Goal: Task Accomplishment & Management: Manage account settings

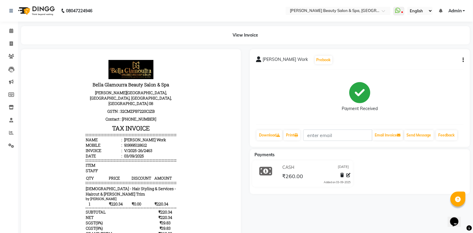
select select "service"
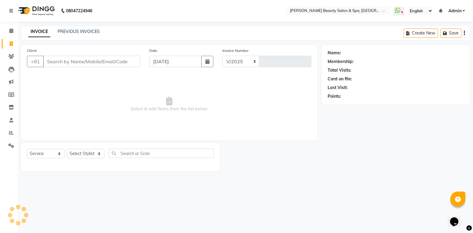
select select "7524"
type input "2464"
click at [58, 65] on input "Client" at bounding box center [92, 61] width 99 height 11
click at [59, 59] on input "Client" at bounding box center [92, 61] width 99 height 11
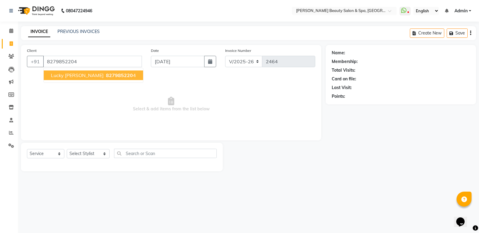
type input "8279852204"
click at [106, 77] on span "827985220" at bounding box center [119, 75] width 27 height 6
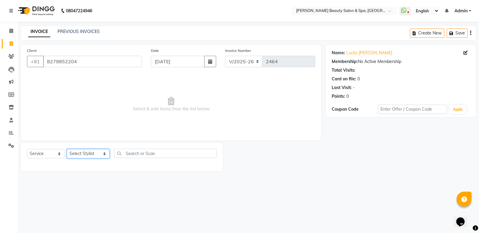
click at [87, 157] on select "Select Stylist Admin [PERSON_NAME] [PERSON_NAME] [PERSON_NAME] [PERSON_NAME] [P…" at bounding box center [88, 153] width 43 height 9
select select "67138"
click at [67, 149] on select "Select Stylist Admin Azeem Zameer Bhumika Tamang Gopika Sooraj Meena Chethri Mi…" at bounding box center [88, 153] width 43 height 9
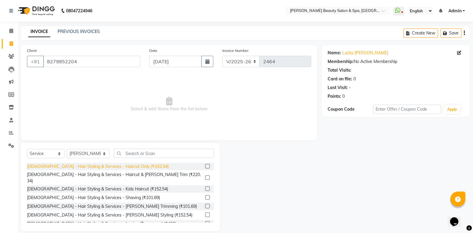
click at [125, 168] on div "Gents - Hair Styling & Services - Haircut Only (₹152.54)" at bounding box center [98, 166] width 142 height 6
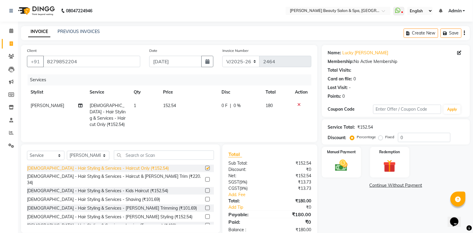
checkbox input "false"
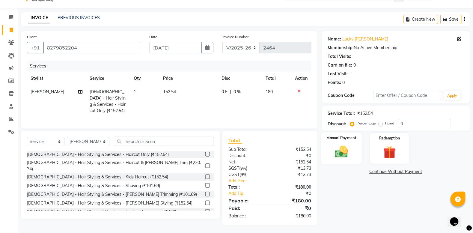
scroll to position [21, 0]
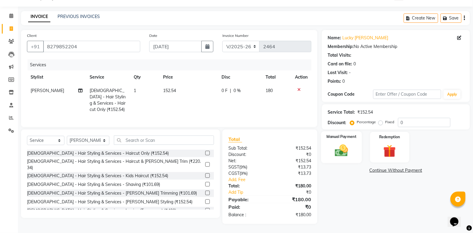
click at [330, 136] on div "Manual Payment" at bounding box center [341, 147] width 41 height 32
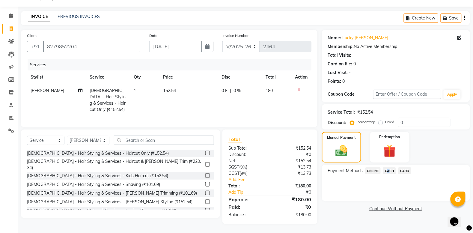
click at [387, 167] on span "CASH" at bounding box center [389, 170] width 13 height 7
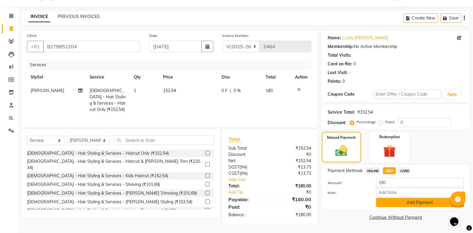
click at [393, 198] on button "Add Payment" at bounding box center [420, 202] width 88 height 9
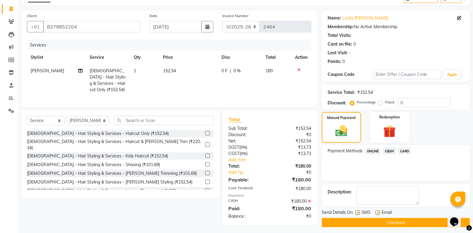
scroll to position [42, 0]
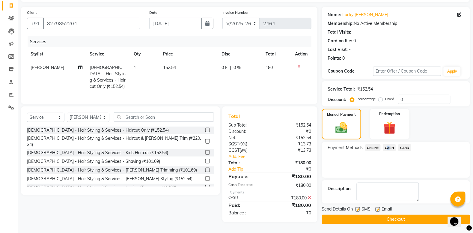
click at [402, 215] on button "Checkout" at bounding box center [396, 219] width 148 height 9
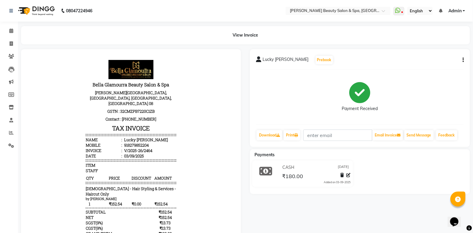
scroll to position [49, 0]
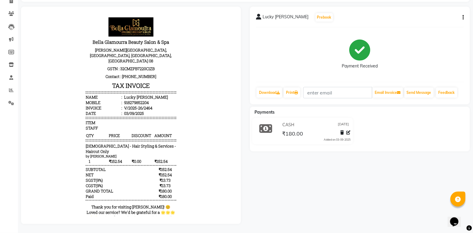
select select "service"
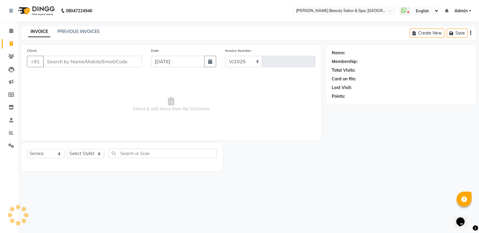
select select "7524"
type input "2465"
click at [94, 61] on input "Client" at bounding box center [92, 61] width 99 height 11
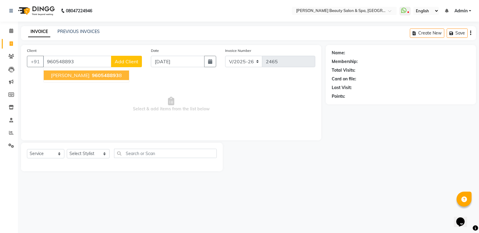
click at [74, 74] on span "[PERSON_NAME]" at bounding box center [70, 75] width 39 height 6
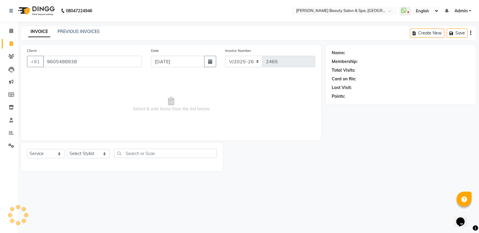
type input "9605488938"
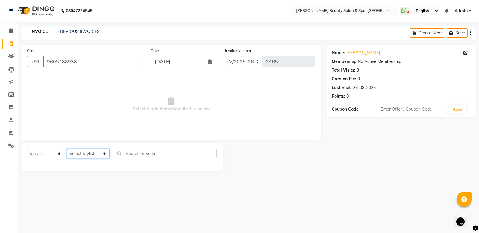
click at [91, 150] on select "Select Stylist Admin Azeem Zameer Bhumika Tamang Gopika Sooraj Meena Chethri Mi…" at bounding box center [88, 153] width 43 height 9
select select "67138"
click at [67, 149] on select "Select Stylist Admin Azeem Zameer Bhumika Tamang Gopika Sooraj Meena Chethri Mi…" at bounding box center [88, 153] width 43 height 9
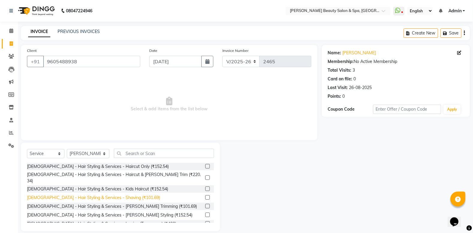
click at [112, 194] on div "Gents - Hair Styling & Services - Shaving (₹101.69)" at bounding box center [93, 197] width 133 height 6
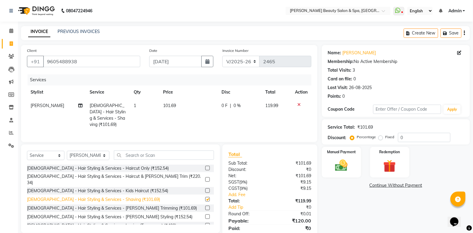
checkbox input "false"
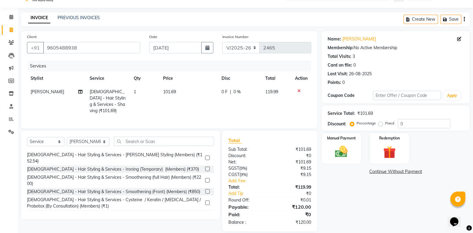
scroll to position [21, 0]
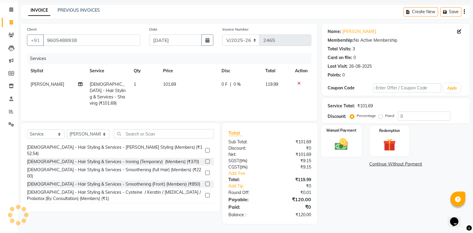
click at [349, 142] on img at bounding box center [341, 144] width 21 height 15
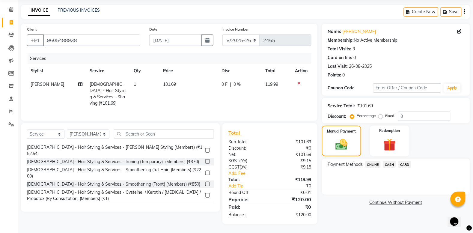
click at [387, 164] on span "CASH" at bounding box center [389, 164] width 13 height 7
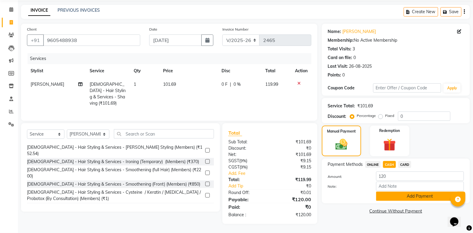
click at [450, 197] on button "Add Payment" at bounding box center [420, 195] width 88 height 9
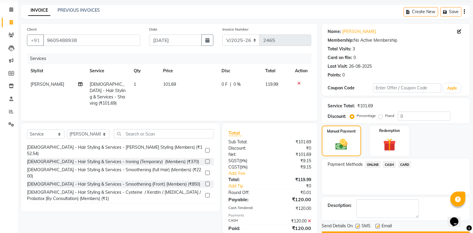
scroll to position [42, 0]
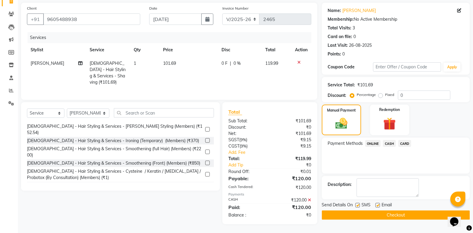
click at [413, 215] on button "Checkout" at bounding box center [396, 214] width 148 height 9
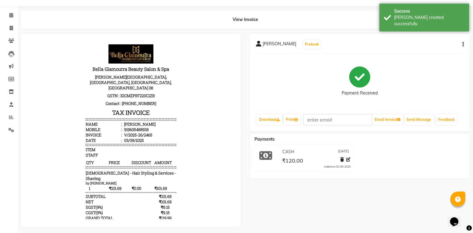
scroll to position [25, 0]
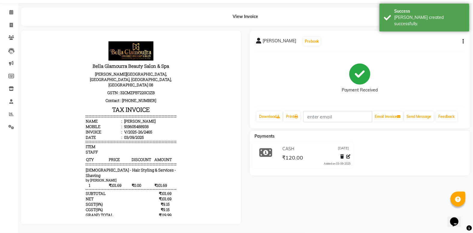
select select "service"
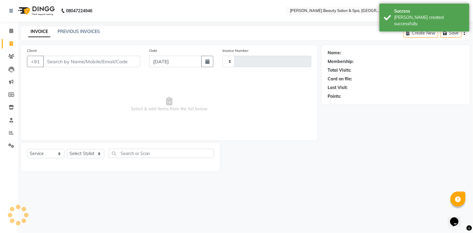
type input "2466"
select select "7524"
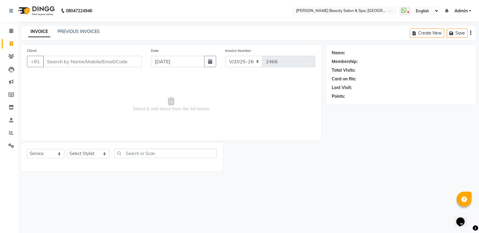
click at [87, 64] on input "Client" at bounding box center [92, 61] width 99 height 11
click at [72, 63] on input "Client" at bounding box center [92, 61] width 99 height 11
type input ","
click at [137, 63] on input ",JKYKGHKJTJ" at bounding box center [92, 61] width 99 height 11
click at [136, 62] on input ",JKYKGHKJTJ" at bounding box center [92, 61] width 99 height 11
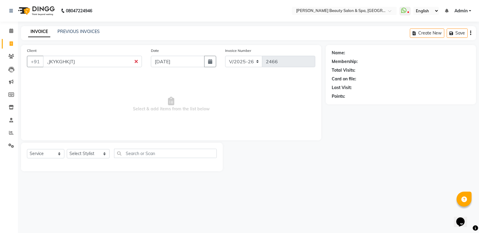
click at [135, 61] on input ",JKYKGHKJTJ" at bounding box center [92, 61] width 99 height 11
type input ","
drag, startPoint x: 73, startPoint y: 27, endPoint x: 40, endPoint y: 49, distance: 40.1
click at [41, 47] on main "INVOICE PREVIOUS INVOICES Create New Save Client +91 Add Client Date 03-09-2025…" at bounding box center [248, 103] width 461 height 154
click at [92, 32] on link "PREVIOUS INVOICES" at bounding box center [79, 31] width 42 height 5
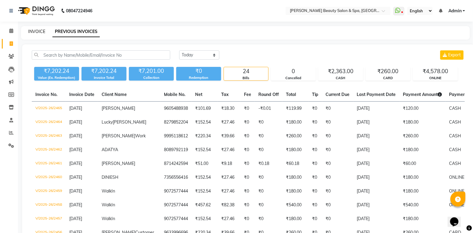
click at [33, 30] on link "INVOICE" at bounding box center [36, 31] width 17 height 5
select select "service"
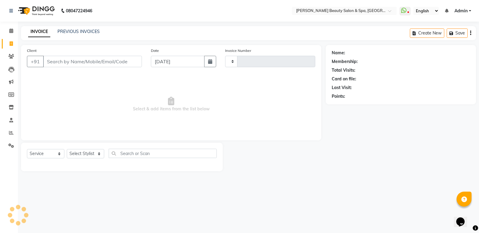
type input "2466"
select select "7524"
click at [82, 53] on div "Client +91" at bounding box center [84, 59] width 124 height 25
click at [69, 65] on input "Client" at bounding box center [92, 61] width 99 height 11
type input "7907378246"
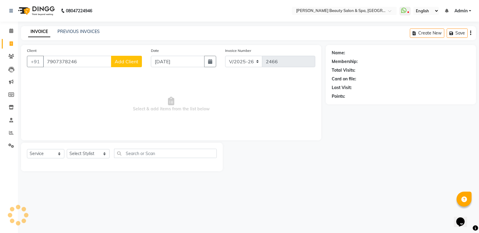
click at [126, 56] on button "Add Client" at bounding box center [126, 61] width 31 height 11
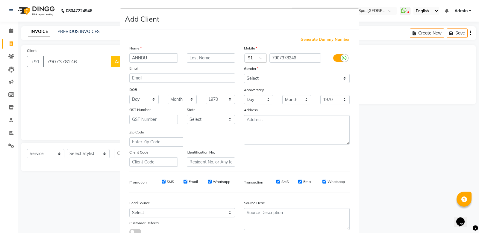
type input "ANNDU"
click at [342, 79] on select "Select [DEMOGRAPHIC_DATA] [DEMOGRAPHIC_DATA] Other Prefer Not To Say" at bounding box center [297, 78] width 106 height 9
click at [244, 74] on select "Select [DEMOGRAPHIC_DATA] [DEMOGRAPHIC_DATA] Other Prefer Not To Say" at bounding box center [297, 78] width 106 height 9
click at [341, 76] on select "Select [DEMOGRAPHIC_DATA] [DEMOGRAPHIC_DATA] Other Prefer Not To Say" at bounding box center [297, 78] width 106 height 9
select select "[DEMOGRAPHIC_DATA]"
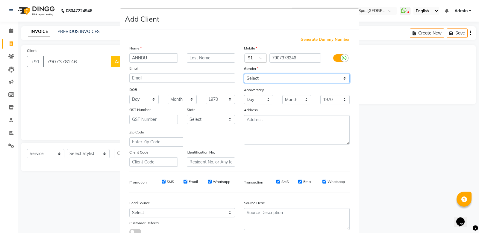
click at [244, 74] on select "Select [DEMOGRAPHIC_DATA] [DEMOGRAPHIC_DATA] Other Prefer Not To Say" at bounding box center [297, 78] width 106 height 9
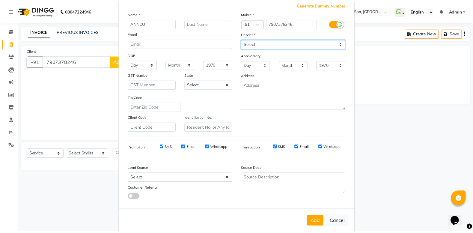
scroll to position [41, 0]
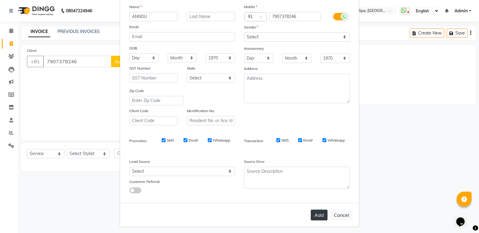
click at [322, 210] on button "Add" at bounding box center [319, 214] width 17 height 11
select select
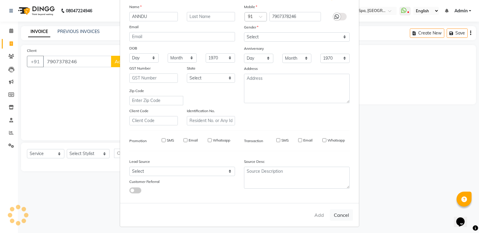
select select
checkbox input "false"
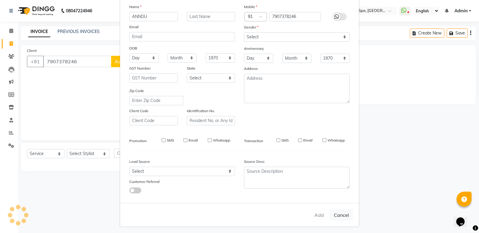
checkbox input "false"
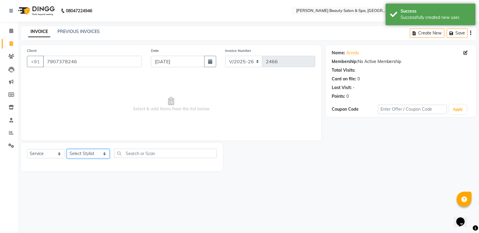
click at [99, 149] on select "Select Stylist Admin [PERSON_NAME] [PERSON_NAME] [PERSON_NAME] [PERSON_NAME] [P…" at bounding box center [88, 153] width 43 height 9
select select "83646"
click at [67, 149] on select "Select Stylist Admin [PERSON_NAME] [PERSON_NAME] [PERSON_NAME] [PERSON_NAME] [P…" at bounding box center [88, 153] width 43 height 9
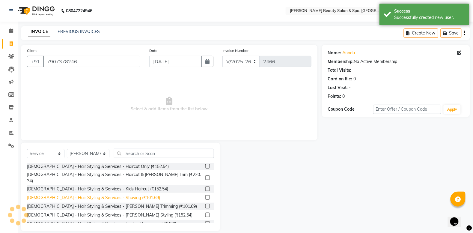
click at [77, 194] on div "[DEMOGRAPHIC_DATA] - Hair Styling & Services - Shaving (₹101.69)" at bounding box center [93, 197] width 133 height 6
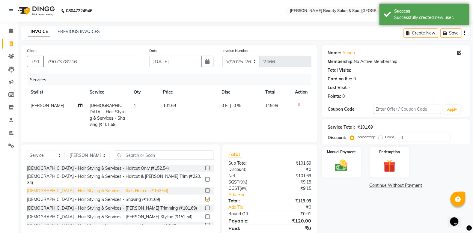
checkbox input "false"
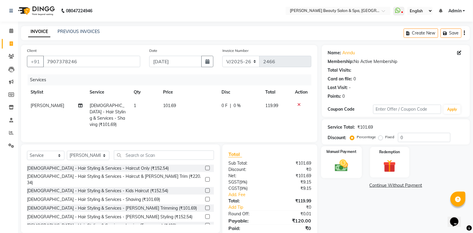
click at [340, 160] on img at bounding box center [341, 165] width 21 height 15
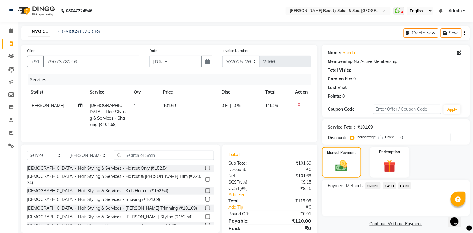
click at [379, 187] on span "ONLINE" at bounding box center [373, 185] width 16 height 7
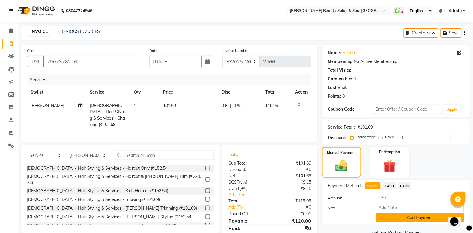
click at [387, 214] on button "Add Payment" at bounding box center [420, 217] width 88 height 9
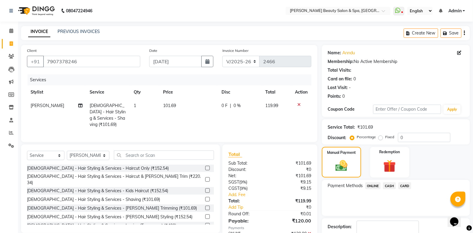
scroll to position [38, 0]
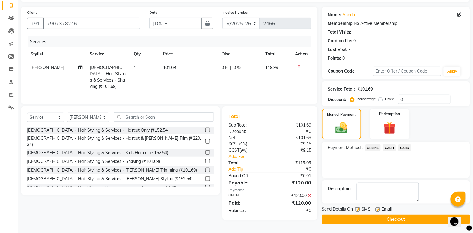
click at [375, 220] on button "Checkout" at bounding box center [396, 219] width 148 height 9
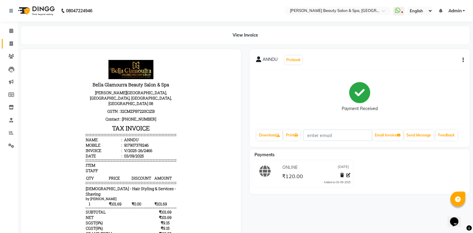
click at [11, 39] on link "Invoice" at bounding box center [9, 44] width 14 height 10
select select "service"
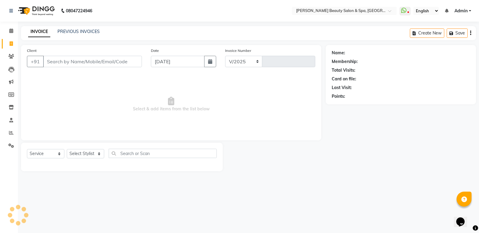
select select "7524"
type input "2467"
click at [58, 62] on input "Client" at bounding box center [92, 61] width 99 height 11
click at [87, 26] on div "INVOICE PREVIOUS INVOICES Create New Save" at bounding box center [248, 33] width 455 height 14
click at [83, 32] on link "PREVIOUS INVOICES" at bounding box center [79, 31] width 42 height 5
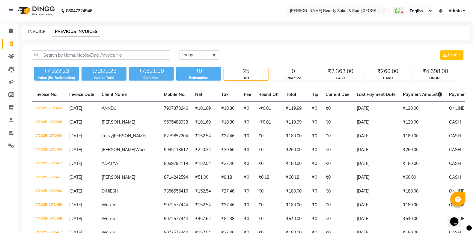
click at [30, 31] on link "INVOICE" at bounding box center [36, 31] width 17 height 5
select select "service"
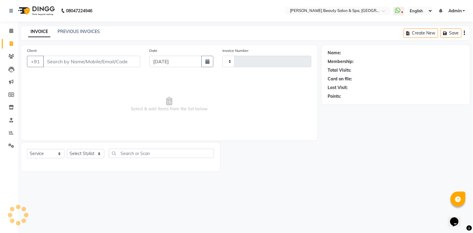
type input "2467"
select select "7524"
click at [68, 64] on input "Client" at bounding box center [92, 61] width 99 height 11
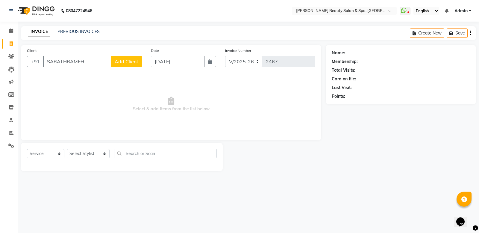
type input "SARATHRAMEHS"
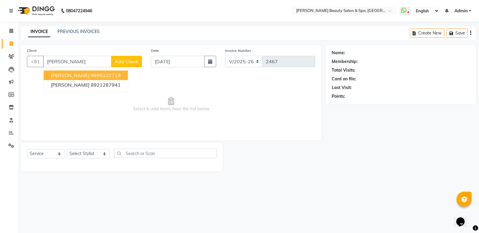
click at [98, 77] on ngb-highlight "9995122719" at bounding box center [106, 75] width 30 height 6
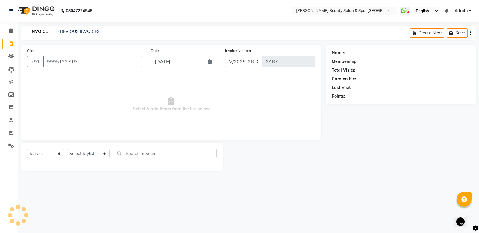
type input "9995122719"
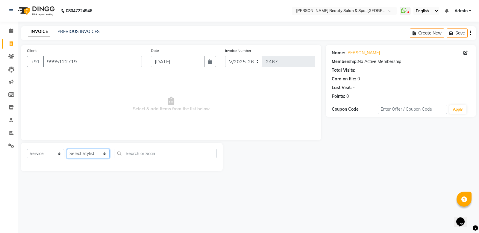
click at [87, 158] on select "Select Stylist Admin [PERSON_NAME] [PERSON_NAME] [PERSON_NAME] [PERSON_NAME] [P…" at bounding box center [88, 153] width 43 height 9
select select "67138"
click at [67, 149] on select "Select Stylist Admin [PERSON_NAME] [PERSON_NAME] [PERSON_NAME] [PERSON_NAME] [P…" at bounding box center [88, 153] width 43 height 9
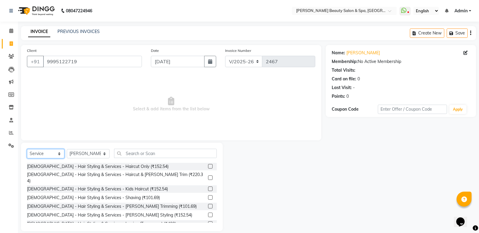
click at [37, 154] on select "Select Service Product Membership Package Voucher Prepaid Gift Card" at bounding box center [45, 153] width 37 height 9
select select "product"
click at [27, 149] on select "Select Service Product Membership Package Voucher Prepaid Gift Card" at bounding box center [45, 153] width 37 height 9
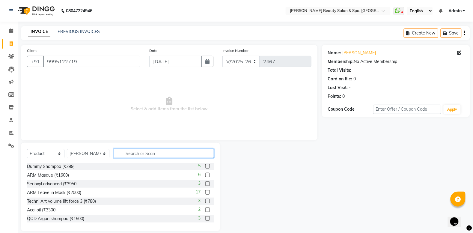
click at [149, 154] on input "text" at bounding box center [164, 153] width 100 height 9
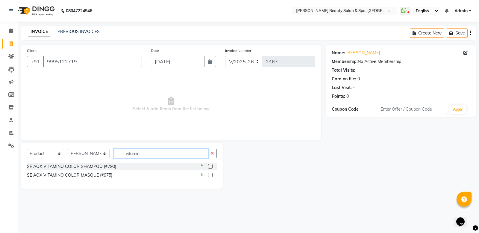
type input "vitamin"
click at [210, 167] on label at bounding box center [210, 166] width 4 height 4
click at [210, 167] on input "checkbox" at bounding box center [210, 166] width 4 height 4
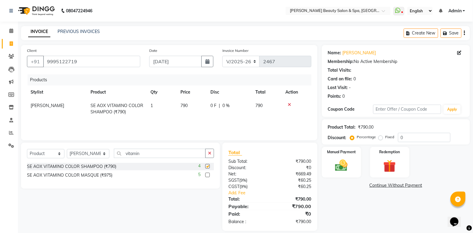
checkbox input "false"
click at [206, 173] on label at bounding box center [207, 175] width 4 height 4
click at [206, 173] on input "checkbox" at bounding box center [207, 175] width 4 height 4
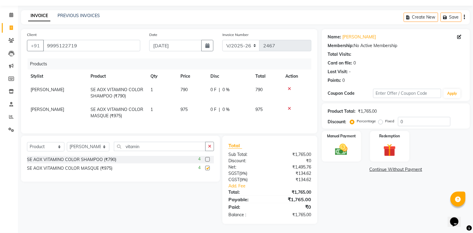
checkbox input "false"
click at [348, 144] on img at bounding box center [341, 149] width 21 height 15
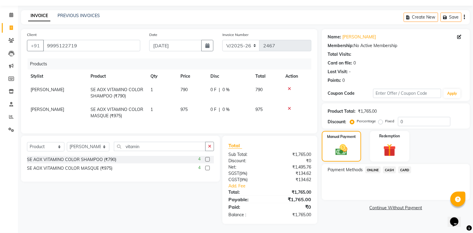
click at [387, 166] on span "CASH" at bounding box center [389, 169] width 13 height 7
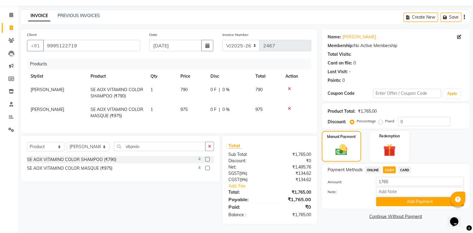
click at [374, 166] on span "ONLINE" at bounding box center [373, 169] width 16 height 7
click at [393, 166] on span "CASH" at bounding box center [389, 169] width 13 height 7
click at [419, 198] on button "Add Payment" at bounding box center [420, 201] width 88 height 9
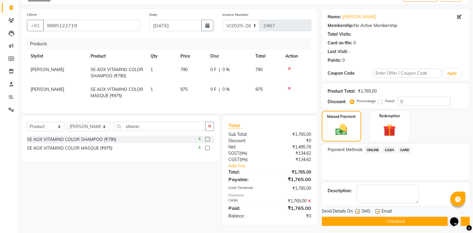
scroll to position [43, 0]
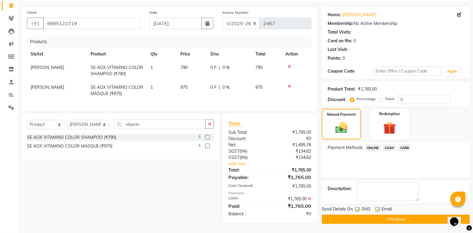
click at [401, 215] on button "Checkout" at bounding box center [396, 219] width 148 height 9
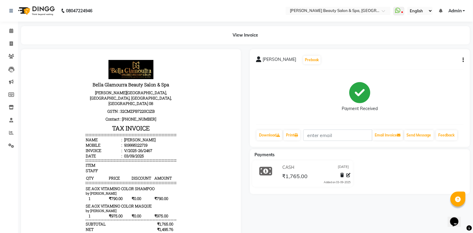
click at [464, 59] on div "Sarath Ramesh Prebook Payment Received Download Print Email Invoice Send Messag…" at bounding box center [360, 98] width 220 height 98
click at [462, 59] on button "button" at bounding box center [462, 60] width 4 height 6
click at [441, 64] on div "Edit Invoice" at bounding box center [439, 63] width 30 height 7
select select "service"
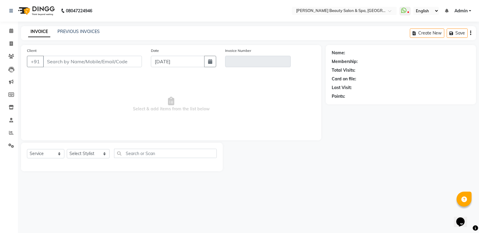
type input "9995122719"
type input "V/2025-26/2467"
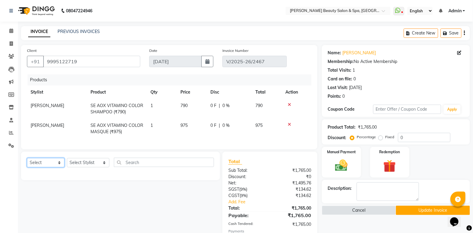
click at [58, 167] on select "Select Service Product Membership Package Voucher Prepaid Gift Card" at bounding box center [45, 162] width 37 height 9
select select "product"
click at [27, 164] on select "Select Service Product Membership Package Voucher Prepaid Gift Card" at bounding box center [45, 162] width 37 height 9
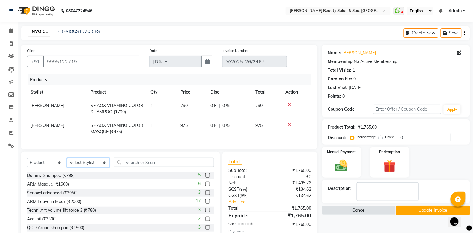
click at [83, 167] on select "Select Stylist Admin [PERSON_NAME] [PERSON_NAME] [PERSON_NAME] [PERSON_NAME] [P…" at bounding box center [88, 162] width 43 height 9
select select "67138"
click at [67, 164] on select "Select Stylist Admin [PERSON_NAME] [PERSON_NAME] [PERSON_NAME] [PERSON_NAME] [P…" at bounding box center [88, 162] width 43 height 9
click at [143, 167] on input "text" at bounding box center [164, 162] width 100 height 9
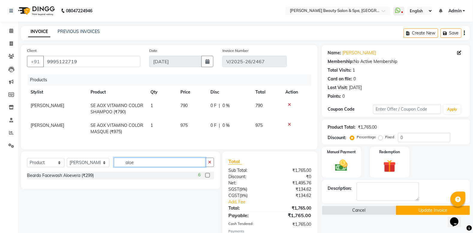
type input "aloe"
click at [206, 177] on label at bounding box center [207, 175] width 4 height 4
click at [206, 177] on input "checkbox" at bounding box center [207, 175] width 4 height 4
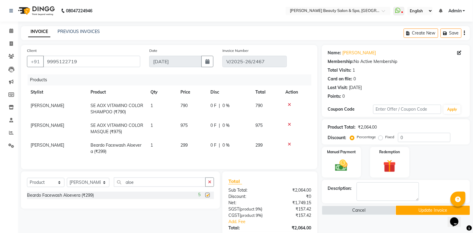
checkbox input "false"
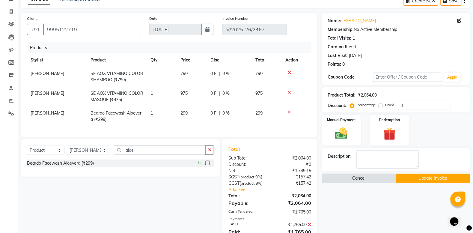
scroll to position [63, 0]
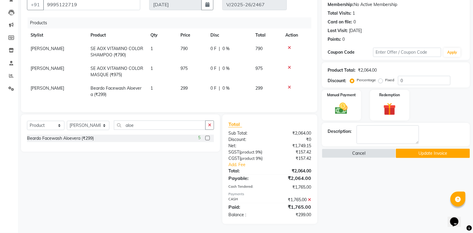
click at [383, 77] on div "Percentage Fixed" at bounding box center [374, 80] width 47 height 8
click at [385, 77] on label "Fixed" at bounding box center [389, 79] width 9 height 5
click at [383, 78] on input "Fixed" at bounding box center [382, 80] width 4 height 4
radio input "true"
drag, startPoint x: 421, startPoint y: 73, endPoint x: 358, endPoint y: 73, distance: 62.9
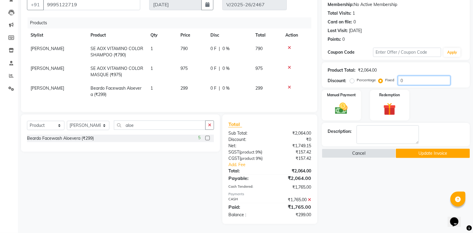
click at [358, 76] on div "Percentage Fixed 0" at bounding box center [400, 80] width 99 height 9
type input "299"
click at [360, 167] on div "Name: Sarath Ramesh Membership: No Active Membership Total Visits: 1 Card on fi…" at bounding box center [398, 106] width 153 height 236
click at [423, 149] on button "Update Invoice" at bounding box center [433, 153] width 74 height 9
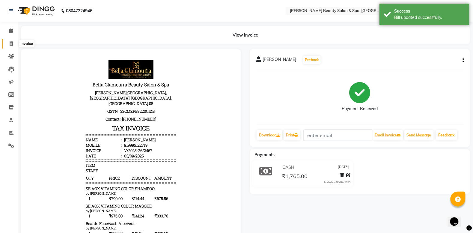
click at [6, 41] on span at bounding box center [11, 43] width 10 height 7
select select "service"
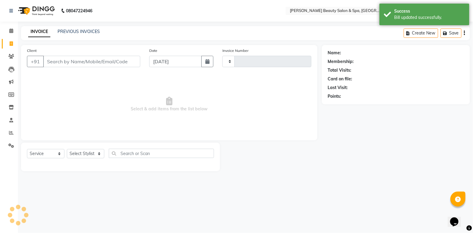
type input "2468"
select select "7524"
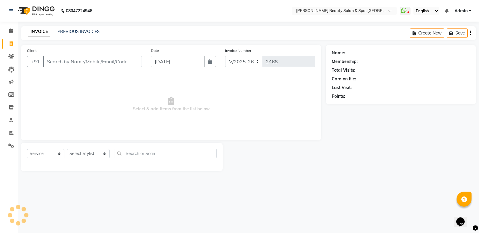
drag, startPoint x: 0, startPoint y: 67, endPoint x: 0, endPoint y: 74, distance: 7.5
click at [0, 74] on ul "Calendar Invoice Clients Leads Marketing Members Inventory Staff Reports Settin…" at bounding box center [9, 90] width 18 height 130
drag, startPoint x: 206, startPoint y: 195, endPoint x: 377, endPoint y: 244, distance: 177.9
click at [377, 233] on html "08047224946 Select Location × Bella Glamourra Beauty Salon & Spa, Eenchakkal, P…" at bounding box center [239, 116] width 479 height 233
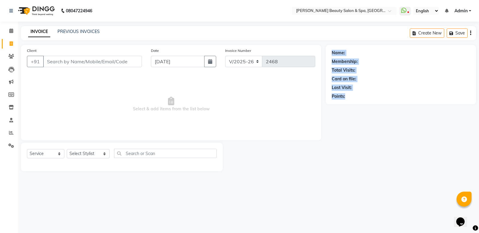
click at [405, 218] on div "08047224946 Select Location × Bella Glamourra Beauty Salon & Spa, Eenchakkal, P…" at bounding box center [239, 116] width 479 height 233
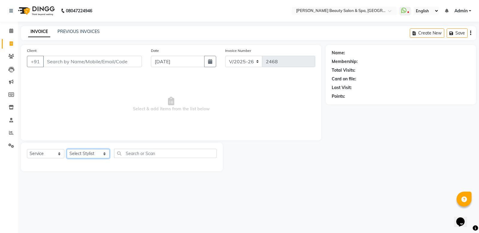
click at [90, 153] on select "Select Stylist Admin [PERSON_NAME] [PERSON_NAME] [PERSON_NAME] [PERSON_NAME] [P…" at bounding box center [88, 153] width 43 height 9
select select "79765"
click at [67, 149] on select "Select Stylist Admin [PERSON_NAME] [PERSON_NAME] [PERSON_NAME] [PERSON_NAME] [P…" at bounding box center [88, 153] width 43 height 9
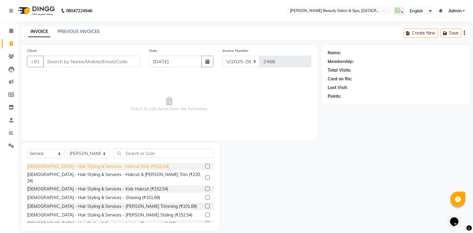
click at [130, 164] on div "[DEMOGRAPHIC_DATA] - Hair Styling & Services - Haircut Only (₹152.54)" at bounding box center [98, 166] width 142 height 6
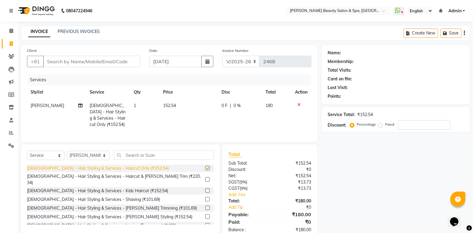
checkbox input "false"
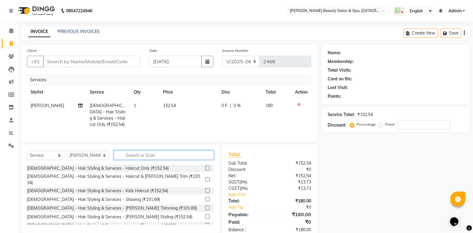
click at [131, 160] on input "text" at bounding box center [164, 154] width 100 height 9
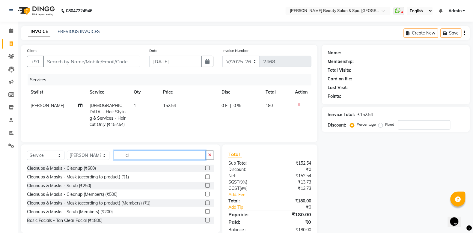
type input "cl"
click at [101, 172] on div "Cleanups & Masks - Cleanup (₹600)" at bounding box center [120, 167] width 187 height 7
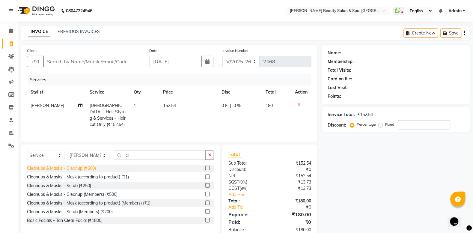
click at [79, 171] on div "Cleanups & Masks - Cleanup (₹600)" at bounding box center [61, 168] width 69 height 6
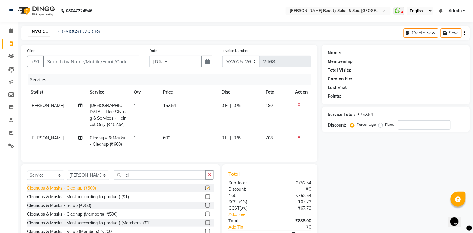
checkbox input "false"
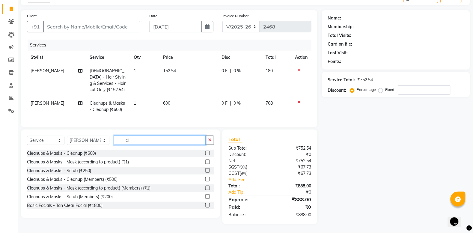
click at [140, 145] on input "cl" at bounding box center [160, 139] width 92 height 9
type input "c"
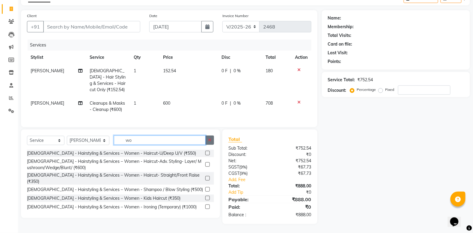
type input "wo"
click at [207, 145] on button "button" at bounding box center [209, 139] width 9 height 9
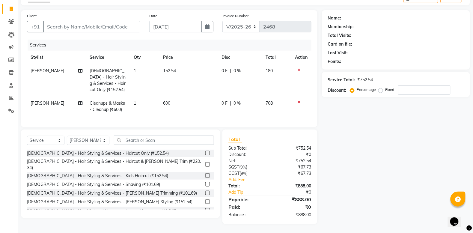
click at [298, 100] on icon at bounding box center [299, 102] width 3 height 4
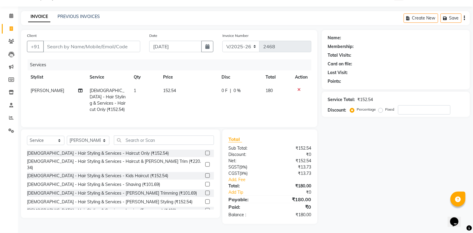
click at [303, 84] on td at bounding box center [302, 100] width 20 height 32
click at [298, 87] on icon at bounding box center [299, 89] width 3 height 4
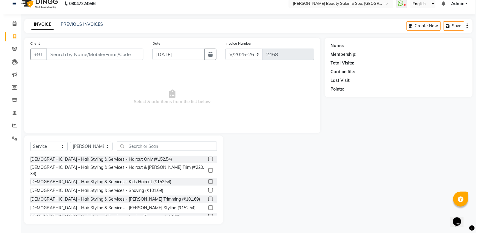
scroll to position [7, 0]
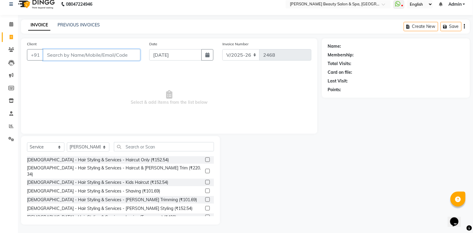
click at [104, 55] on input "Client" at bounding box center [91, 54] width 97 height 11
type input "974659484237"
drag, startPoint x: 131, startPoint y: 51, endPoint x: 134, endPoint y: 53, distance: 3.2
click at [134, 53] on span "Add Client" at bounding box center [125, 55] width 24 height 6
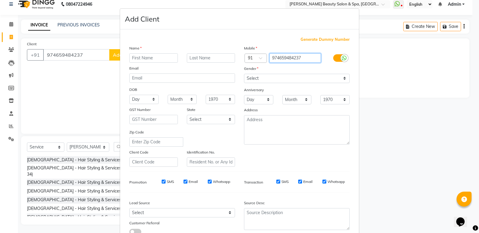
click at [306, 57] on input "974659484237" at bounding box center [296, 57] width 52 height 9
type input "9"
type input "9746544237"
click at [152, 57] on input "text" at bounding box center [153, 57] width 49 height 9
type input "nam"
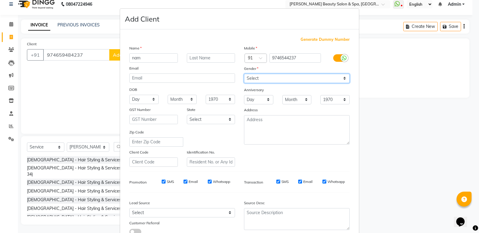
click at [312, 79] on select "Select Male Female Other Prefer Not To Say" at bounding box center [297, 78] width 106 height 9
select select "male"
click at [244, 74] on select "Select Male Female Other Prefer Not To Say" at bounding box center [297, 78] width 106 height 9
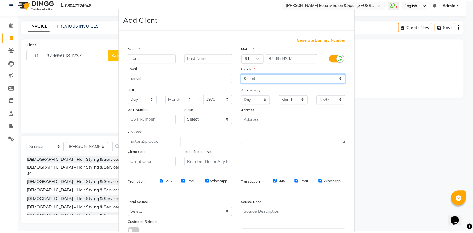
scroll to position [41, 0]
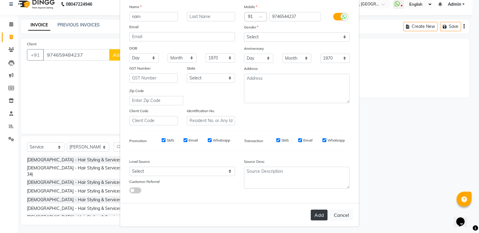
click at [312, 209] on button "Add" at bounding box center [319, 214] width 17 height 11
type input "9746544237"
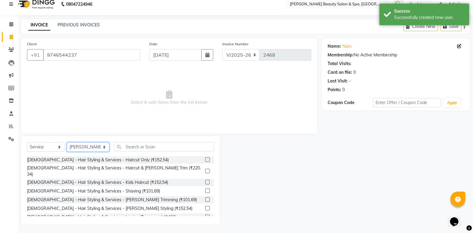
click at [85, 143] on select "Select Stylist Admin [PERSON_NAME] [PERSON_NAME] [PERSON_NAME] [PERSON_NAME] [P…" at bounding box center [88, 146] width 43 height 9
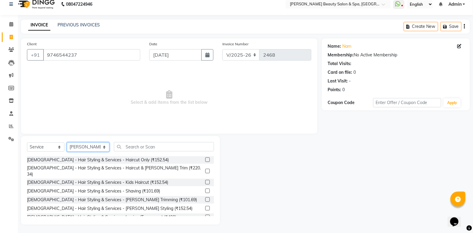
select select "83646"
click at [67, 142] on select "Select Stylist Admin [PERSON_NAME] [PERSON_NAME] [PERSON_NAME] [PERSON_NAME] [P…" at bounding box center [88, 146] width 43 height 9
click at [154, 144] on input "text" at bounding box center [164, 146] width 100 height 9
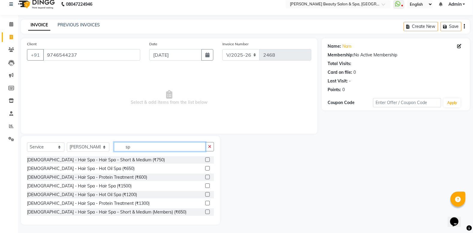
type input "sp"
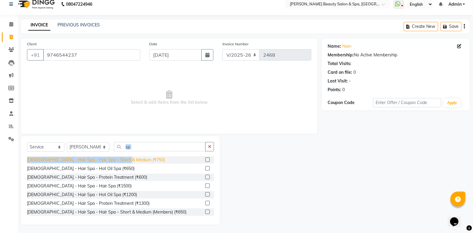
click at [129, 157] on div "Select Service Product Membership Package Voucher Prepaid Gift Card Select Styl…" at bounding box center [120, 180] width 199 height 88
click at [128, 158] on div "[DEMOGRAPHIC_DATA] - Hair Spa - Hair Spa – Short & Medium (₹750)" at bounding box center [96, 160] width 138 height 6
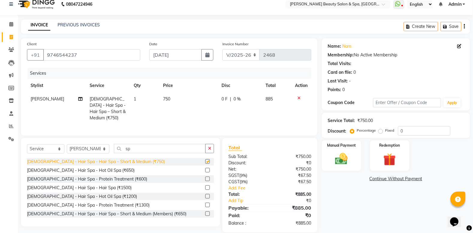
checkbox input "false"
drag, startPoint x: 359, startPoint y: 156, endPoint x: 373, endPoint y: 152, distance: 14.6
click at [373, 152] on div "Manual Payment Redemption" at bounding box center [395, 155] width 157 height 31
click at [324, 161] on div "Manual Payment" at bounding box center [341, 156] width 41 height 32
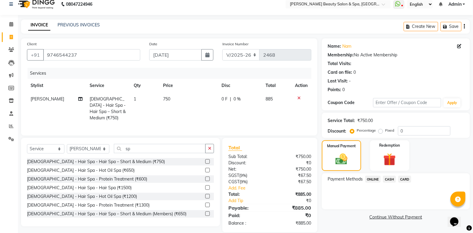
click at [369, 179] on span "ONLINE" at bounding box center [373, 179] width 16 height 7
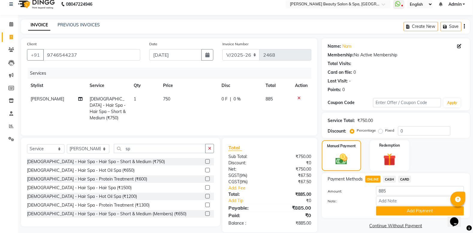
drag, startPoint x: 414, startPoint y: 206, endPoint x: 407, endPoint y: 209, distance: 8.5
click at [415, 206] on button "Add Payment" at bounding box center [420, 210] width 88 height 9
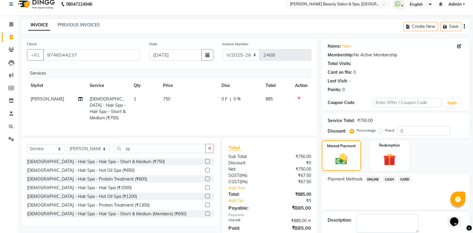
scroll to position [38, 0]
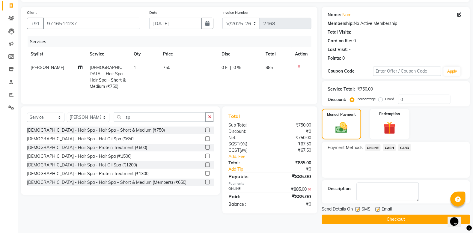
click at [402, 217] on button "Checkout" at bounding box center [396, 219] width 148 height 9
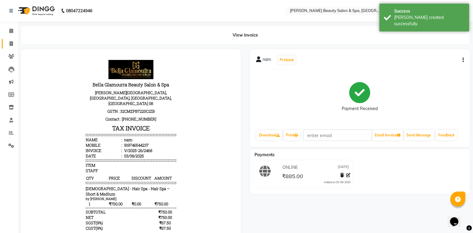
click at [11, 38] on li "Invoice" at bounding box center [9, 43] width 18 height 13
click at [8, 45] on span at bounding box center [11, 43] width 10 height 7
select select "service"
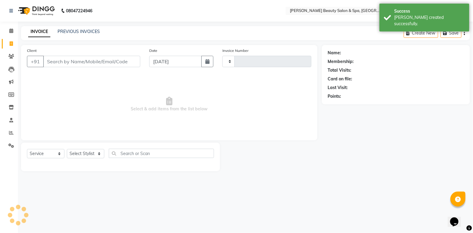
type input "2469"
select select "7524"
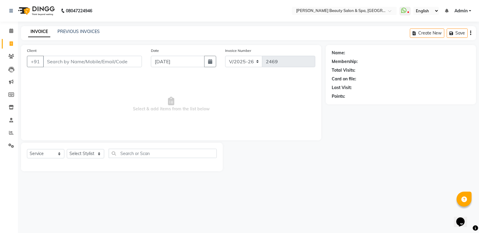
click at [73, 60] on input "Client" at bounding box center [92, 61] width 99 height 11
type input "8089380309"
click at [144, 60] on div "Client +91 8089380309 Add Client" at bounding box center [84, 59] width 124 height 25
drag, startPoint x: 132, startPoint y: 59, endPoint x: 137, endPoint y: 62, distance: 6.2
click at [137, 62] on span "Add Client" at bounding box center [127, 61] width 24 height 6
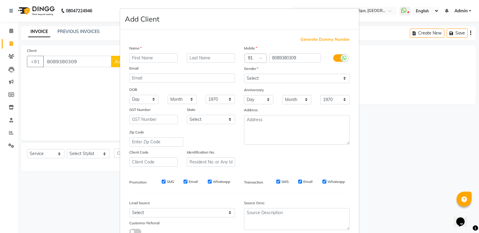
click at [154, 58] on input "text" at bounding box center [153, 57] width 49 height 9
type input "prem"
click at [291, 78] on select "Select Male Female Other Prefer Not To Say" at bounding box center [297, 78] width 106 height 9
select select "male"
click at [244, 74] on select "Select Male Female Other Prefer Not To Say" at bounding box center [297, 78] width 106 height 9
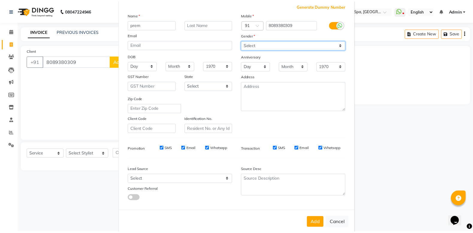
scroll to position [41, 0]
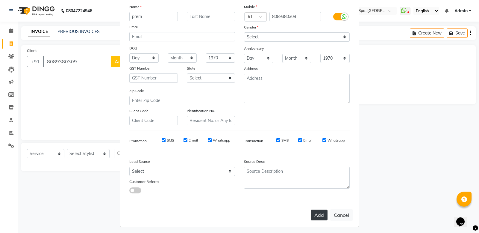
click at [318, 213] on button "Add" at bounding box center [319, 214] width 17 height 11
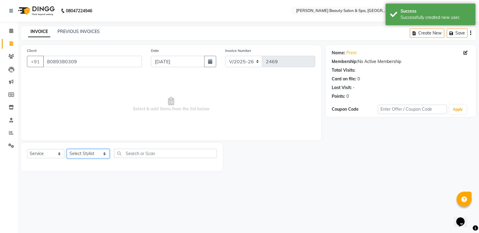
click at [80, 153] on select "Select Stylist Admin [PERSON_NAME] [PERSON_NAME] [PERSON_NAME] [PERSON_NAME] [P…" at bounding box center [88, 153] width 43 height 9
select select "79765"
click at [67, 149] on select "Select Stylist Admin [PERSON_NAME] [PERSON_NAME] [PERSON_NAME] [PERSON_NAME] [P…" at bounding box center [88, 153] width 43 height 9
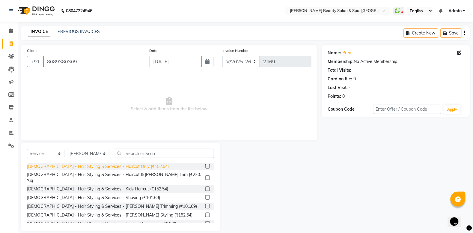
click at [79, 165] on div "[DEMOGRAPHIC_DATA] - Hair Styling & Services - Haircut Only (₹152.54)" at bounding box center [98, 166] width 142 height 6
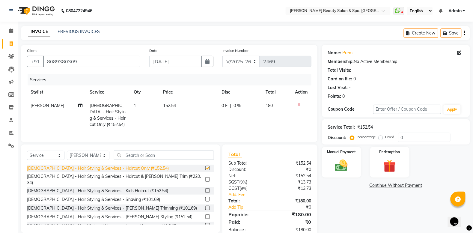
checkbox input "false"
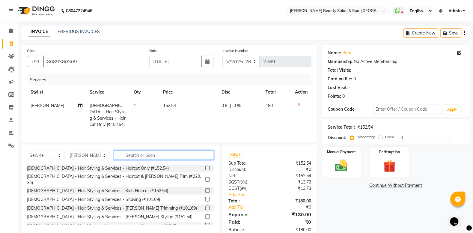
click at [153, 160] on input "text" at bounding box center [164, 154] width 100 height 9
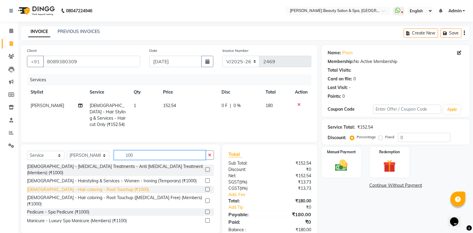
scroll to position [0, 0]
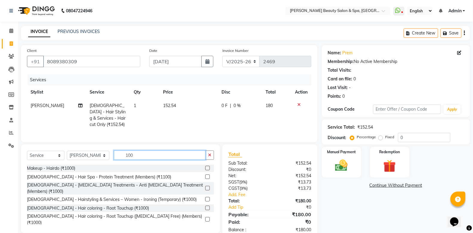
click at [131, 160] on input "100" at bounding box center [160, 154] width 92 height 9
click at [142, 159] on input "100" at bounding box center [160, 154] width 92 height 9
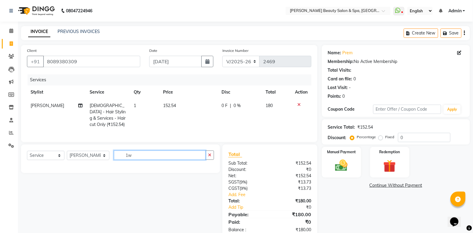
type input "1"
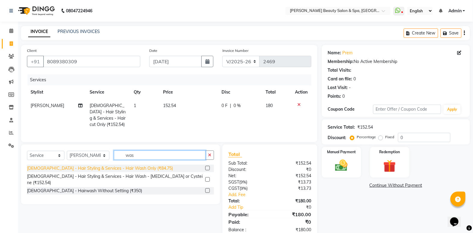
type input "was"
click at [114, 171] on div "[DEMOGRAPHIC_DATA] - Hair Styling & Services - Hair Wash Only (₹84.75)" at bounding box center [100, 168] width 146 height 6
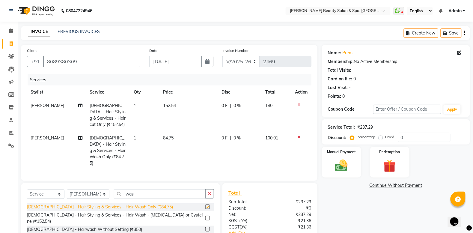
checkbox input "false"
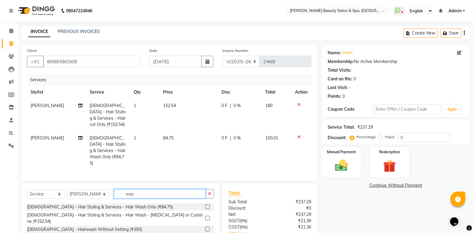
click at [146, 194] on input "was" at bounding box center [160, 193] width 92 height 9
type input "w"
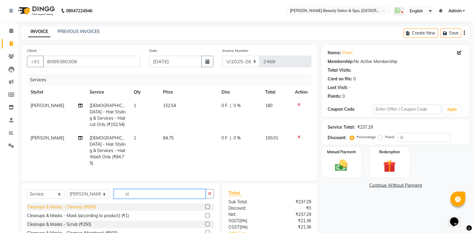
type input "cl"
click at [76, 209] on div "Cleanups & Masks - Cleanup (₹600)" at bounding box center [61, 207] width 69 height 6
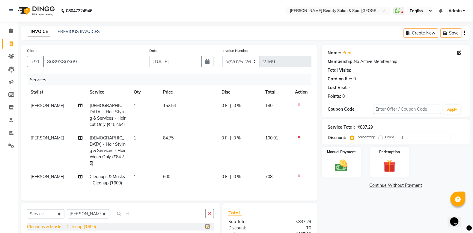
checkbox input "false"
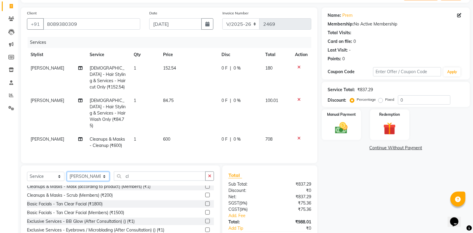
click at [87, 181] on select "Select Stylist Admin [PERSON_NAME] [PERSON_NAME] [PERSON_NAME] [PERSON_NAME] [P…" at bounding box center [88, 176] width 43 height 9
select select "67138"
click at [67, 178] on select "Select Stylist Admin [PERSON_NAME] [PERSON_NAME] [PERSON_NAME] [PERSON_NAME] [P…" at bounding box center [88, 176] width 43 height 9
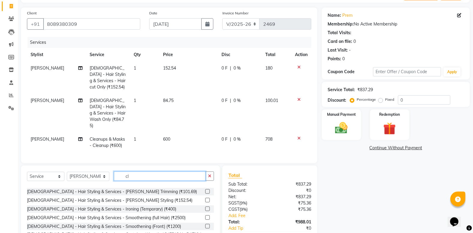
click at [145, 181] on input "cl" at bounding box center [160, 175] width 92 height 9
type input "c"
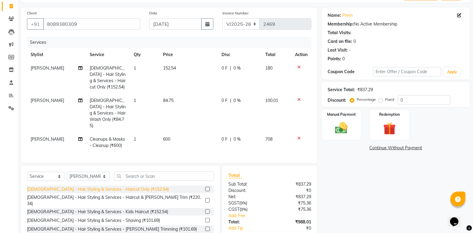
click at [114, 192] on div "[DEMOGRAPHIC_DATA] - Hair Styling & Services - Haircut Only (₹152.54)" at bounding box center [98, 189] width 142 height 6
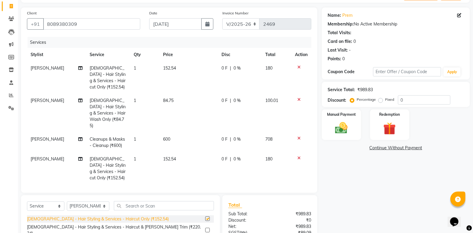
checkbox input "false"
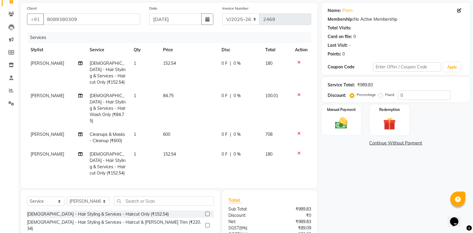
scroll to position [75, 0]
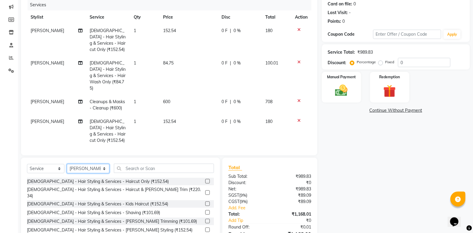
click at [95, 169] on select "Select Stylist Admin [PERSON_NAME] [PERSON_NAME] [PERSON_NAME] [PERSON_NAME] [P…" at bounding box center [88, 168] width 43 height 9
select select "78099"
click at [67, 164] on select "Select Stylist Admin [PERSON_NAME] [PERSON_NAME] [PERSON_NAME] [PERSON_NAME] [P…" at bounding box center [88, 168] width 43 height 9
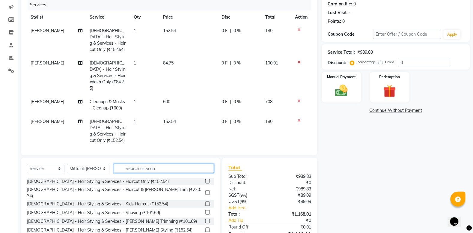
click at [143, 170] on input "text" at bounding box center [164, 168] width 100 height 9
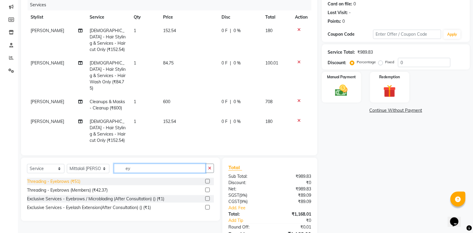
type input "ey"
click at [78, 182] on div "Threading - Eyebrows (₹51)" at bounding box center [53, 181] width 53 height 6
checkbox input "false"
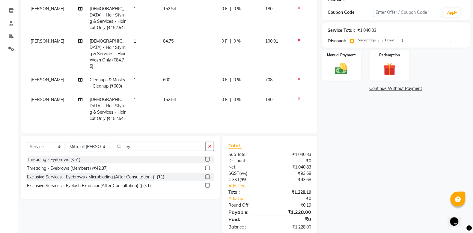
scroll to position [109, 0]
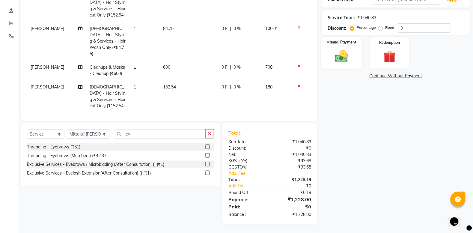
click at [336, 49] on img at bounding box center [341, 56] width 21 height 15
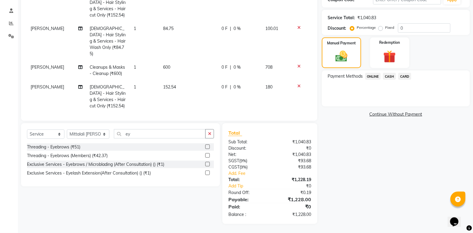
click at [373, 75] on span "ONLINE" at bounding box center [373, 76] width 16 height 7
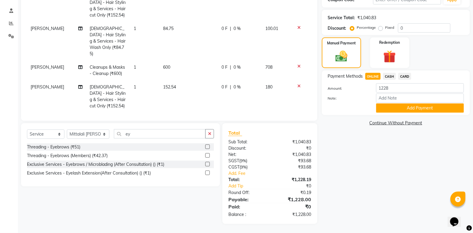
click at [403, 108] on button "Add Payment" at bounding box center [420, 107] width 88 height 9
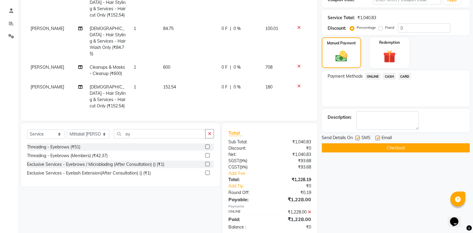
click at [385, 147] on button "Checkout" at bounding box center [396, 147] width 148 height 9
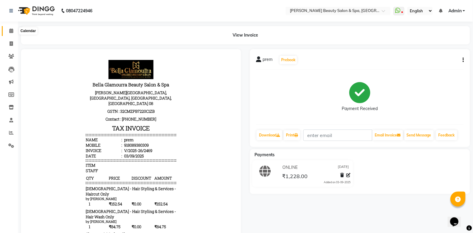
click at [9, 33] on span at bounding box center [11, 31] width 10 height 7
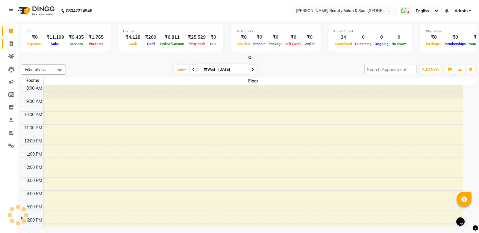
click at [10, 43] on icon at bounding box center [11, 43] width 3 height 4
select select "service"
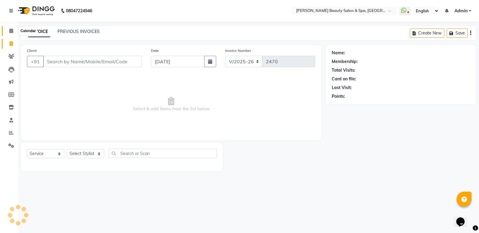
click at [11, 29] on icon at bounding box center [11, 30] width 4 height 4
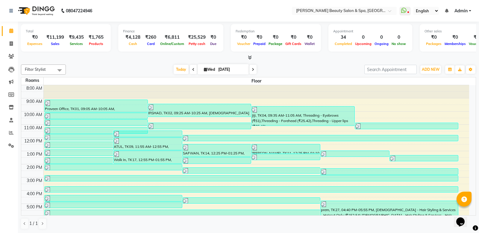
click at [113, 63] on div "Filter Stylist Select All Meena Chethri Roshni Tamang Azeem Zameer Bhumika Tama…" at bounding box center [248, 147] width 455 height 170
click at [11, 44] on icon at bounding box center [11, 43] width 3 height 4
select select "service"
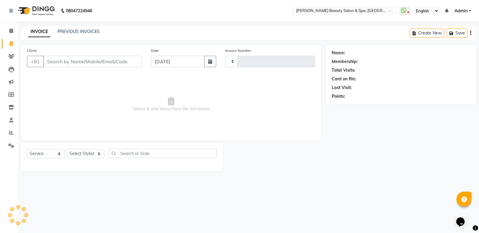
type input "2470"
select select "7524"
click at [72, 62] on input "Client" at bounding box center [92, 61] width 99 height 11
click at [76, 60] on input "Client" at bounding box center [92, 61] width 99 height 11
type input "9645372391"
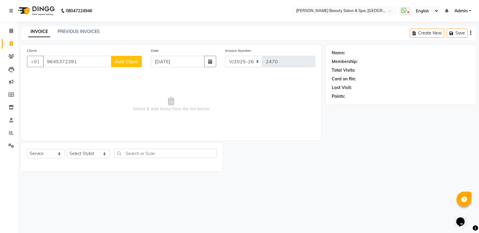
click at [123, 60] on span "Add Client" at bounding box center [127, 61] width 24 height 6
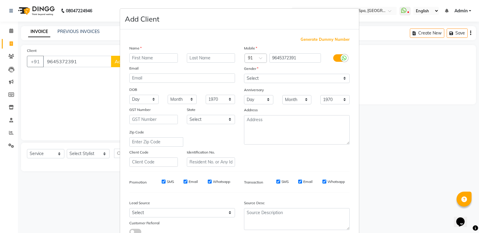
click at [141, 56] on input "text" at bounding box center [153, 57] width 49 height 9
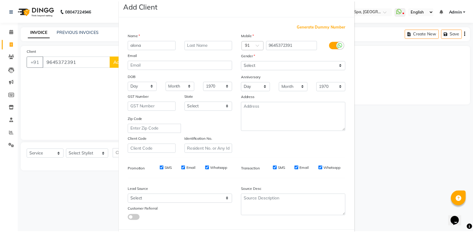
scroll to position [37, 0]
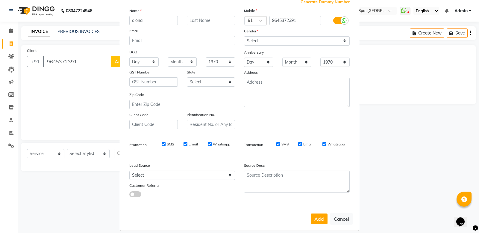
type input "alona"
click at [296, 37] on select "Select Male Female Other Prefer Not To Say" at bounding box center [297, 40] width 106 height 9
select select "female"
click at [244, 36] on select "Select Male Female Other Prefer Not To Say" at bounding box center [297, 40] width 106 height 9
click at [315, 215] on button "Add" at bounding box center [319, 218] width 17 height 11
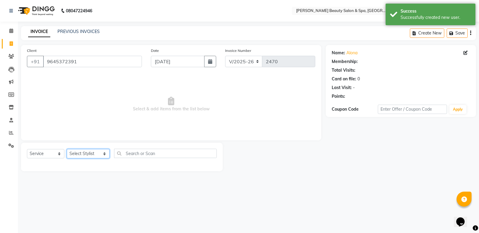
click at [86, 153] on select "Select Stylist Admin [PERSON_NAME] [PERSON_NAME] [PERSON_NAME] [PERSON_NAME] [P…" at bounding box center [88, 153] width 43 height 9
select select "89094"
click at [67, 149] on select "Select Stylist Admin [PERSON_NAME] [PERSON_NAME] [PERSON_NAME] [PERSON_NAME] [P…" at bounding box center [88, 153] width 43 height 9
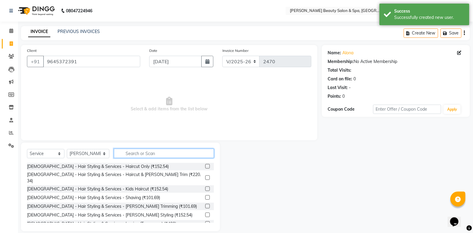
click at [128, 151] on input "text" at bounding box center [164, 153] width 100 height 9
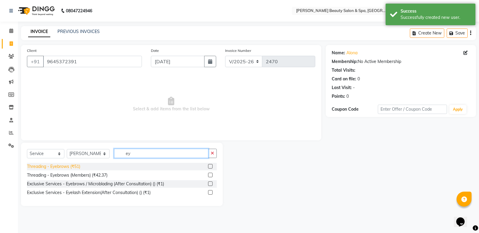
type input "ey"
click at [68, 166] on div "Threading - Eyebrows (₹51)" at bounding box center [53, 166] width 53 height 6
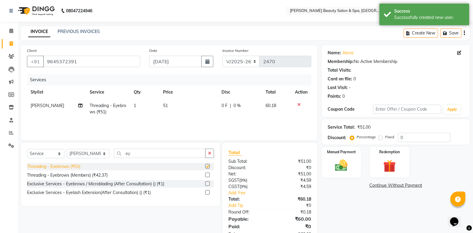
checkbox input "false"
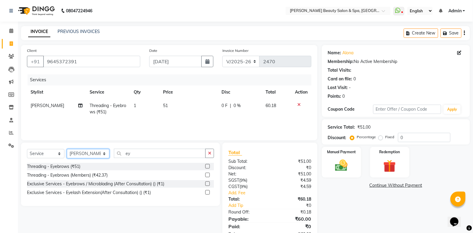
click at [89, 153] on select "Select Stylist Admin [PERSON_NAME] [PERSON_NAME] [PERSON_NAME] [PERSON_NAME] [P…" at bounding box center [88, 153] width 43 height 9
click at [153, 154] on input "ey" at bounding box center [160, 153] width 92 height 9
type input "e"
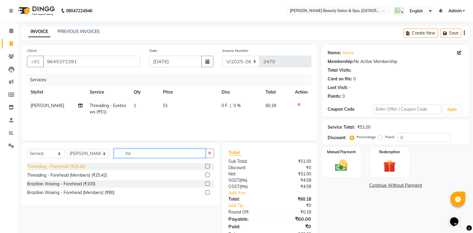
type input "for"
click at [69, 165] on div "Threading - Forehead (₹25.42)" at bounding box center [56, 166] width 58 height 6
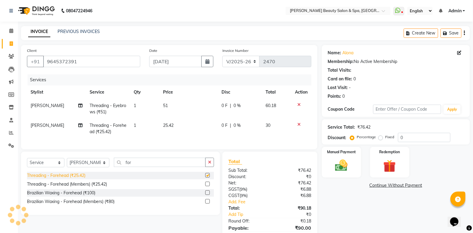
checkbox input "false"
click at [77, 166] on select "Select Stylist Admin [PERSON_NAME] [PERSON_NAME] [PERSON_NAME] [PERSON_NAME] [P…" at bounding box center [88, 162] width 43 height 9
select select "83644"
click at [67, 164] on select "Select Stylist Admin [PERSON_NAME] [PERSON_NAME] [PERSON_NAME] [PERSON_NAME] [P…" at bounding box center [88, 162] width 43 height 9
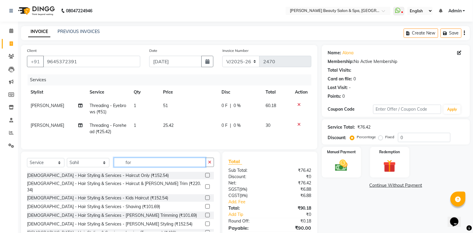
click at [128, 167] on input "for" at bounding box center [160, 162] width 92 height 9
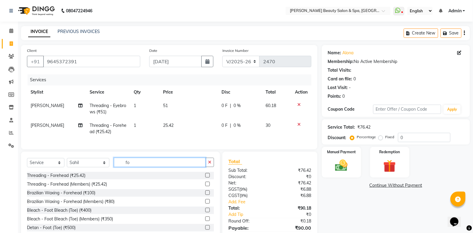
type input "f"
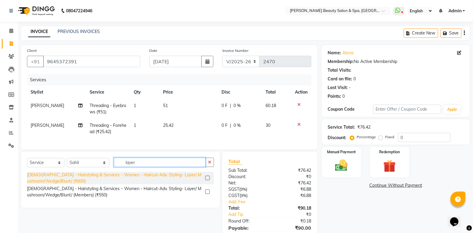
type input "layer"
click at [48, 182] on div "[DEMOGRAPHIC_DATA] - Hairstyling & Services – Women - Haircut-Adv. Styling- Lay…" at bounding box center [115, 178] width 176 height 13
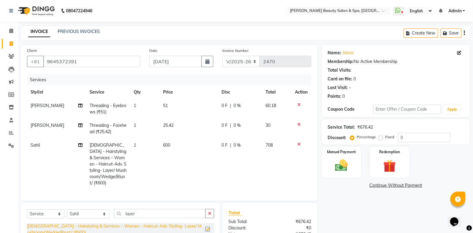
checkbox input "false"
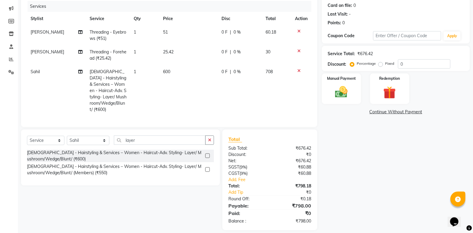
scroll to position [79, 0]
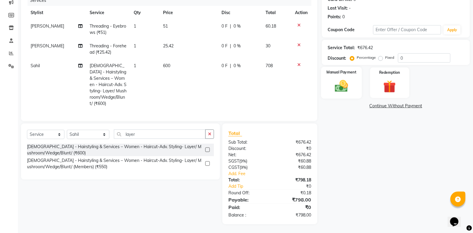
click at [337, 84] on img at bounding box center [341, 86] width 21 height 15
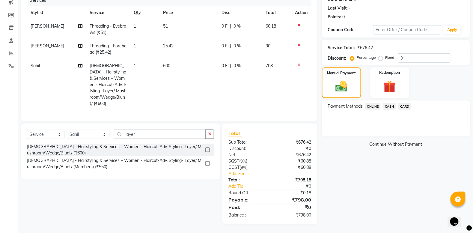
click at [372, 102] on div "Payment Methods ONLINE CASH CARD" at bounding box center [396, 118] width 148 height 36
click at [375, 107] on span "ONLINE" at bounding box center [373, 106] width 16 height 7
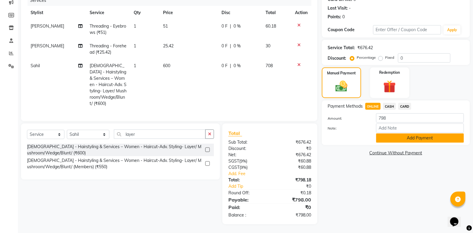
click at [383, 136] on button "Add Payment" at bounding box center [420, 137] width 88 height 9
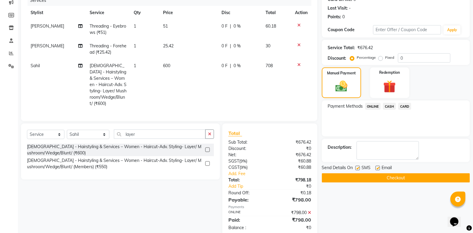
click at [378, 176] on button "Checkout" at bounding box center [396, 177] width 148 height 9
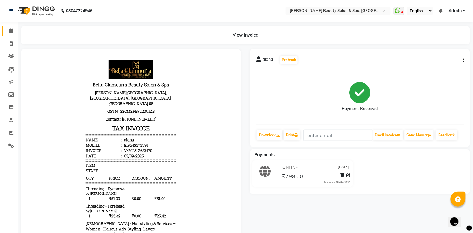
click at [11, 26] on link "Calendar" at bounding box center [9, 31] width 14 height 10
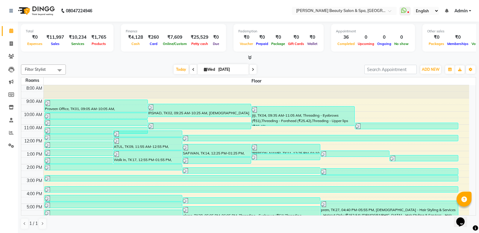
click at [10, 37] on li "Invoice" at bounding box center [9, 43] width 18 height 13
click at [11, 40] on span at bounding box center [11, 43] width 10 height 7
select select "service"
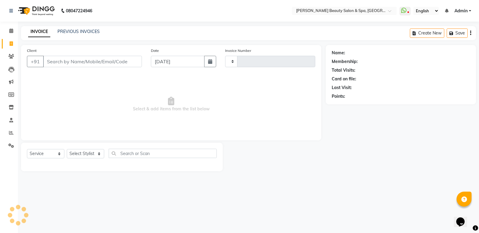
type input "2471"
select select "7524"
click at [69, 29] on link "PREVIOUS INVOICES" at bounding box center [79, 31] width 42 height 5
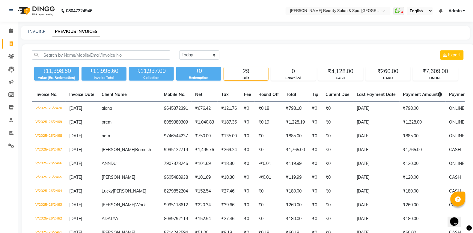
click at [36, 28] on div "INVOICE" at bounding box center [36, 31] width 17 height 6
click at [35, 29] on link "INVOICE" at bounding box center [36, 31] width 17 height 5
select select "service"
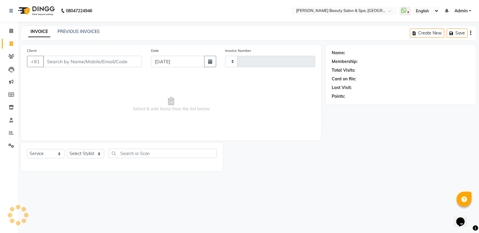
type input "2471"
select select "7524"
click at [72, 36] on div "INVOICE PREVIOUS INVOICES Create New Save" at bounding box center [248, 33] width 455 height 14
click at [71, 25] on div "08047224946 Select Location × Bella Glamourra Beauty Salon & Spa, Eenchakkal, P…" at bounding box center [239, 116] width 479 height 233
click at [71, 34] on link "PREVIOUS INVOICES" at bounding box center [79, 31] width 42 height 5
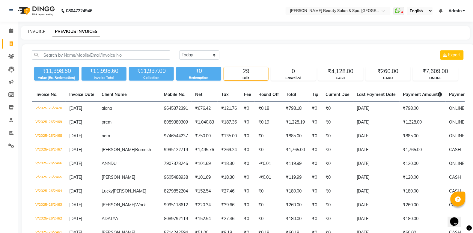
click at [40, 31] on link "INVOICE" at bounding box center [36, 31] width 17 height 5
select select "service"
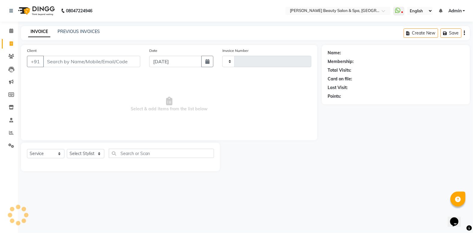
type input "2471"
select select "7524"
click at [69, 64] on input "Client" at bounding box center [92, 61] width 99 height 11
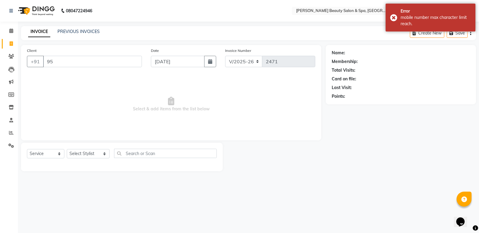
type input "9"
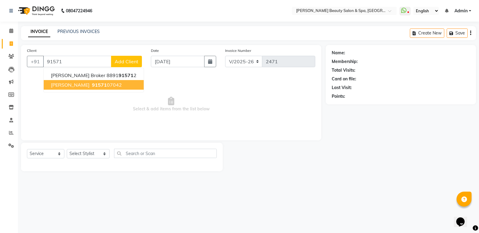
click at [65, 83] on span "Azeem Glamourra" at bounding box center [70, 85] width 39 height 6
type input "9157107042"
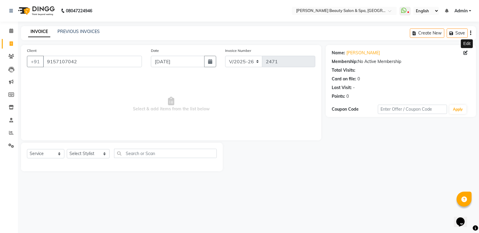
click at [467, 52] on icon at bounding box center [466, 53] width 4 height 4
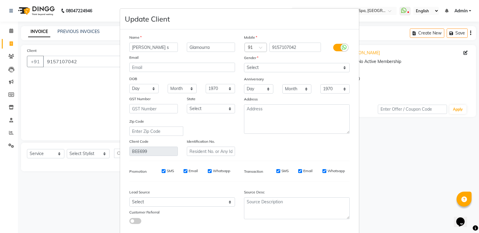
scroll to position [31, 0]
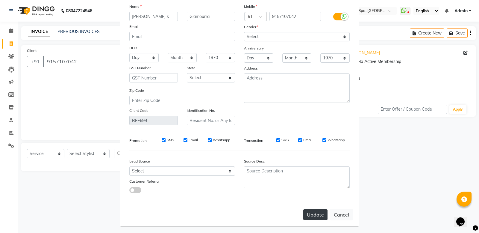
type input "Azeem s"
click at [313, 212] on button "Update" at bounding box center [316, 214] width 24 height 11
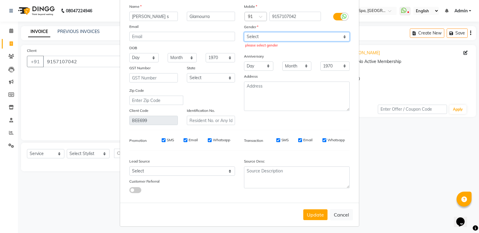
click at [321, 34] on select "Select Male Female Other Prefer Not To Say" at bounding box center [297, 36] width 106 height 9
select select "male"
click at [244, 32] on select "Select Male Female Other Prefer Not To Say" at bounding box center [297, 36] width 106 height 9
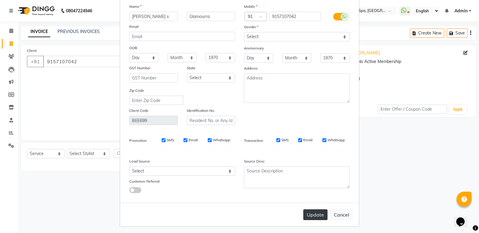
click at [306, 209] on button "Update" at bounding box center [316, 214] width 24 height 11
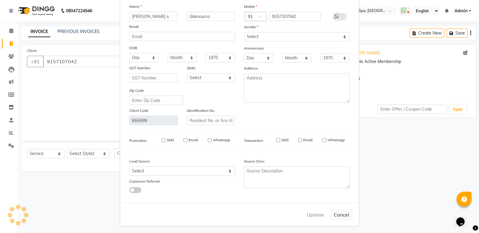
select select
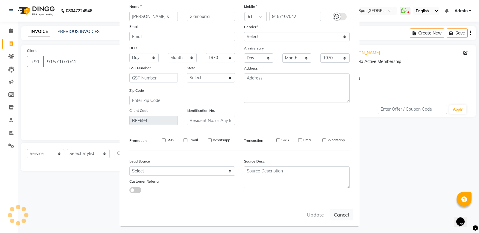
select select
checkbox input "false"
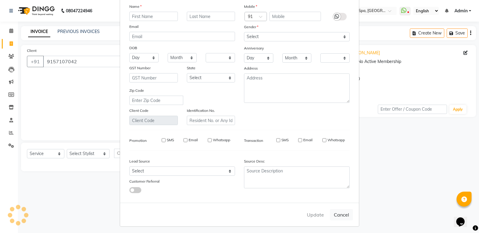
checkbox input "false"
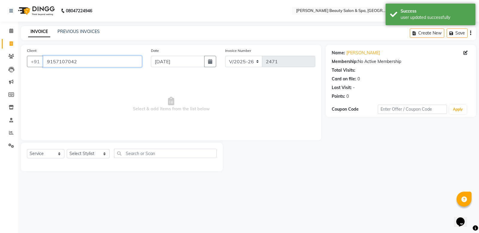
click at [96, 63] on input "9157107042" at bounding box center [92, 61] width 99 height 11
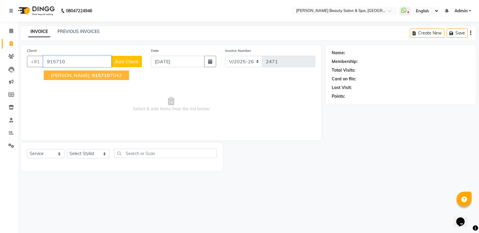
click at [96, 63] on input "915710" at bounding box center [77, 61] width 68 height 11
type input "9"
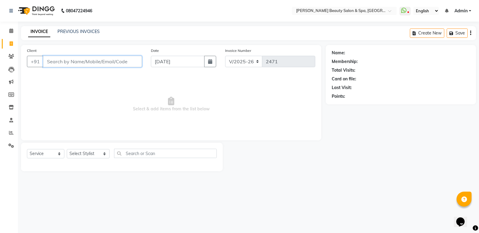
click at [110, 61] on input "Client" at bounding box center [92, 61] width 99 height 11
type input "702496675"
click at [129, 55] on div "Client +91 702496675 Add Client" at bounding box center [84, 59] width 124 height 25
click at [117, 63] on span "Add Client" at bounding box center [127, 61] width 24 height 6
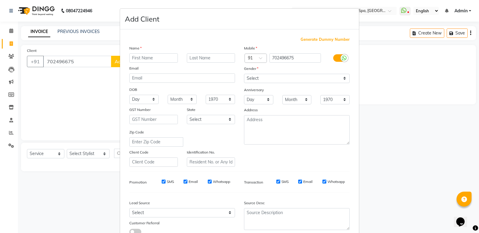
type input "a"
type input "avhiram"
click at [320, 82] on select "Select Male Female Other Prefer Not To Say" at bounding box center [297, 78] width 106 height 9
select select "male"
click at [244, 74] on select "Select Male Female Other Prefer Not To Say" at bounding box center [297, 78] width 106 height 9
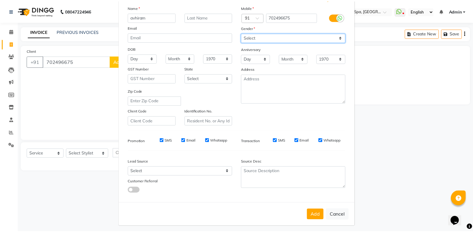
scroll to position [41, 0]
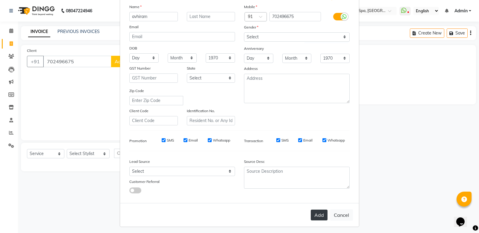
click at [319, 212] on button "Add" at bounding box center [319, 214] width 17 height 11
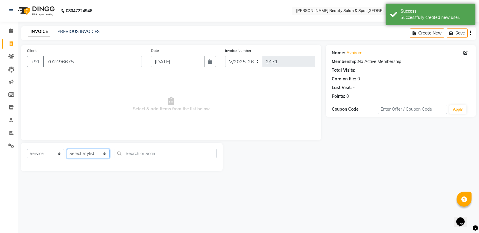
click at [97, 153] on select "Select Stylist Admin [PERSON_NAME] [PERSON_NAME] [PERSON_NAME] [PERSON_NAME] [P…" at bounding box center [88, 153] width 43 height 9
select select "83646"
click at [67, 149] on select "Select Stylist Admin [PERSON_NAME] [PERSON_NAME] [PERSON_NAME] [PERSON_NAME] [P…" at bounding box center [88, 153] width 43 height 9
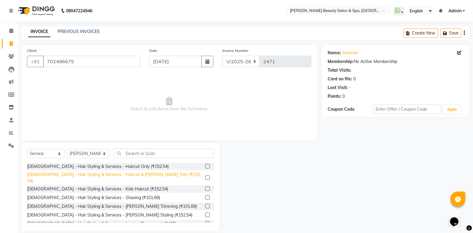
click at [122, 173] on div "[DEMOGRAPHIC_DATA] - Hair Styling & Services - Haircut & [PERSON_NAME] Trim (₹2…" at bounding box center [115, 177] width 176 height 13
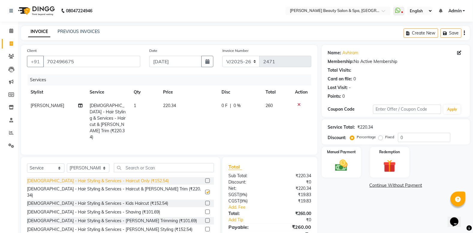
checkbox input "false"
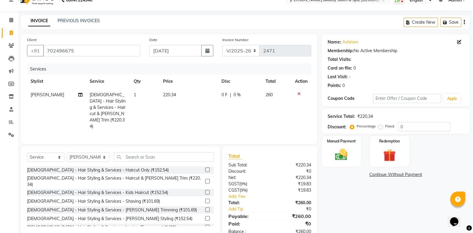
scroll to position [21, 0]
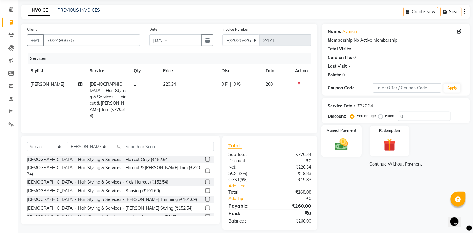
click at [339, 144] on img at bounding box center [341, 144] width 21 height 15
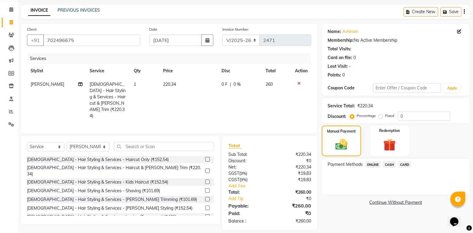
drag, startPoint x: 374, startPoint y: 162, endPoint x: 371, endPoint y: 163, distance: 3.1
click at [375, 162] on span "ONLINE" at bounding box center [373, 164] width 16 height 7
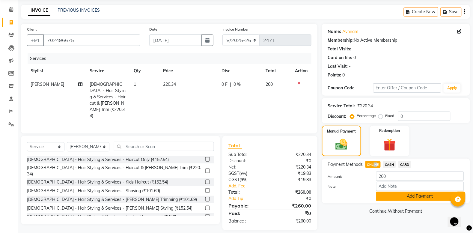
click at [416, 193] on button "Add Payment" at bounding box center [420, 195] width 88 height 9
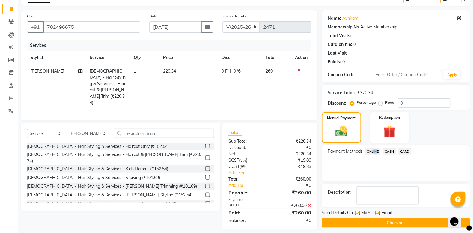
scroll to position [38, 0]
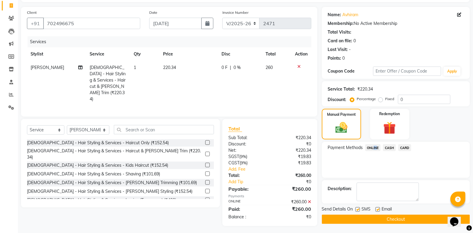
click at [339, 219] on button "Checkout" at bounding box center [396, 219] width 148 height 9
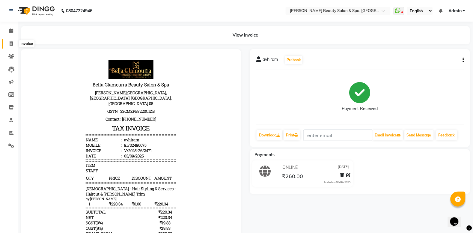
click at [11, 44] on icon at bounding box center [11, 43] width 3 height 4
select select "service"
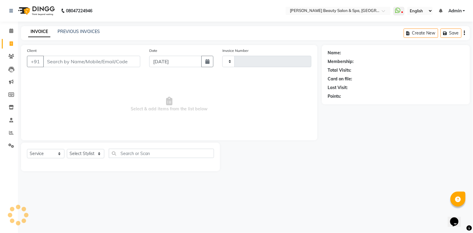
type input "2472"
select select "7524"
click at [473, 95] on div "Name: Membership: Total Visits: Card on file: Last Visit: Points:" at bounding box center [403, 108] width 155 height 126
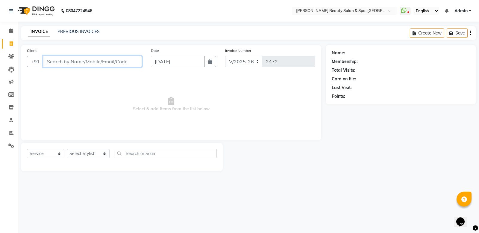
click at [83, 65] on input "Client" at bounding box center [92, 61] width 99 height 11
type input "9633566468"
click at [117, 60] on span "Add Client" at bounding box center [127, 61] width 24 height 6
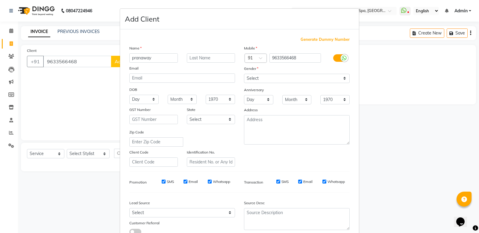
type input "pranaway"
drag, startPoint x: 269, startPoint y: 75, endPoint x: 279, endPoint y: 75, distance: 9.9
click at [279, 75] on select "Select Male Female Other Prefer Not To Say" at bounding box center [297, 78] width 106 height 9
select select "male"
click at [244, 74] on select "Select Male Female Other Prefer Not To Say" at bounding box center [297, 78] width 106 height 9
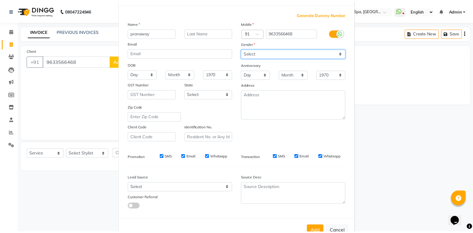
scroll to position [41, 0]
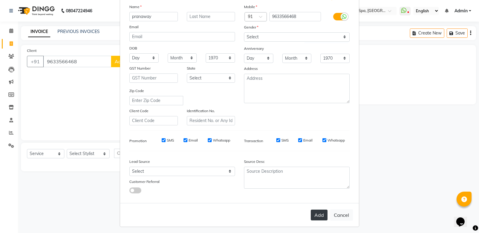
click at [315, 214] on button "Add" at bounding box center [319, 214] width 17 height 11
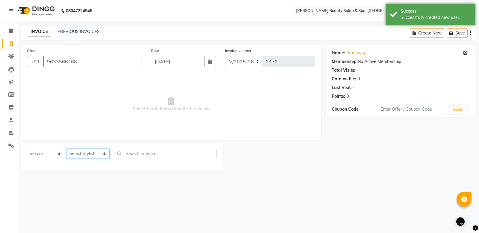
click at [85, 150] on select "Select Stylist Admin [PERSON_NAME] [PERSON_NAME] [PERSON_NAME] [PERSON_NAME] [P…" at bounding box center [88, 153] width 43 height 9
select select "83644"
click at [67, 149] on select "Select Stylist Admin [PERSON_NAME] [PERSON_NAME] [PERSON_NAME] [PERSON_NAME] [P…" at bounding box center [88, 153] width 43 height 9
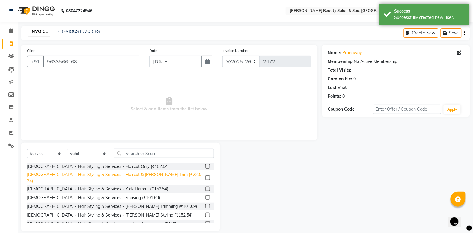
click at [128, 172] on div "[DEMOGRAPHIC_DATA] - Hair Styling & Services - Haircut & [PERSON_NAME] Trim (₹2…" at bounding box center [115, 177] width 176 height 13
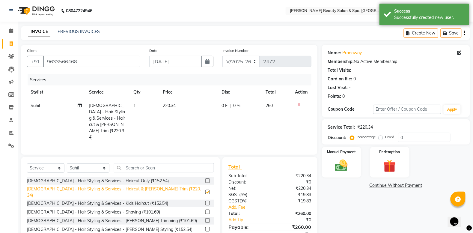
checkbox input "false"
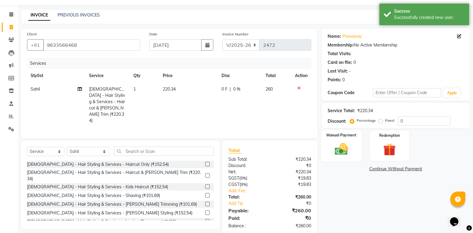
scroll to position [21, 0]
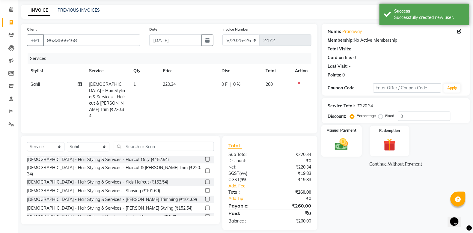
click at [341, 141] on img at bounding box center [341, 144] width 21 height 15
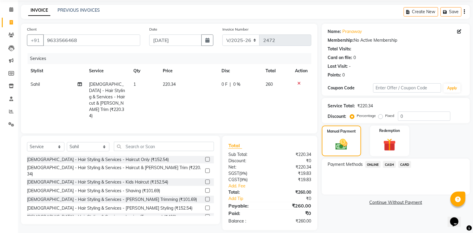
click at [369, 166] on span "ONLINE" at bounding box center [373, 164] width 16 height 7
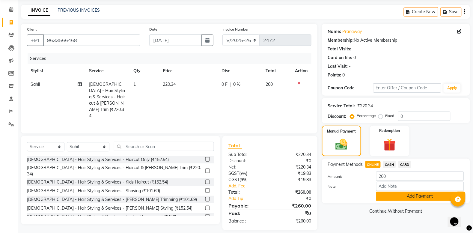
drag, startPoint x: 397, startPoint y: 201, endPoint x: 387, endPoint y: 195, distance: 11.9
click at [392, 199] on div "Payment Methods ONLINE CASH CARD Amount: 260 Note: Add Payment" at bounding box center [396, 181] width 148 height 45
click at [386, 195] on button "Add Payment" at bounding box center [420, 195] width 88 height 9
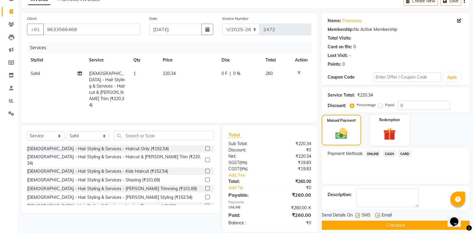
scroll to position [38, 0]
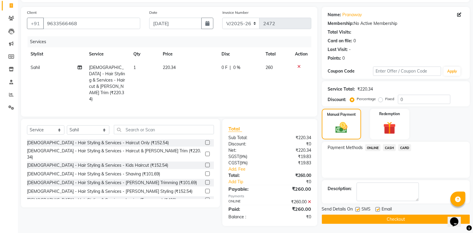
click at [399, 218] on button "Checkout" at bounding box center [396, 219] width 148 height 9
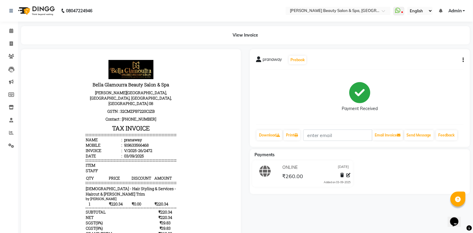
select select "service"
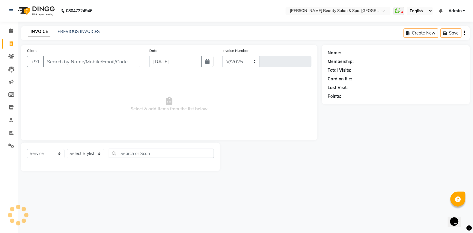
select select "7524"
type input "2473"
drag, startPoint x: 18, startPoint y: 48, endPoint x: 40, endPoint y: 60, distance: 24.8
click at [35, 59] on main "INVOICE PREVIOUS INVOICES Create New Save Client +91 Date 03-09-2025 Invoice Nu…" at bounding box center [248, 103] width 461 height 154
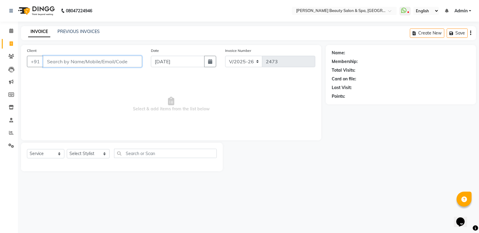
click at [65, 64] on input "Client" at bounding box center [92, 61] width 99 height 11
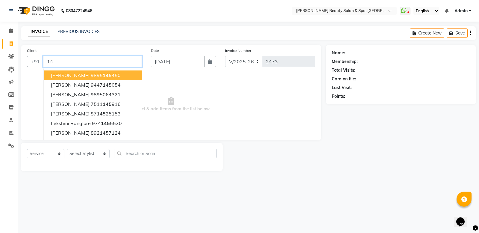
type input "1"
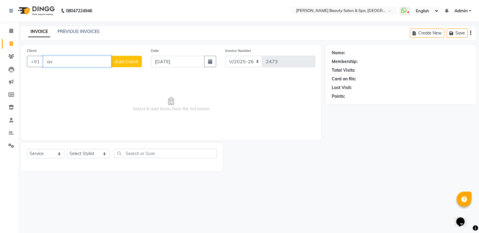
type input "a"
click at [56, 65] on input "Client" at bounding box center [92, 61] width 99 height 11
type input "9745131046"
click at [134, 61] on span "Add Client" at bounding box center [127, 61] width 24 height 6
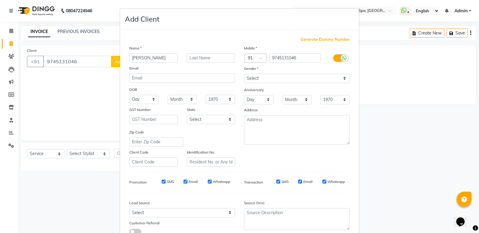
type input "[PERSON_NAME]"
click at [271, 79] on select "Select Male Female Other Prefer Not To Say" at bounding box center [297, 78] width 106 height 9
select select "male"
click at [244, 74] on select "Select Male Female Other Prefer Not To Say" at bounding box center [297, 78] width 106 height 9
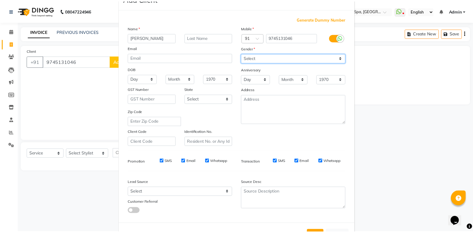
scroll to position [41, 0]
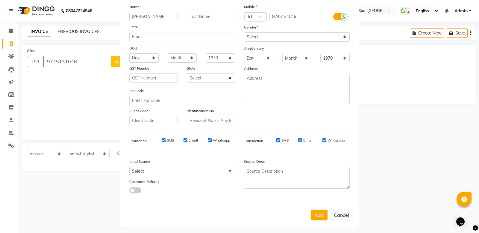
click at [319, 219] on div "Add Cancel" at bounding box center [239, 215] width 239 height 24
click at [319, 213] on button "Add" at bounding box center [319, 214] width 17 height 11
select select
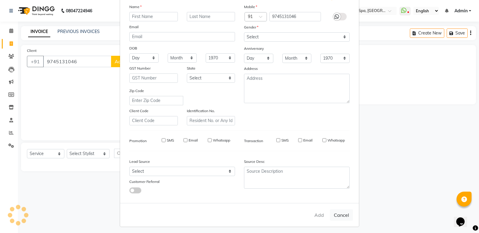
select select
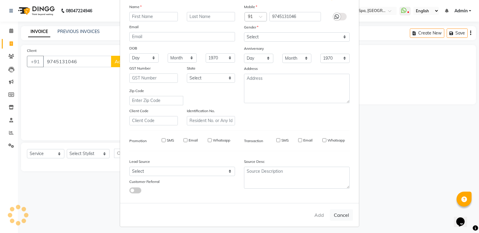
checkbox input "false"
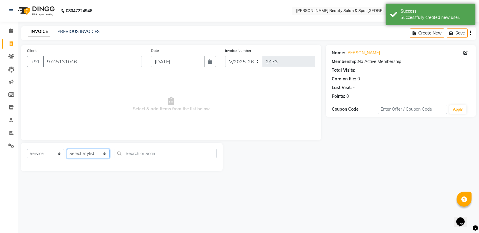
click at [88, 152] on select "Select Stylist Admin [PERSON_NAME] [PERSON_NAME] [PERSON_NAME] [PERSON_NAME] [P…" at bounding box center [88, 153] width 43 height 9
select select "67138"
click at [67, 149] on select "Select Stylist Admin [PERSON_NAME] [PERSON_NAME] [PERSON_NAME] [PERSON_NAME] [P…" at bounding box center [88, 153] width 43 height 9
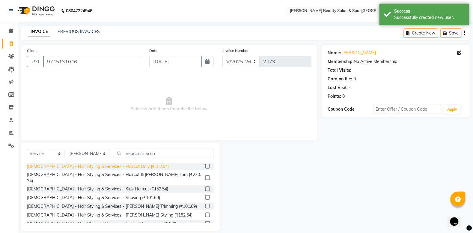
click at [110, 166] on div "[DEMOGRAPHIC_DATA] - Hair Styling & Services - Haircut Only (₹152.54)" at bounding box center [98, 166] width 142 height 6
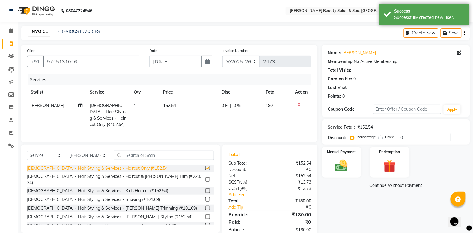
checkbox input "false"
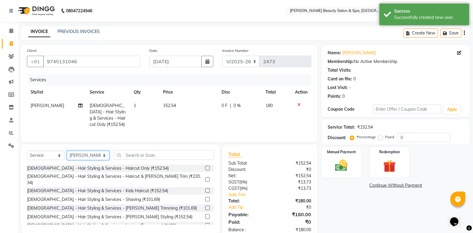
click at [81, 158] on select "Select Stylist Admin [PERSON_NAME] [PERSON_NAME] [PERSON_NAME] [PERSON_NAME] [P…" at bounding box center [88, 155] width 43 height 9
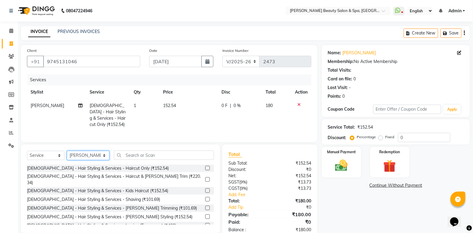
select select "79765"
click at [67, 157] on select "Select Stylist Admin [PERSON_NAME] [PERSON_NAME] [PERSON_NAME] [PERSON_NAME] [P…" at bounding box center [88, 155] width 43 height 9
click at [102, 171] on div "[DEMOGRAPHIC_DATA] - Hair Styling & Services - Haircut Only (₹152.54)" at bounding box center [98, 168] width 142 height 6
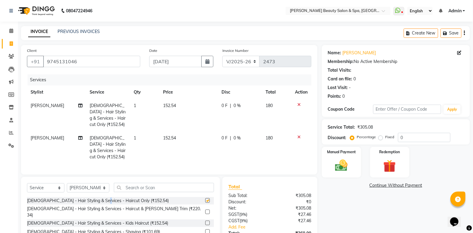
checkbox input "false"
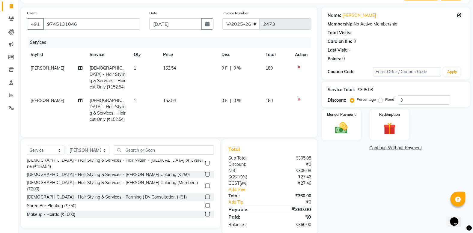
scroll to position [225, 0]
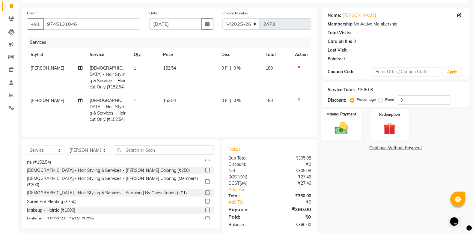
click at [342, 124] on img at bounding box center [341, 127] width 21 height 15
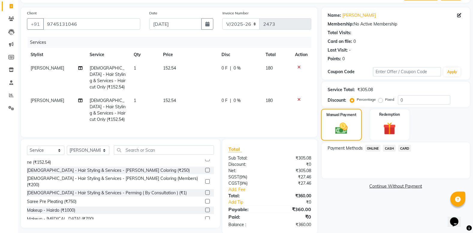
scroll to position [53, 0]
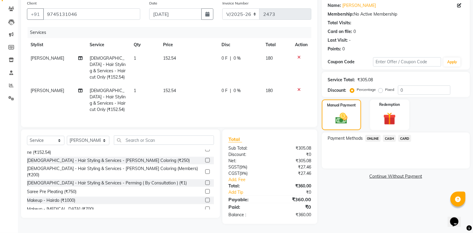
click at [374, 135] on span "ONLINE" at bounding box center [373, 138] width 16 height 7
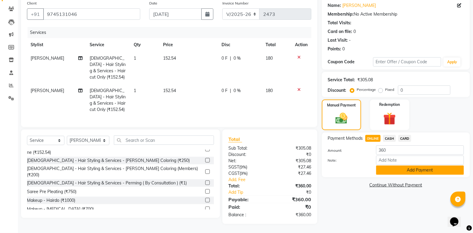
click at [404, 165] on button "Add Payment" at bounding box center [420, 169] width 88 height 9
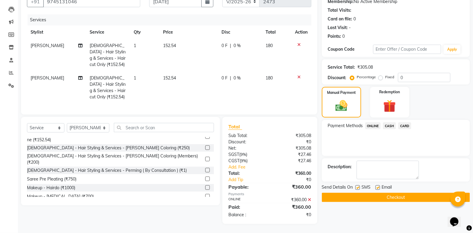
scroll to position [66, 0]
click at [387, 184] on span "Email" at bounding box center [387, 187] width 10 height 7
click at [391, 185] on span "Email" at bounding box center [387, 187] width 10 height 7
click at [392, 193] on button "Checkout" at bounding box center [396, 197] width 148 height 9
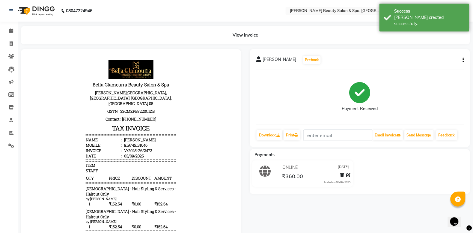
scroll to position [35, 0]
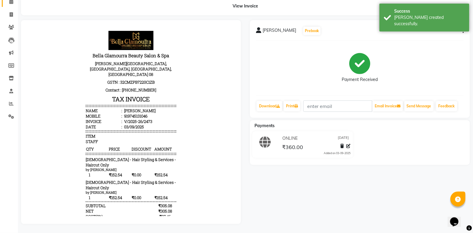
select select "service"
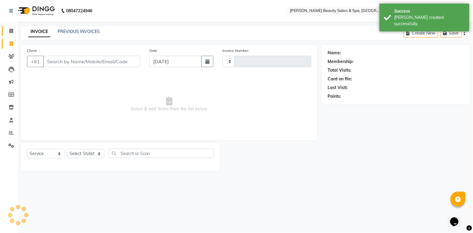
type input "2474"
select select "7524"
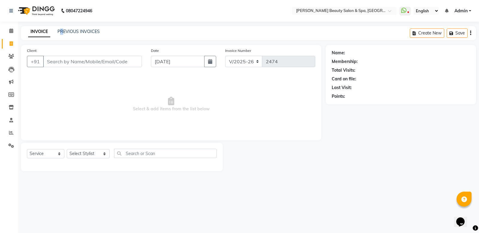
click at [62, 28] on div "PREVIOUS INVOICES" at bounding box center [79, 31] width 42 height 6
drag, startPoint x: 45, startPoint y: 48, endPoint x: 49, endPoint y: 48, distance: 3.6
click at [49, 48] on div "Client +91" at bounding box center [84, 59] width 124 height 25
click at [67, 30] on link "PREVIOUS INVOICES" at bounding box center [79, 31] width 42 height 5
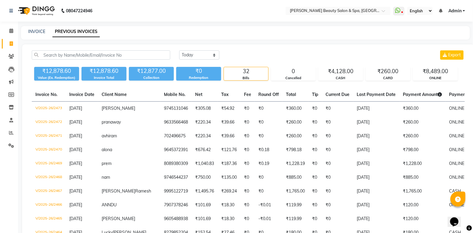
click at [41, 28] on div "INVOICE" at bounding box center [36, 31] width 17 height 6
click at [31, 31] on link "INVOICE" at bounding box center [36, 31] width 17 height 5
select select "service"
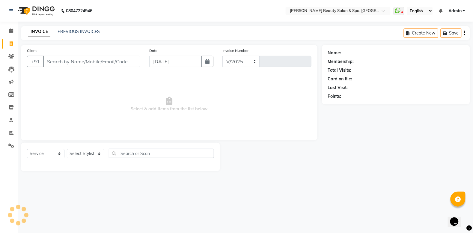
select select "7524"
type input "2474"
click at [101, 63] on input "Client" at bounding box center [92, 61] width 99 height 11
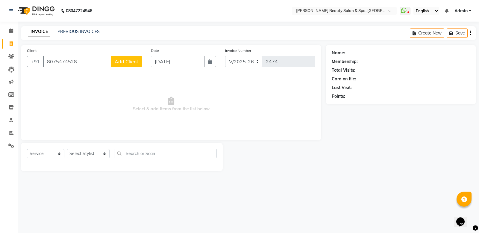
type input "8075474528"
click at [137, 61] on span "Add Client" at bounding box center [127, 61] width 24 height 6
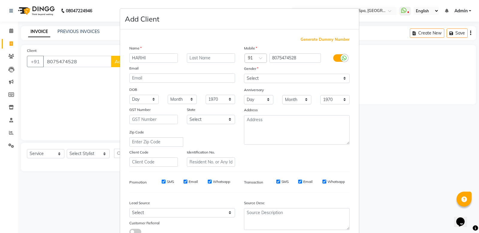
type input "HARHI"
click at [246, 74] on select "Select Male Female Other Prefer Not To Say" at bounding box center [297, 78] width 106 height 9
select select "male"
click at [244, 74] on select "Select Male Female Other Prefer Not To Say" at bounding box center [297, 78] width 106 height 9
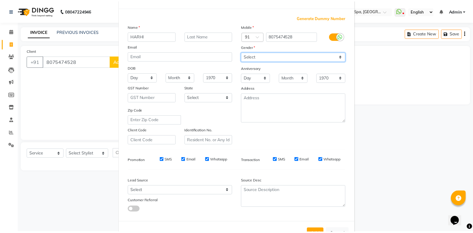
scroll to position [41, 0]
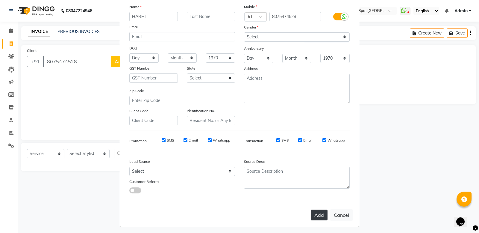
click at [311, 213] on button "Add" at bounding box center [319, 214] width 17 height 11
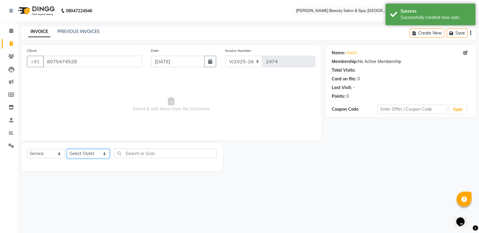
click at [84, 150] on select "Select Stylist Admin [PERSON_NAME] [PERSON_NAME] [PERSON_NAME] [PERSON_NAME] [P…" at bounding box center [88, 153] width 43 height 9
select select "83646"
click at [67, 149] on select "Select Stylist Admin [PERSON_NAME] [PERSON_NAME] [PERSON_NAME] [PERSON_NAME] [P…" at bounding box center [88, 153] width 43 height 9
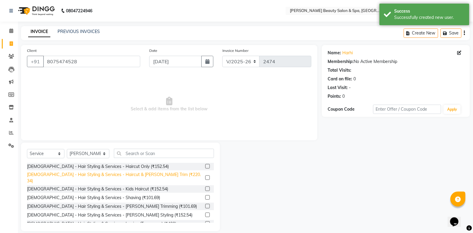
click at [128, 177] on div "[DEMOGRAPHIC_DATA] - Hair Styling & Services - Haircut & [PERSON_NAME] Trim (₹2…" at bounding box center [115, 177] width 176 height 13
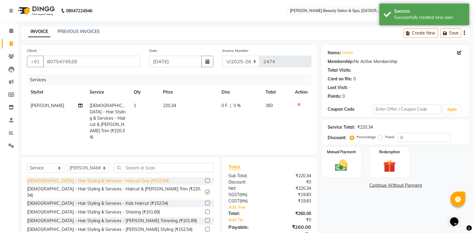
checkbox input "false"
click at [348, 157] on div "Manual Payment" at bounding box center [341, 162] width 41 height 32
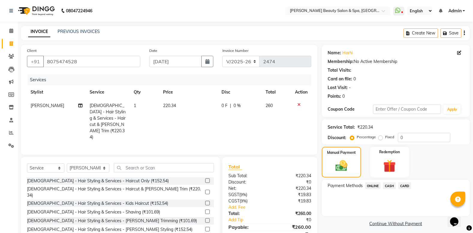
click at [370, 186] on span "ONLINE" at bounding box center [373, 185] width 16 height 7
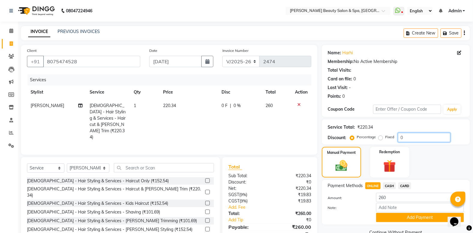
click at [410, 134] on input "0" at bounding box center [424, 137] width 52 height 9
type input "0"
type input "1"
click at [390, 199] on input "260" at bounding box center [420, 197] width 88 height 9
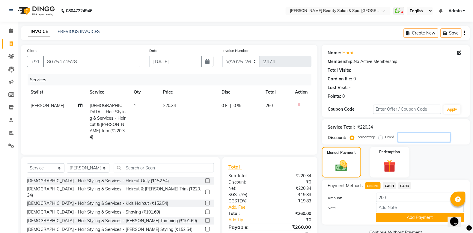
click at [403, 137] on input "number" at bounding box center [424, 137] width 52 height 9
click at [409, 219] on button "Add Payment" at bounding box center [420, 217] width 88 height 9
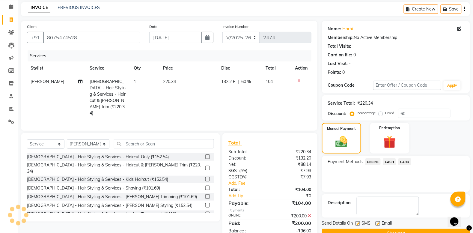
scroll to position [37, 0]
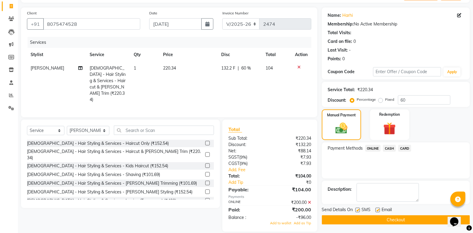
click at [376, 217] on button "Checkout" at bounding box center [396, 219] width 148 height 9
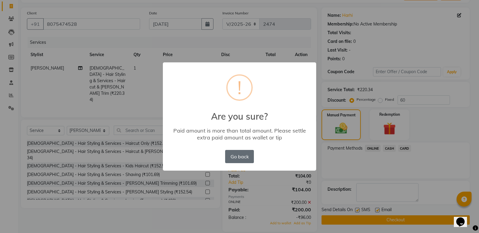
click at [242, 156] on button "Go back" at bounding box center [239, 156] width 29 height 13
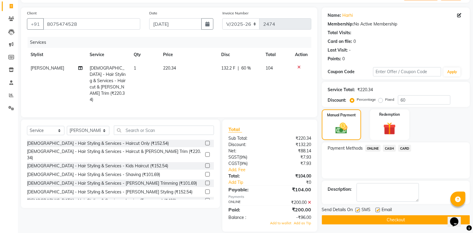
click at [375, 146] on span "ONLINE" at bounding box center [373, 148] width 16 height 7
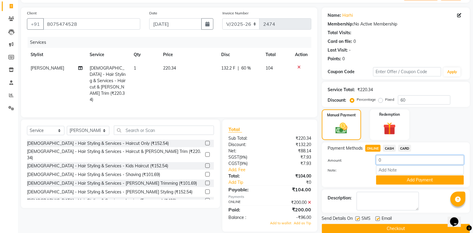
click at [390, 161] on input "0" at bounding box center [420, 159] width 88 height 9
click at [391, 146] on span "CASH" at bounding box center [389, 148] width 13 height 7
click at [378, 166] on input "Note:" at bounding box center [420, 169] width 88 height 9
click at [386, 161] on input "0" at bounding box center [420, 159] width 88 height 9
click at [409, 101] on input "60" at bounding box center [424, 99] width 52 height 9
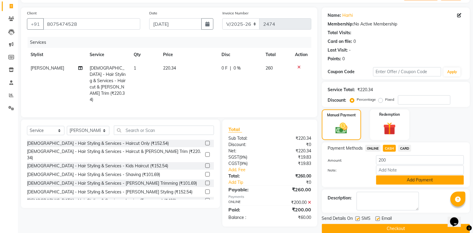
click at [413, 178] on button "Add Payment" at bounding box center [420, 179] width 88 height 9
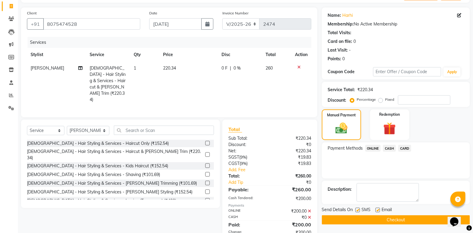
click at [374, 146] on span "ONLINE" at bounding box center [373, 148] width 16 height 7
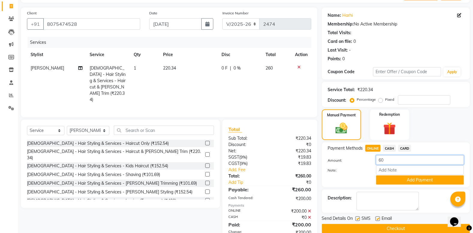
click at [381, 158] on input "60" at bounding box center [420, 159] width 88 height 9
click at [414, 178] on button "Add Payment" at bounding box center [420, 179] width 88 height 9
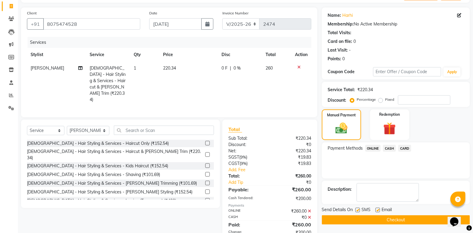
click at [414, 220] on button "Checkout" at bounding box center [396, 219] width 148 height 9
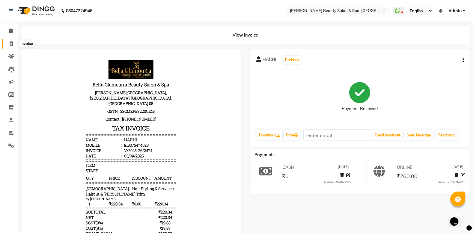
click at [8, 43] on span at bounding box center [11, 43] width 10 height 7
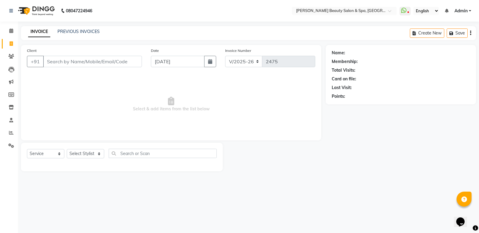
click at [58, 64] on input "Client" at bounding box center [92, 61] width 99 height 11
click at [127, 61] on span "Add Client" at bounding box center [127, 61] width 24 height 6
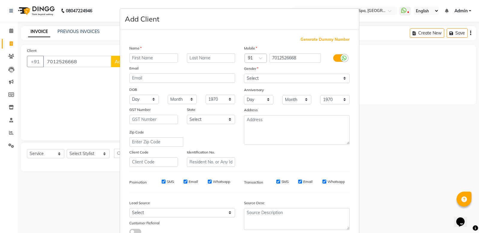
click at [129, 56] on input "text" at bounding box center [153, 57] width 49 height 9
click at [314, 77] on select "Select Male Female Other Prefer Not To Say" at bounding box center [297, 78] width 106 height 9
click at [244, 74] on select "Select Male Female Other Prefer Not To Say" at bounding box center [297, 78] width 106 height 9
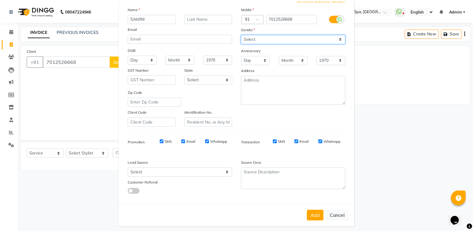
scroll to position [41, 0]
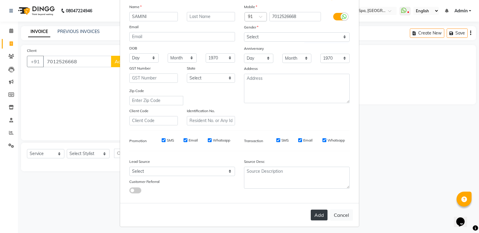
click at [322, 210] on button "Add" at bounding box center [319, 214] width 17 height 11
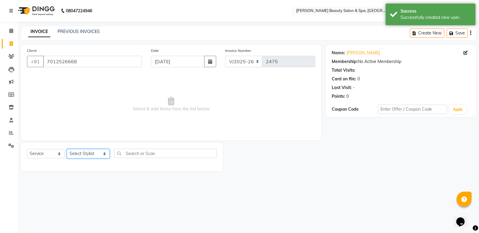
click at [89, 154] on select "Select Stylist Admin [PERSON_NAME] [PERSON_NAME] [PERSON_NAME] [PERSON_NAME] [P…" at bounding box center [88, 153] width 43 height 9
click at [67, 149] on select "Select Stylist Admin [PERSON_NAME] [PERSON_NAME] [PERSON_NAME] [PERSON_NAME] [P…" at bounding box center [88, 153] width 43 height 9
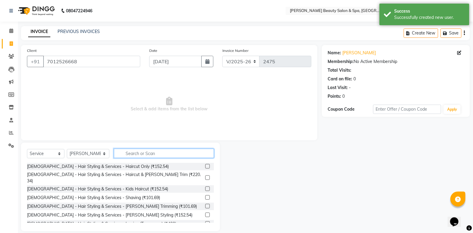
click at [143, 156] on input "text" at bounding box center [164, 153] width 100 height 9
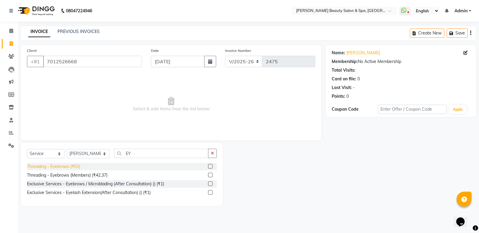
click at [71, 168] on div "Threading - Eyebrows (₹51)" at bounding box center [53, 166] width 53 height 6
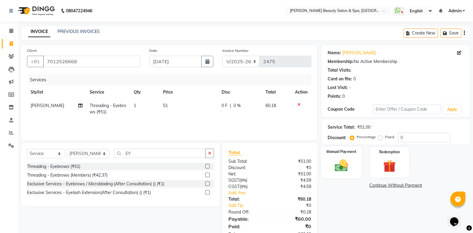
click at [336, 159] on img at bounding box center [341, 165] width 21 height 15
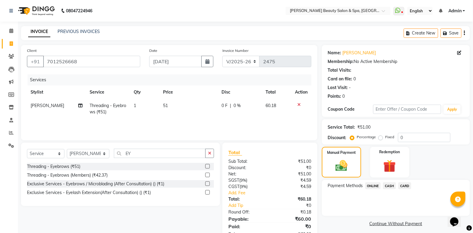
click at [374, 186] on span "ONLINE" at bounding box center [373, 185] width 16 height 7
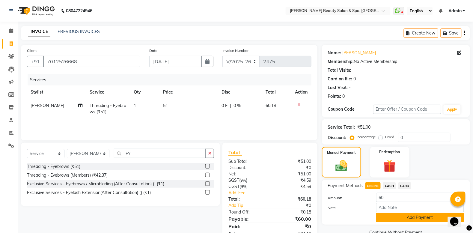
click at [427, 216] on button "Add Payment" at bounding box center [420, 217] width 88 height 9
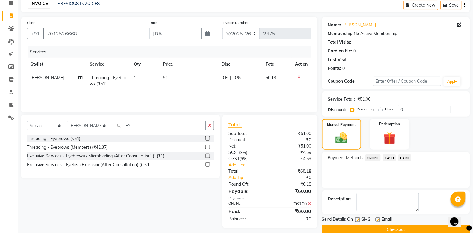
scroll to position [38, 0]
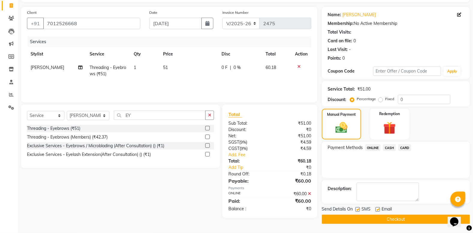
click at [386, 216] on button "Checkout" at bounding box center [396, 219] width 148 height 9
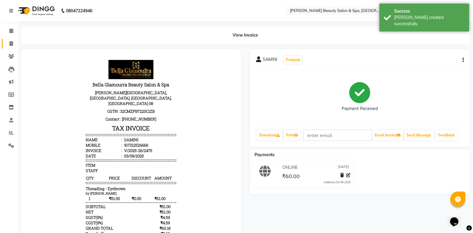
click at [10, 39] on link "Invoice" at bounding box center [9, 44] width 14 height 10
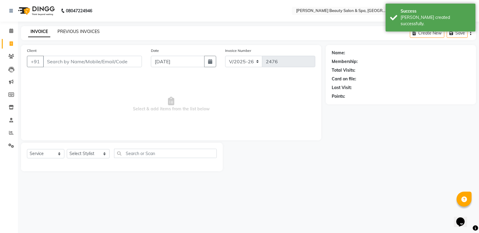
click at [90, 32] on link "PREVIOUS INVOICES" at bounding box center [79, 31] width 42 height 5
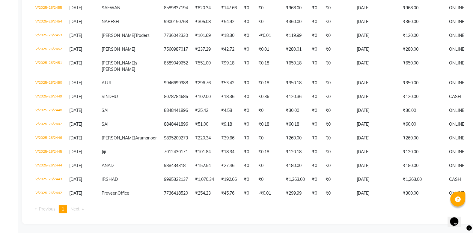
scroll to position [412, 0]
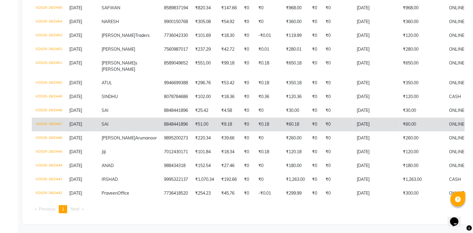
click at [129, 117] on td "SAI" at bounding box center [129, 124] width 62 height 14
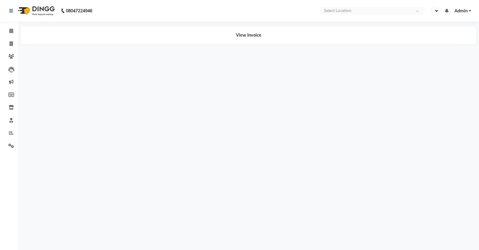
select select "en"
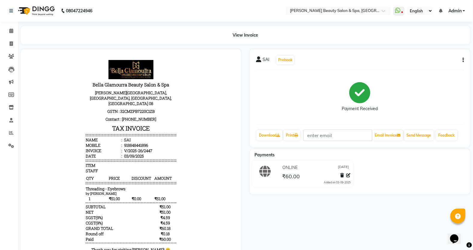
scroll to position [4, 0]
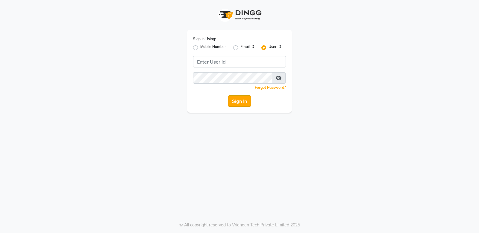
type input "bellaglamourra123"
click at [235, 100] on button "Sign In" at bounding box center [239, 100] width 23 height 11
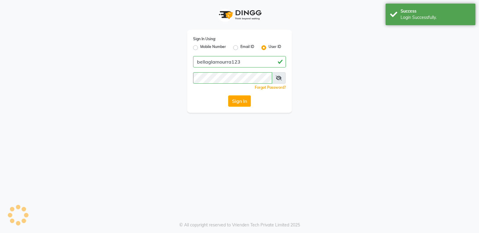
select select "service"
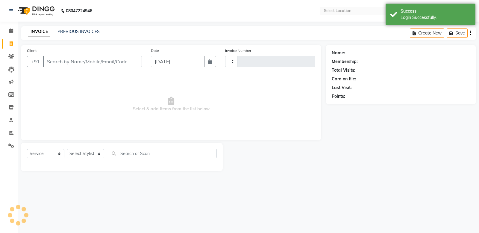
select select "en"
select select "7524"
type input "2476"
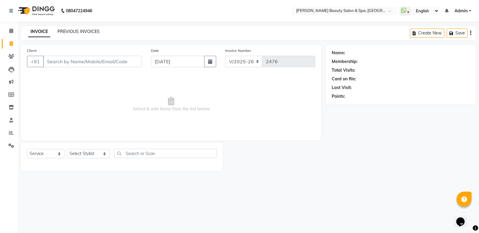
click at [76, 29] on link "PREVIOUS INVOICES" at bounding box center [79, 31] width 42 height 5
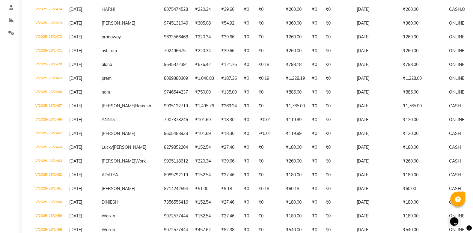
scroll to position [75, 0]
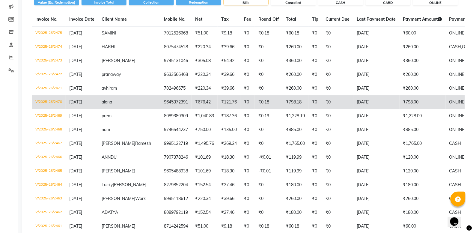
click at [82, 99] on span "[DATE]" at bounding box center [75, 101] width 13 height 5
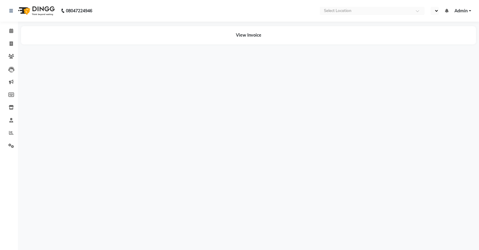
select select "en"
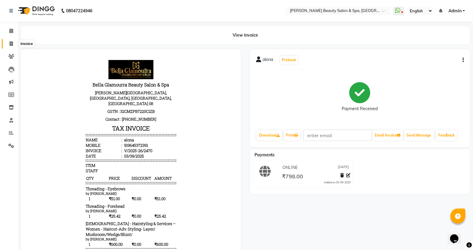
click at [10, 44] on icon at bounding box center [11, 43] width 3 height 4
select select "service"
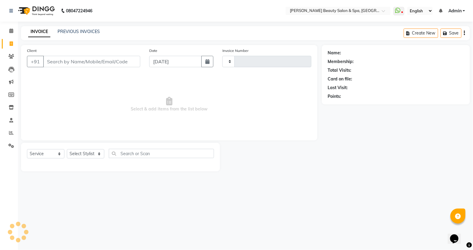
type input "2476"
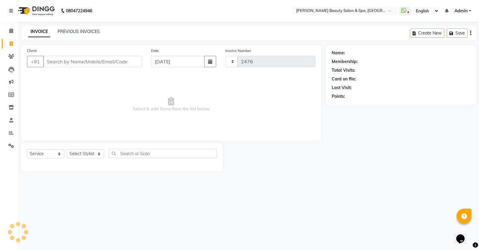
select select "7524"
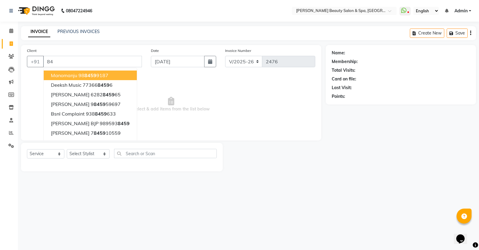
type input "8"
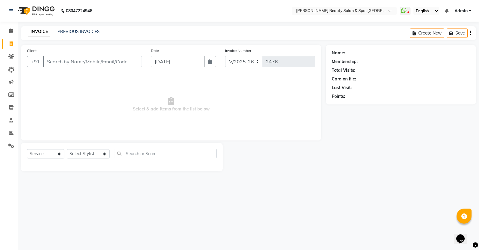
click at [122, 62] on input "Client" at bounding box center [92, 61] width 99 height 11
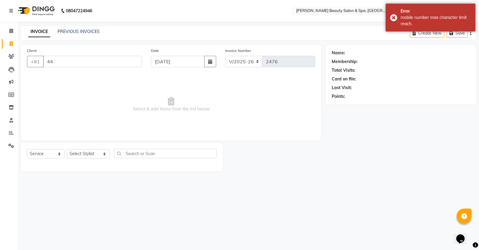
type input "4"
type input "5"
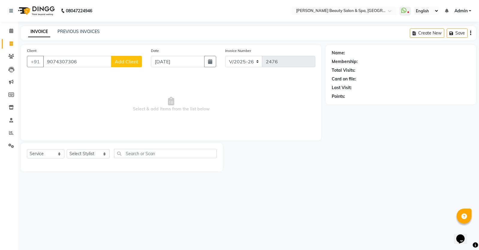
type input "9074307306"
click at [122, 62] on span "Add Client" at bounding box center [127, 61] width 24 height 6
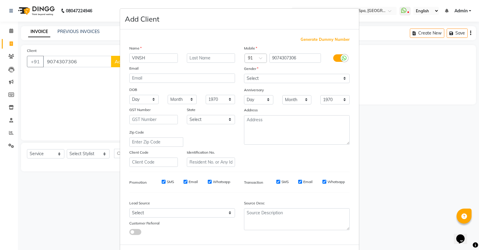
type input "VINSH"
click at [274, 80] on select "Select Male Female Other Prefer Not To Say" at bounding box center [297, 78] width 106 height 9
select select "male"
click at [244, 74] on select "Select Male Female Other Prefer Not To Say" at bounding box center [297, 78] width 106 height 9
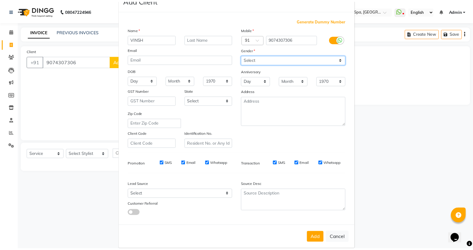
scroll to position [25, 0]
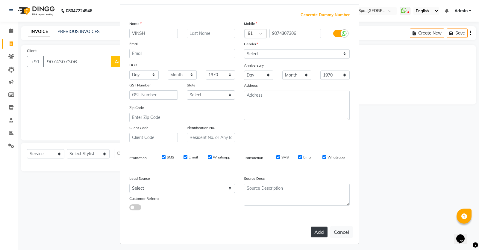
click at [315, 228] on button "Add" at bounding box center [319, 231] width 17 height 11
select select
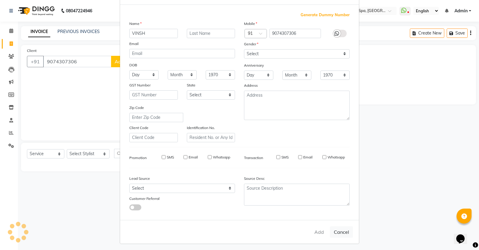
select select
checkbox input "false"
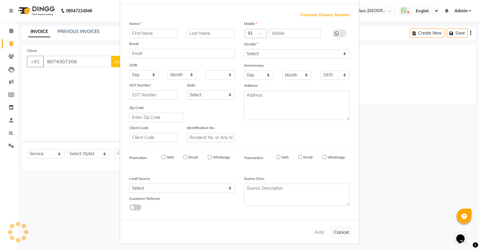
checkbox input "false"
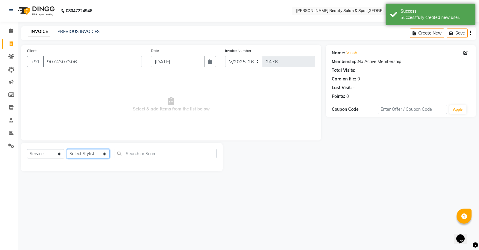
click at [80, 153] on select "Select Stylist Admin Azeem Zameer Bhumika Tamang Gopika Sooraj Meena Chethri Mi…" at bounding box center [88, 153] width 43 height 9
click at [67, 149] on select "Select Stylist Admin Azeem Zameer Bhumika Tamang Gopika Sooraj Meena Chethri Mi…" at bounding box center [88, 153] width 43 height 9
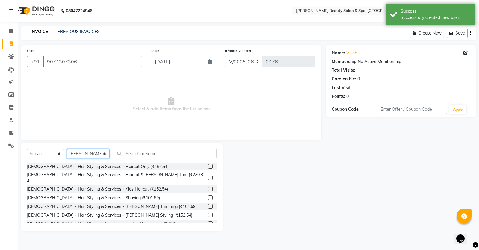
click at [95, 153] on select "Select Stylist Admin Azeem Zameer Bhumika Tamang Gopika Sooraj Meena Chethri Mi…" at bounding box center [88, 153] width 43 height 9
select select "79765"
click at [67, 149] on select "Select Stylist Admin Azeem Zameer Bhumika Tamang Gopika Sooraj Meena Chethri Mi…" at bounding box center [88, 153] width 43 height 9
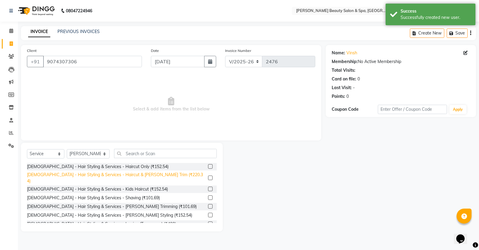
click at [87, 171] on div "Gents - Hair Styling & Services - Haircut & Beard Trim (₹220.34)" at bounding box center [116, 177] width 179 height 13
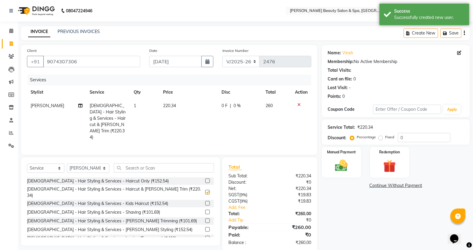
checkbox input "false"
click at [344, 164] on img at bounding box center [341, 165] width 21 height 15
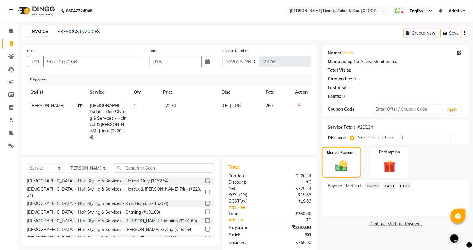
click at [367, 184] on span "ONLINE" at bounding box center [373, 185] width 16 height 7
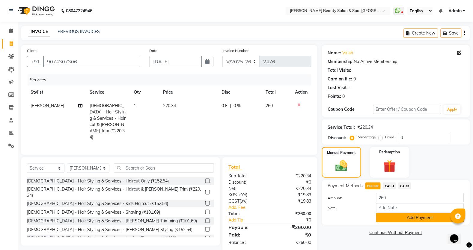
click at [394, 213] on button "Add Payment" at bounding box center [420, 217] width 88 height 9
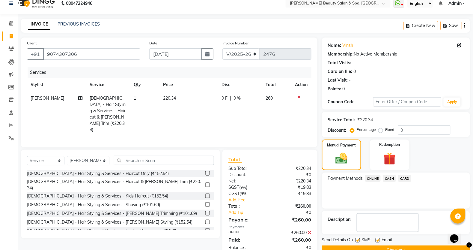
scroll to position [21, 0]
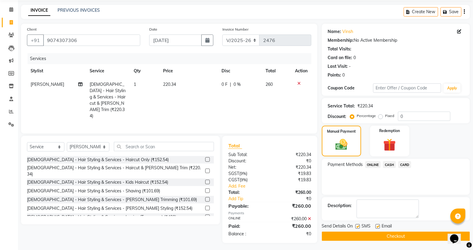
click at [390, 237] on button "Checkout" at bounding box center [396, 235] width 148 height 9
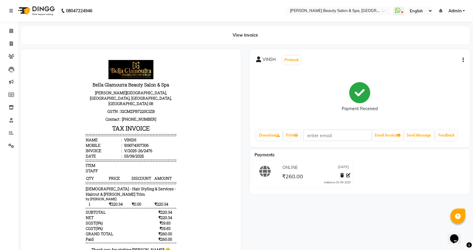
select select "service"
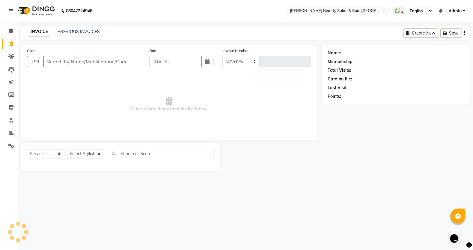
select select "7524"
type input "2477"
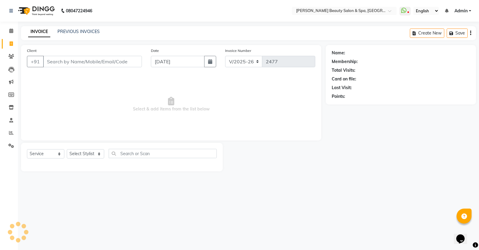
drag, startPoint x: 86, startPoint y: 58, endPoint x: 126, endPoint y: 56, distance: 40.2
click at [91, 55] on div "Client +91" at bounding box center [84, 59] width 124 height 25
type input "906134402"
click at [125, 57] on button "Add Client" at bounding box center [126, 61] width 31 height 11
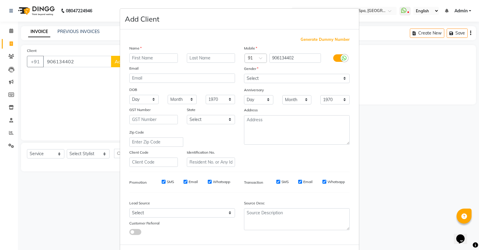
click at [154, 59] on input "text" at bounding box center [153, 57] width 49 height 9
type input "ANAD"
click at [212, 58] on input "text" at bounding box center [211, 57] width 49 height 9
type input "KIRSNHA"
click at [247, 68] on label "Gender" at bounding box center [251, 68] width 14 height 5
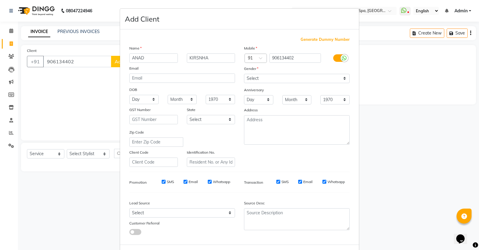
click at [247, 72] on div "Gender" at bounding box center [249, 69] width 19 height 8
click at [247, 77] on select "Select [DEMOGRAPHIC_DATA] [DEMOGRAPHIC_DATA] Other Prefer Not To Say" at bounding box center [297, 78] width 106 height 9
select select "[DEMOGRAPHIC_DATA]"
click at [244, 74] on select "Select [DEMOGRAPHIC_DATA] [DEMOGRAPHIC_DATA] Other Prefer Not To Say" at bounding box center [297, 78] width 106 height 9
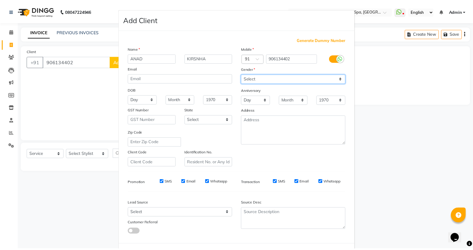
scroll to position [25, 0]
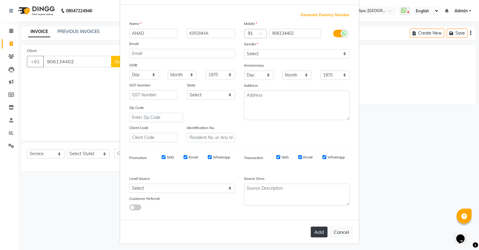
click at [316, 227] on button "Add" at bounding box center [319, 231] width 17 height 11
select select
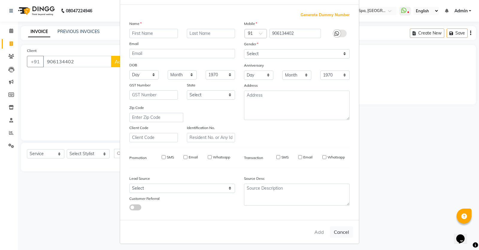
select select
checkbox input "false"
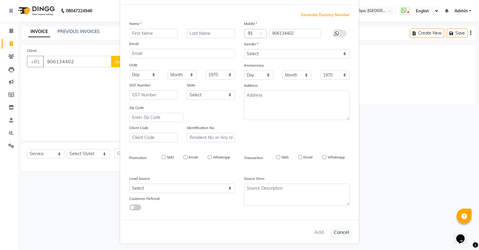
checkbox input "false"
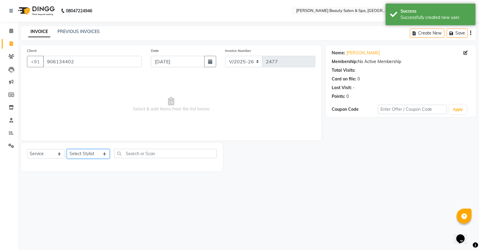
click at [85, 155] on select "Select Stylist Admin [PERSON_NAME] [PERSON_NAME] [PERSON_NAME] [PERSON_NAME] [P…" at bounding box center [88, 153] width 43 height 9
select select "83646"
click at [67, 149] on select "Select Stylist Admin [PERSON_NAME] [PERSON_NAME] [PERSON_NAME] [PERSON_NAME] [P…" at bounding box center [88, 153] width 43 height 9
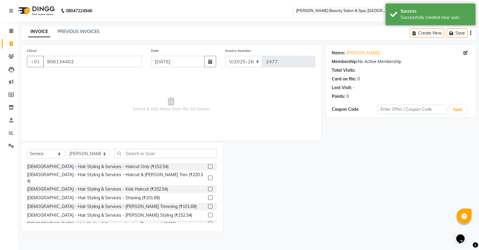
click at [145, 147] on div "Select Service Product Membership Package Voucher Prepaid Gift Card Select Styl…" at bounding box center [122, 187] width 202 height 88
click at [125, 178] on div "[DEMOGRAPHIC_DATA] - Hair Styling & Services - Haircut & [PERSON_NAME] Trim (₹2…" at bounding box center [122, 177] width 190 height 13
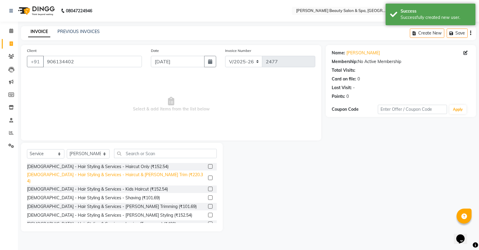
click at [126, 177] on div "[DEMOGRAPHIC_DATA] - Hair Styling & Services - Haircut & [PERSON_NAME] Trim (₹2…" at bounding box center [116, 177] width 179 height 13
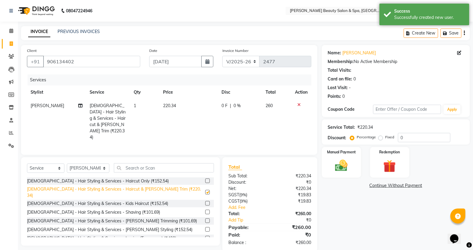
checkbox input "false"
click at [340, 168] on img at bounding box center [341, 165] width 21 height 15
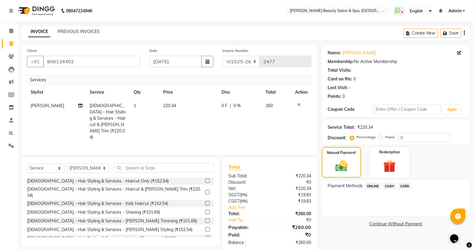
click at [371, 185] on span "ONLINE" at bounding box center [373, 185] width 16 height 7
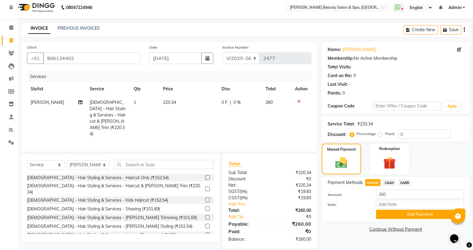
scroll to position [4, 0]
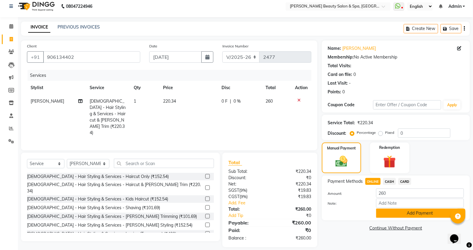
click at [404, 213] on button "Add Payment" at bounding box center [420, 212] width 88 height 9
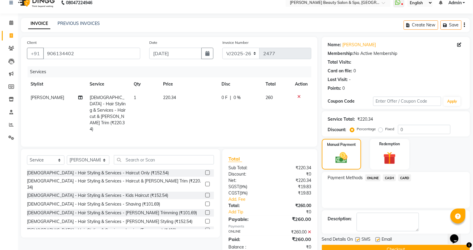
scroll to position [21, 0]
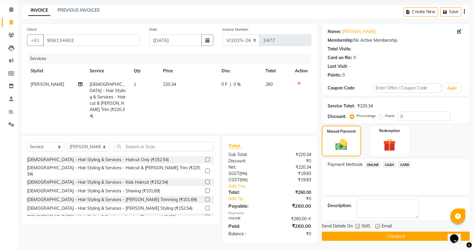
click at [399, 231] on button "Checkout" at bounding box center [396, 235] width 148 height 9
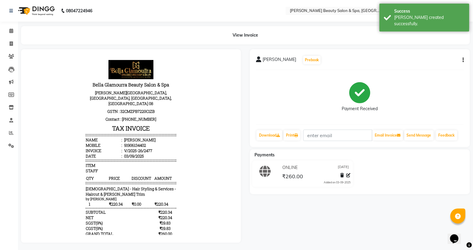
select select "service"
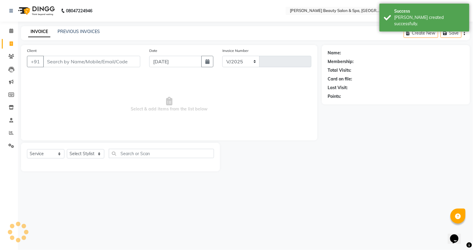
select select "7524"
type input "2478"
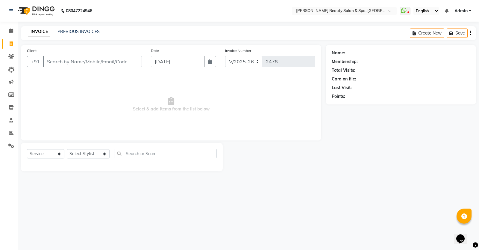
click at [73, 62] on input "Client" at bounding box center [92, 61] width 99 height 11
type input "7907148606"
click at [130, 61] on span "Add Client" at bounding box center [127, 61] width 24 height 6
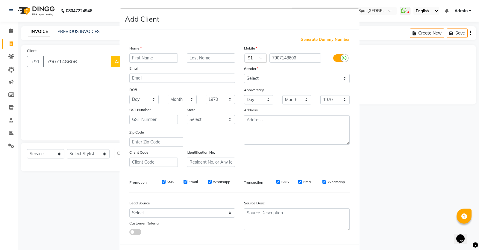
click at [137, 56] on input "text" at bounding box center [153, 57] width 49 height 9
type input "AJITHA"
click at [261, 76] on select "Select Male Female Other Prefer Not To Say" at bounding box center [297, 78] width 106 height 9
select select "female"
click at [244, 74] on select "Select Male Female Other Prefer Not To Say" at bounding box center [297, 78] width 106 height 9
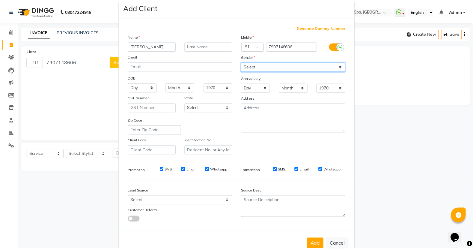
scroll to position [25, 0]
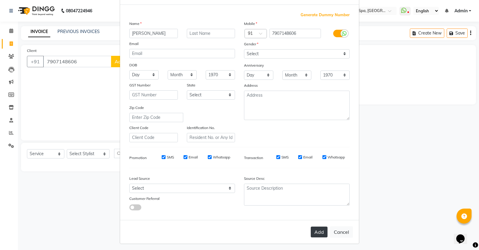
drag, startPoint x: 315, startPoint y: 222, endPoint x: 311, endPoint y: 229, distance: 7.6
click at [313, 228] on div "Add Cancel" at bounding box center [239, 232] width 239 height 24
drag, startPoint x: 313, startPoint y: 227, endPoint x: 292, endPoint y: 225, distance: 20.2
click at [303, 227] on div "Add Cancel" at bounding box center [239, 232] width 239 height 24
click at [317, 227] on button "Add" at bounding box center [319, 231] width 17 height 11
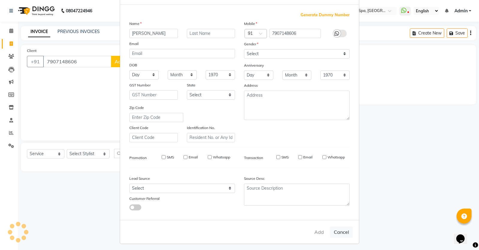
select select
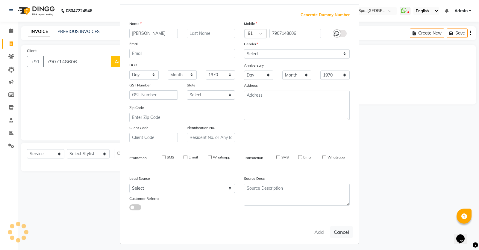
select select
checkbox input "false"
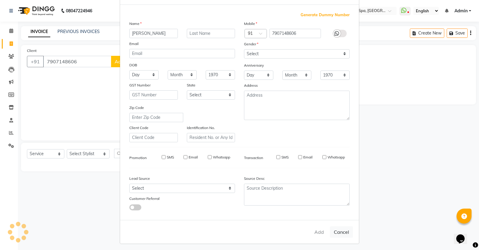
checkbox input "false"
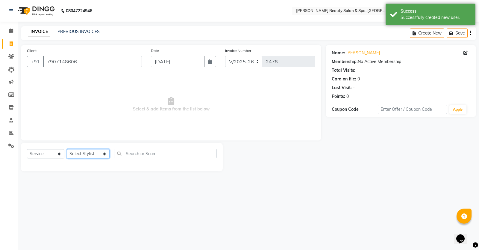
click at [91, 158] on select "Select Stylist Admin [PERSON_NAME] [PERSON_NAME] [PERSON_NAME] [PERSON_NAME] [P…" at bounding box center [88, 153] width 43 height 9
select select "89094"
click at [67, 149] on select "Select Stylist Admin [PERSON_NAME] [PERSON_NAME] [PERSON_NAME] [PERSON_NAME] [P…" at bounding box center [88, 153] width 43 height 9
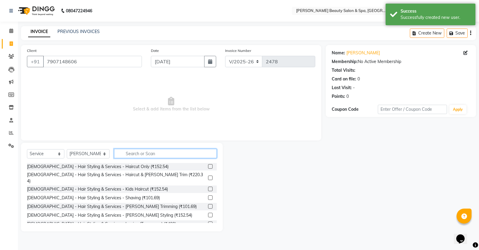
click at [124, 152] on input "text" at bounding box center [165, 153] width 103 height 9
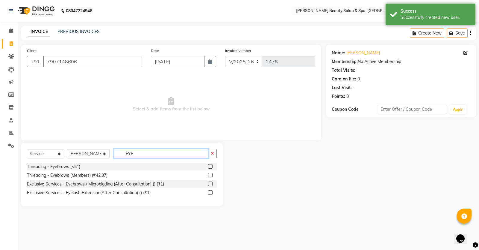
type input "EYE"
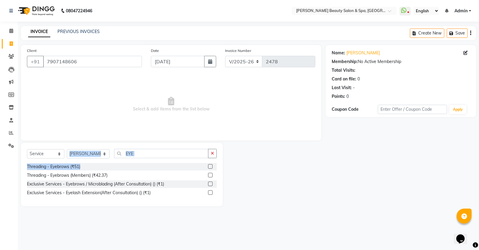
drag, startPoint x: 95, startPoint y: 161, endPoint x: 96, endPoint y: 164, distance: 3.5
click at [96, 164] on div "Select Service Product Membership Package Voucher Prepaid Gift Card Select Styl…" at bounding box center [122, 174] width 202 height 63
click at [213, 153] on icon "button" at bounding box center [212, 153] width 3 height 4
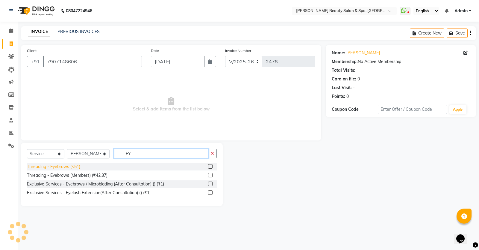
type input "EY"
drag, startPoint x: 59, startPoint y: 166, endPoint x: 62, endPoint y: 150, distance: 16.2
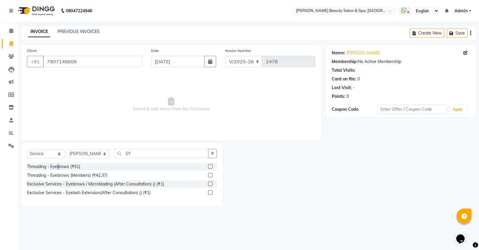
click at [61, 166] on div "Threading - Eyebrows (₹51)" at bounding box center [53, 166] width 53 height 6
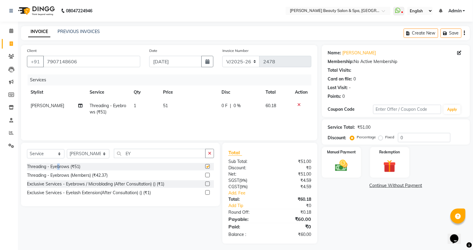
checkbox input "false"
drag, startPoint x: 92, startPoint y: 163, endPoint x: 87, endPoint y: 165, distance: 4.8
click at [92, 165] on div "Threading - Eyebrows (₹51)" at bounding box center [120, 166] width 187 height 7
drag, startPoint x: 77, startPoint y: 162, endPoint x: 81, endPoint y: 167, distance: 5.7
click at [81, 167] on div "Threading - Eyebrows (₹51)" at bounding box center [120, 166] width 187 height 7
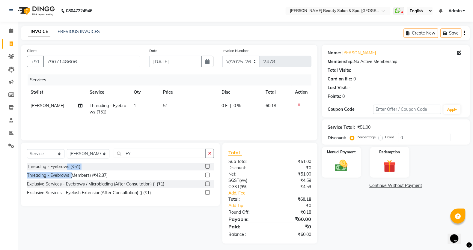
drag, startPoint x: 67, startPoint y: 166, endPoint x: 37, endPoint y: 179, distance: 33.3
click at [64, 173] on div "Threading - Eyebrows (₹51) Threading - Eyebrows (Members) (₹42.37) Exclusive Se…" at bounding box center [120, 180] width 187 height 35
drag, startPoint x: 211, startPoint y: 152, endPoint x: 163, endPoint y: 148, distance: 48.7
click at [189, 152] on div "EY" at bounding box center [164, 153] width 100 height 9
click at [135, 156] on input "EY" at bounding box center [160, 153] width 92 height 9
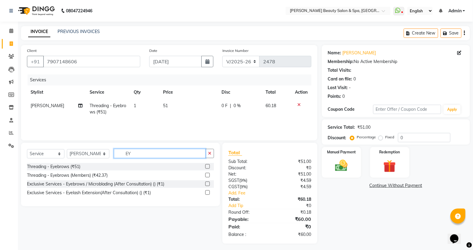
type input "E"
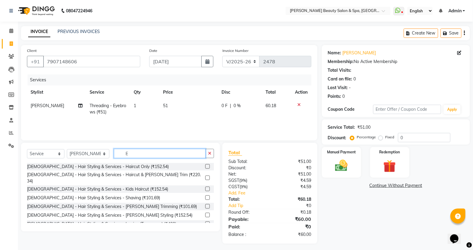
type input "EY"
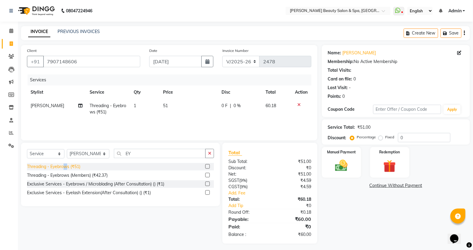
click at [68, 166] on div "Threading - Eyebrows (₹51)" at bounding box center [53, 166] width 53 height 6
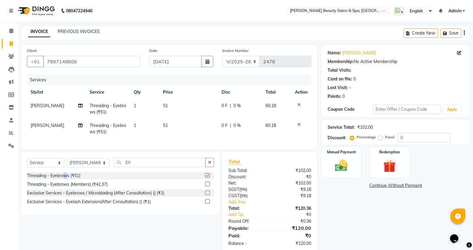
checkbox input "false"
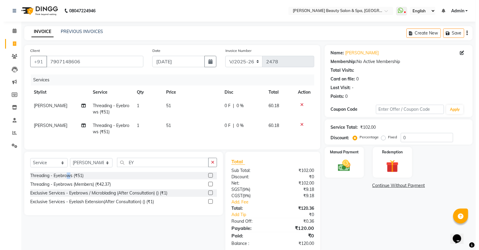
scroll to position [18, 0]
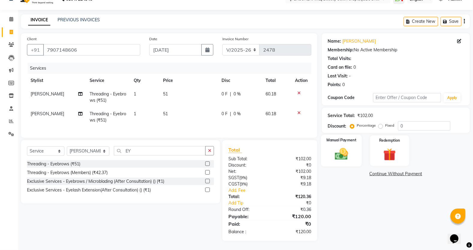
click at [331, 150] on div "Manual Payment" at bounding box center [341, 151] width 41 height 32
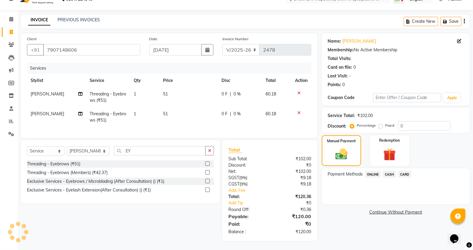
click at [375, 170] on span "ONLINE" at bounding box center [373, 173] width 16 height 7
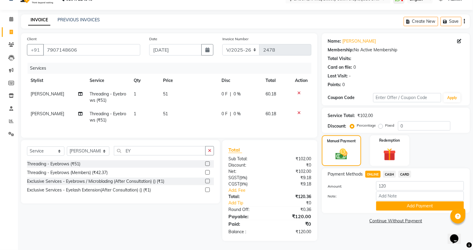
click at [390, 201] on button "Add Payment" at bounding box center [420, 205] width 88 height 9
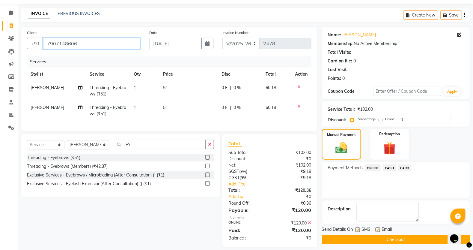
click at [90, 41] on input "7907148606" at bounding box center [91, 43] width 97 height 11
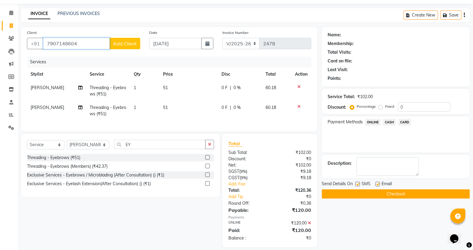
type input "7907148604"
click at [382, 189] on button "Checkout" at bounding box center [396, 193] width 148 height 9
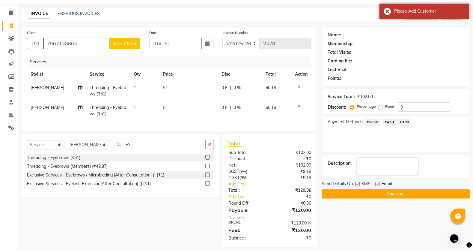
click at [393, 191] on button "Checkout" at bounding box center [396, 193] width 148 height 9
click at [126, 45] on span "Add Client" at bounding box center [125, 43] width 24 height 6
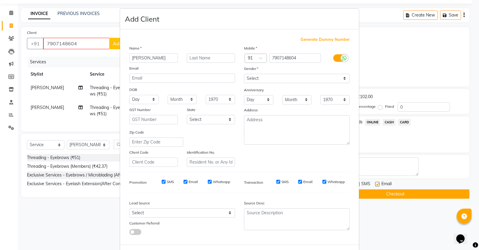
type input "AJITA"
drag, startPoint x: 249, startPoint y: 77, endPoint x: 255, endPoint y: 80, distance: 5.9
click at [255, 80] on select "Select Male Female Other Prefer Not To Say" at bounding box center [297, 78] width 106 height 9
select select "female"
click at [244, 74] on select "Select Male Female Other Prefer Not To Say" at bounding box center [297, 78] width 106 height 9
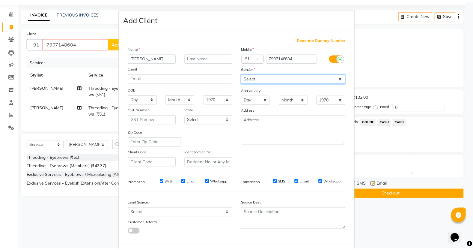
scroll to position [25, 0]
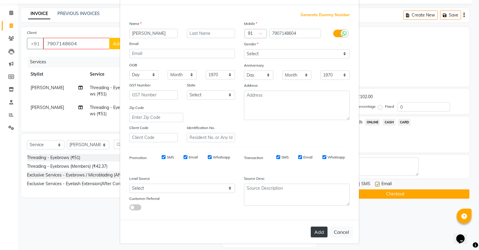
click at [322, 226] on button "Add" at bounding box center [319, 231] width 17 height 11
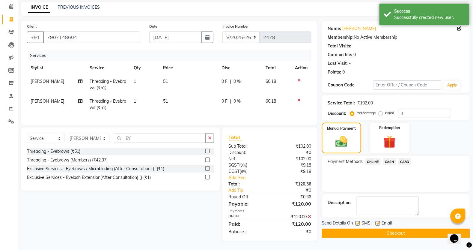
scroll to position [30, 0]
click at [354, 143] on div "Manual Payment" at bounding box center [341, 138] width 41 height 32
click at [376, 158] on span "ONLINE" at bounding box center [373, 161] width 16 height 7
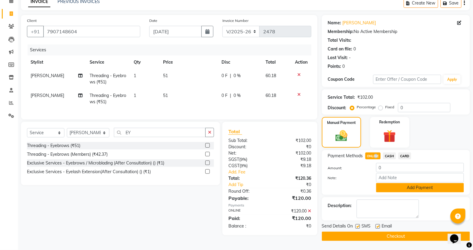
click at [410, 187] on button "Add Payment" at bounding box center [420, 187] width 88 height 9
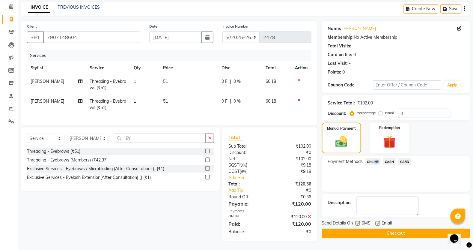
drag, startPoint x: 416, startPoint y: 228, endPoint x: 420, endPoint y: 228, distance: 4.5
click at [420, 228] on button "Checkout" at bounding box center [396, 232] width 148 height 9
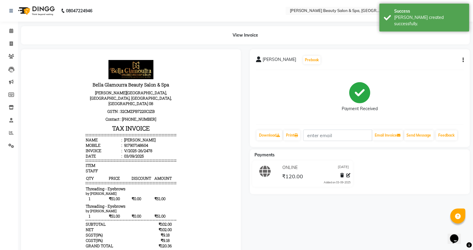
scroll to position [22, 0]
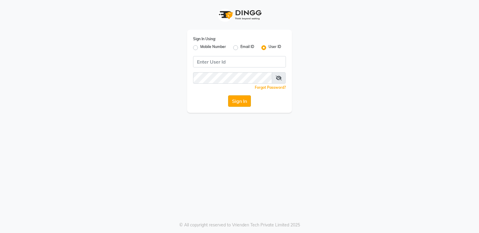
type input "bellaglamourra123"
click at [231, 98] on button "Sign In" at bounding box center [239, 100] width 23 height 11
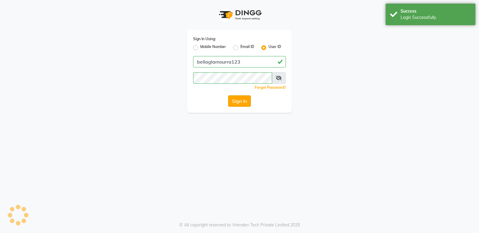
select select "service"
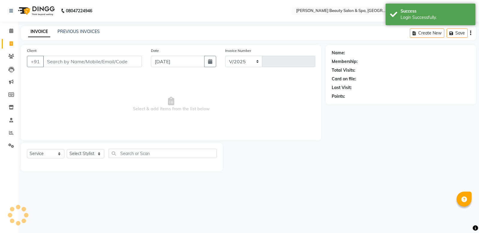
select select "en"
select select "7524"
type input "2479"
click at [80, 38] on div "INVOICE PREVIOUS INVOICES Create New Save" at bounding box center [248, 33] width 455 height 14
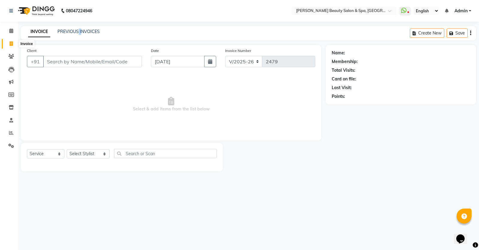
click at [10, 46] on span at bounding box center [11, 43] width 10 height 7
select select "service"
type input "2479"
select select "7524"
click at [69, 28] on div "INVOICE PREVIOUS INVOICES Create New Save" at bounding box center [248, 33] width 455 height 14
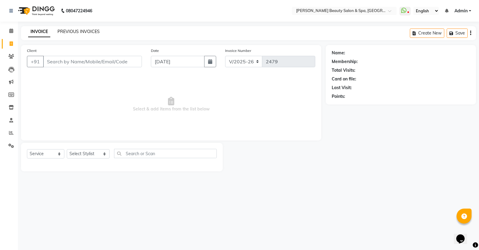
click at [80, 30] on link "PREVIOUS INVOICES" at bounding box center [79, 31] width 42 height 5
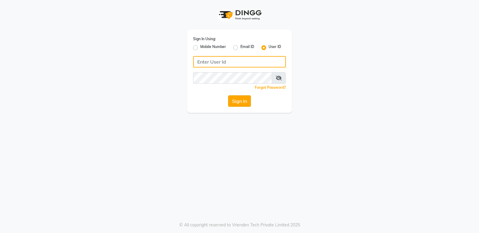
type input "bellaglamourra123"
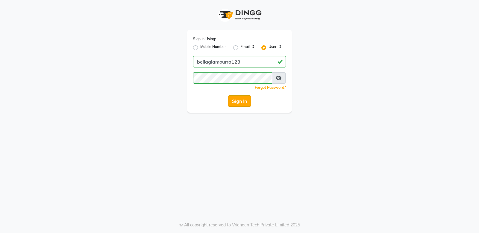
click at [233, 99] on button "Sign In" at bounding box center [239, 100] width 23 height 11
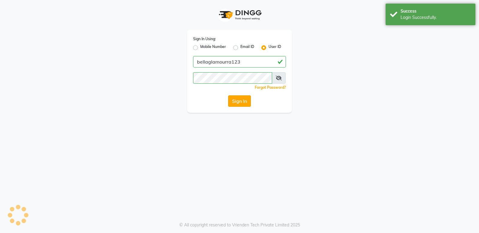
select select "service"
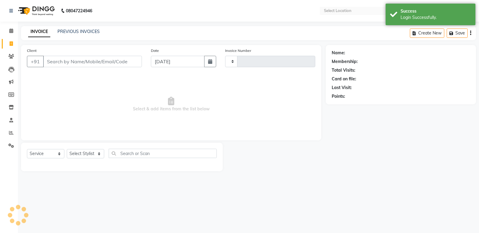
select select "en"
select select "7524"
type input "2479"
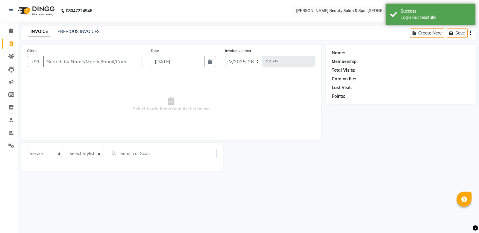
click at [50, 66] on input "Client" at bounding box center [92, 61] width 99 height 11
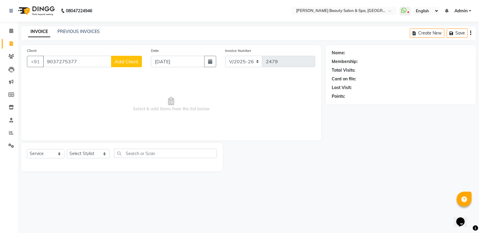
type input "9037275377"
click at [129, 59] on span "Add Client" at bounding box center [127, 61] width 24 height 6
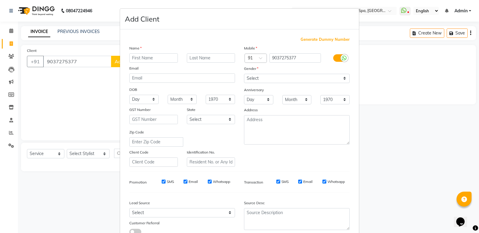
click at [129, 57] on input "text" at bounding box center [153, 57] width 49 height 9
type input "SHREE LAXAMI"
click at [302, 78] on select "Select Male Female Other Prefer Not To Say" at bounding box center [297, 78] width 106 height 9
select select "female"
click at [244, 74] on select "Select Male Female Other Prefer Not To Say" at bounding box center [297, 78] width 106 height 9
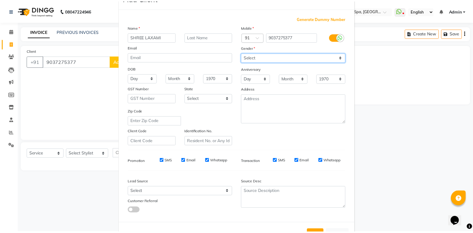
scroll to position [41, 0]
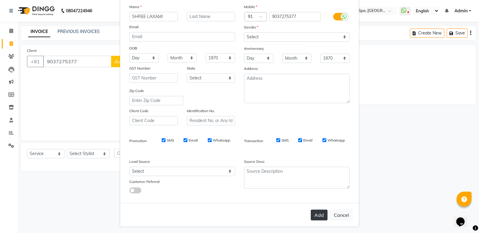
click at [311, 212] on button "Add" at bounding box center [319, 214] width 17 height 11
select select
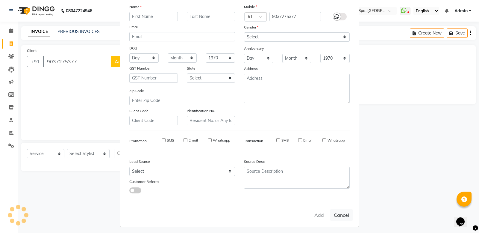
select select
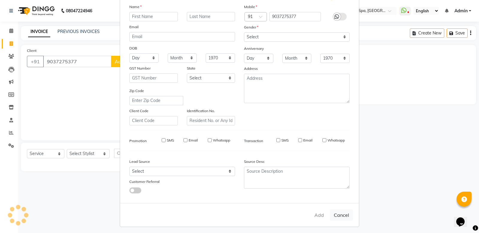
checkbox input "false"
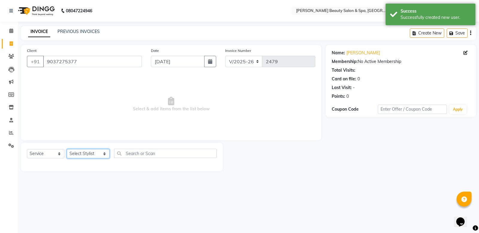
click at [89, 150] on select "Select Stylist Admin Azeem Zameer Bhumika Tamang Gopika Sooraj Meena Chethri Mi…" at bounding box center [88, 153] width 43 height 9
select select "67142"
click at [67, 149] on select "Select Stylist Admin Azeem Zameer Bhumika Tamang Gopika Sooraj Meena Chethri Mi…" at bounding box center [88, 153] width 43 height 9
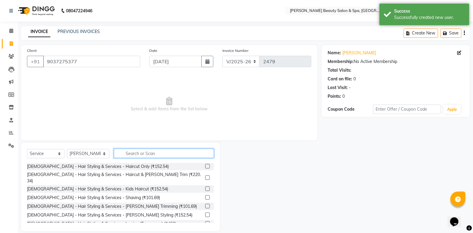
click at [137, 152] on input "text" at bounding box center [164, 153] width 100 height 9
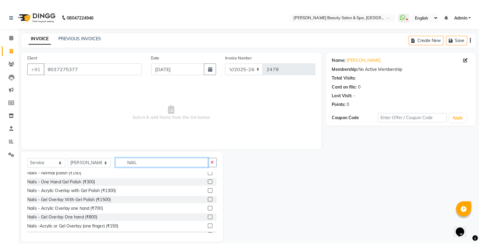
scroll to position [0, 0]
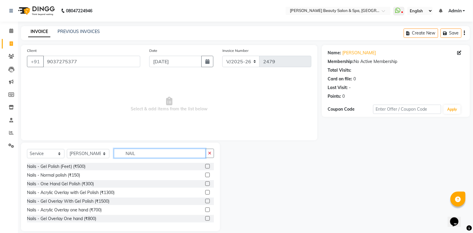
type input "NAIL"
drag, startPoint x: 199, startPoint y: 183, endPoint x: 150, endPoint y: 162, distance: 53.0
click at [150, 163] on div "Nails - Gel Polish (Feet) (₹500)" at bounding box center [120, 166] width 187 height 7
click at [49, 166] on div "Nails - Gel Polish (Feet) (₹500)" at bounding box center [56, 166] width 58 height 6
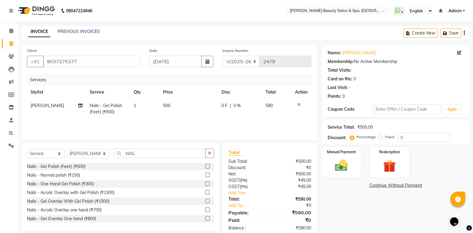
click at [205, 164] on label at bounding box center [207, 166] width 4 height 4
click at [205, 164] on input "checkbox" at bounding box center [207, 166] width 4 height 4
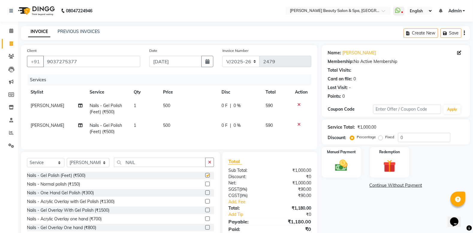
checkbox input "false"
click at [339, 168] on img at bounding box center [341, 165] width 21 height 15
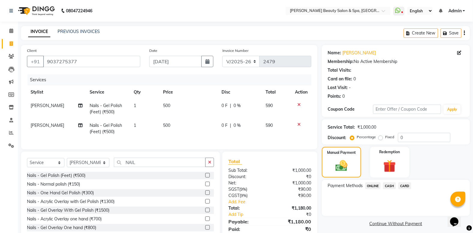
click at [299, 123] on icon at bounding box center [299, 124] width 3 height 4
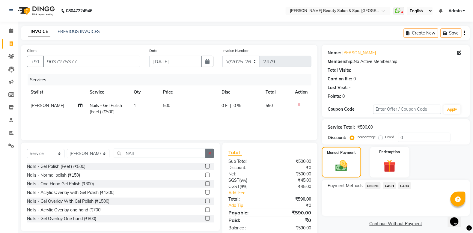
click at [209, 153] on icon "button" at bounding box center [209, 153] width 3 height 4
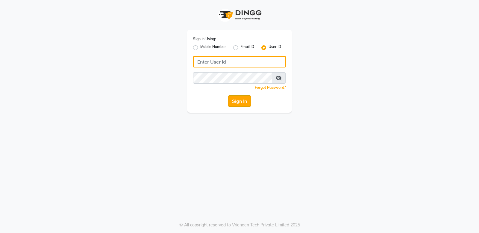
type input "bellaglamourra123"
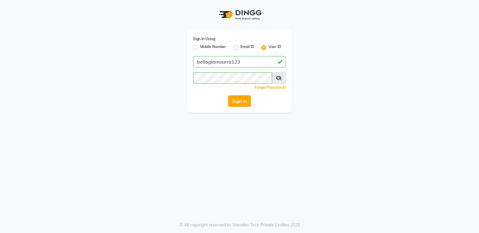
click at [230, 95] on button "Sign In" at bounding box center [239, 100] width 23 height 11
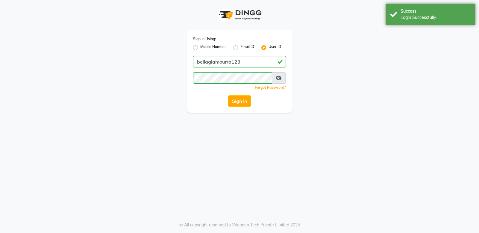
select select "service"
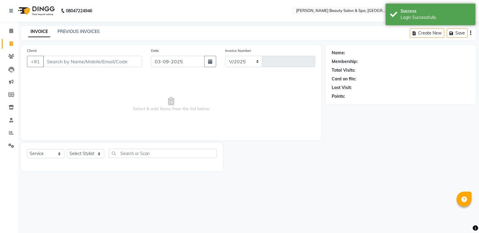
select select "en"
select select "7524"
type input "2479"
click at [107, 61] on input "Client" at bounding box center [92, 61] width 99 height 11
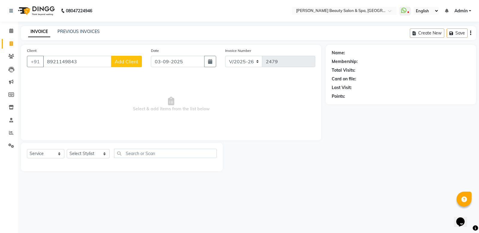
type input "8921149843"
click at [131, 61] on span "Add Client" at bounding box center [127, 61] width 24 height 6
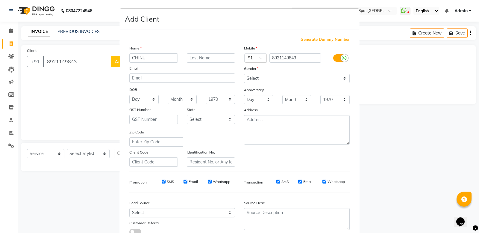
type input "CHINU"
click at [288, 78] on select "Select [DEMOGRAPHIC_DATA] [DEMOGRAPHIC_DATA] Other Prefer Not To Say" at bounding box center [297, 78] width 106 height 9
select select "[DEMOGRAPHIC_DATA]"
click at [244, 74] on select "Select [DEMOGRAPHIC_DATA] [DEMOGRAPHIC_DATA] Other Prefer Not To Say" at bounding box center [297, 78] width 106 height 9
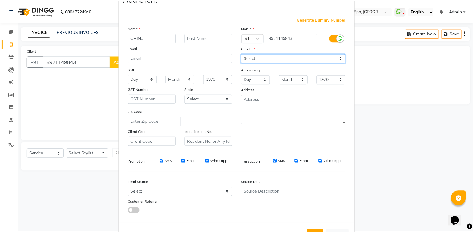
scroll to position [41, 0]
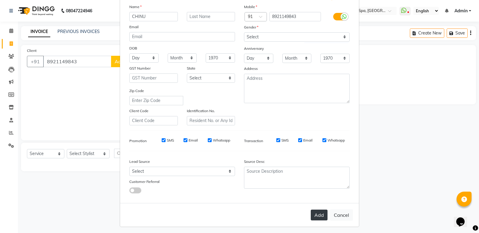
click at [311, 213] on button "Add" at bounding box center [319, 214] width 17 height 11
select select
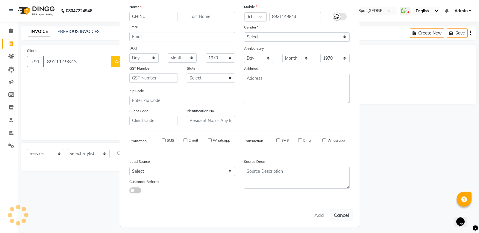
select select
checkbox input "false"
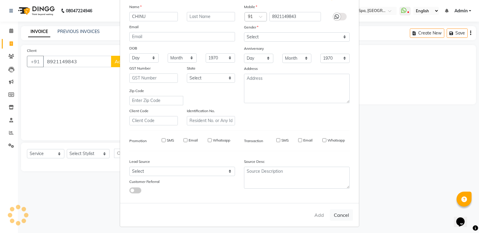
checkbox input "false"
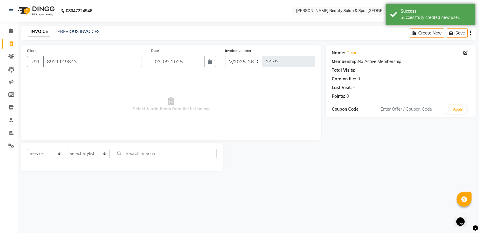
click at [106, 151] on div "Select Service Product Membership Package Voucher Prepaid Gift Card Select Styl…" at bounding box center [122, 156] width 190 height 14
click at [95, 153] on select "Select Stylist Admin [PERSON_NAME] [PERSON_NAME] [PERSON_NAME] [PERSON_NAME] [P…" at bounding box center [88, 153] width 43 height 9
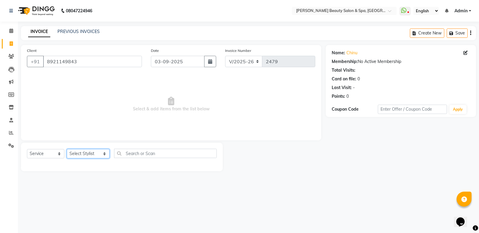
select select "79765"
click at [67, 149] on select "Select Stylist Admin [PERSON_NAME] [PERSON_NAME] [PERSON_NAME] [PERSON_NAME] [P…" at bounding box center [88, 153] width 43 height 9
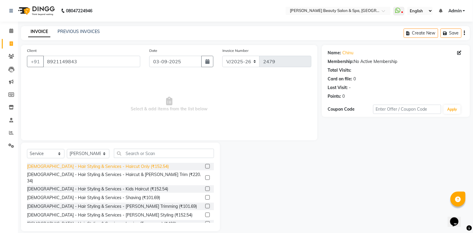
click at [103, 163] on div "[DEMOGRAPHIC_DATA] - Hair Styling & Services - Haircut Only (₹152.54)" at bounding box center [98, 166] width 142 height 6
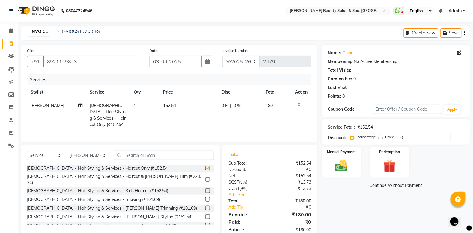
checkbox input "false"
click at [342, 165] on img at bounding box center [341, 165] width 21 height 15
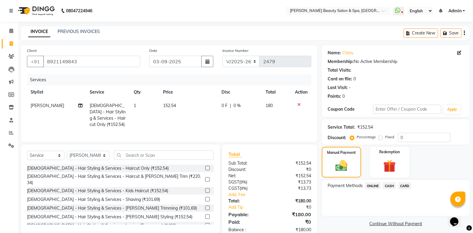
click at [370, 180] on div "Payment Methods ONLINE CASH CARD" at bounding box center [396, 198] width 148 height 36
drag, startPoint x: 370, startPoint y: 185, endPoint x: 346, endPoint y: 188, distance: 24.5
click at [357, 185] on div "Payment Methods ONLINE CASH CARD" at bounding box center [396, 186] width 136 height 8
click at [372, 186] on span "ONLINE" at bounding box center [373, 185] width 16 height 7
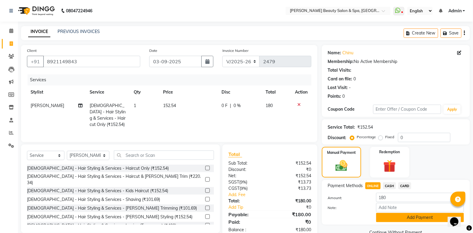
click at [437, 218] on button "Add Payment" at bounding box center [420, 217] width 88 height 9
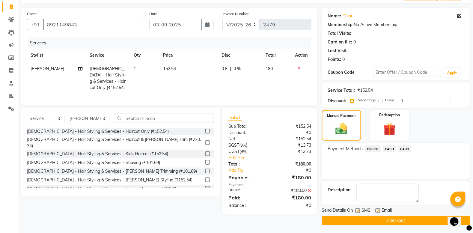
scroll to position [38, 0]
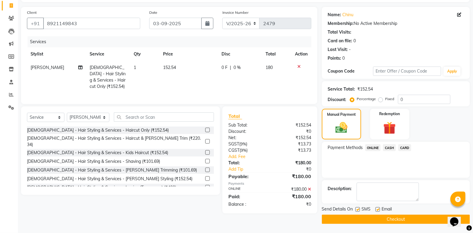
click at [375, 219] on button "Checkout" at bounding box center [396, 219] width 148 height 9
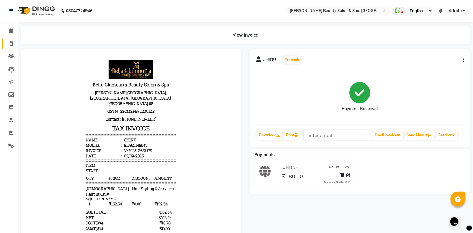
click at [7, 40] on link "Invoice" at bounding box center [9, 44] width 14 height 10
select select "service"
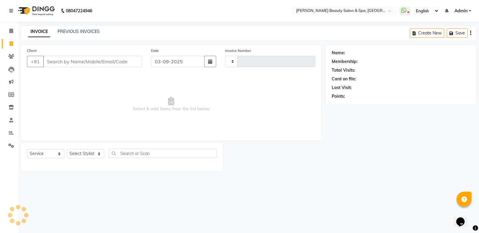
type input "2480"
select select "7524"
click at [81, 63] on input "Client" at bounding box center [92, 61] width 99 height 11
type input "6282911692"
drag, startPoint x: 131, startPoint y: 61, endPoint x: 117, endPoint y: 72, distance: 17.8
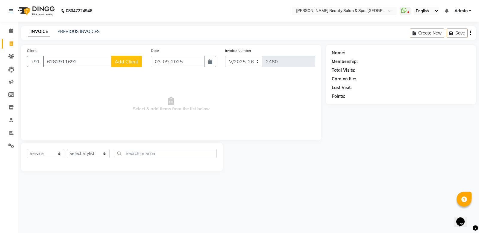
click at [118, 71] on div "Client [PHONE_NUMBER] Add Client" at bounding box center [84, 59] width 124 height 25
drag, startPoint x: 139, startPoint y: 62, endPoint x: 133, endPoint y: 65, distance: 6.6
click at [133, 65] on button "Add Client" at bounding box center [126, 61] width 31 height 11
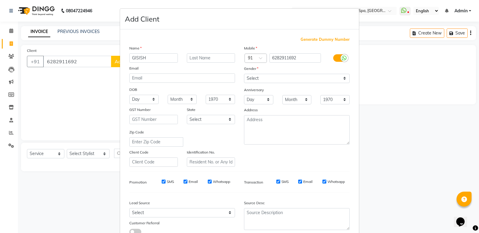
type input "GISISH"
click at [334, 74] on select "Select [DEMOGRAPHIC_DATA] [DEMOGRAPHIC_DATA] Other Prefer Not To Say" at bounding box center [297, 78] width 106 height 9
select select "[DEMOGRAPHIC_DATA]"
click at [244, 74] on select "Select [DEMOGRAPHIC_DATA] [DEMOGRAPHIC_DATA] Other Prefer Not To Say" at bounding box center [297, 78] width 106 height 9
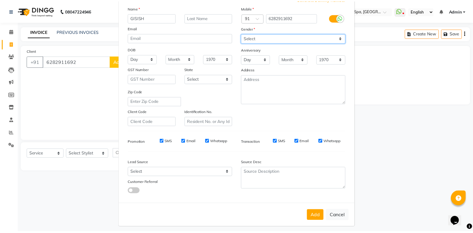
scroll to position [41, 0]
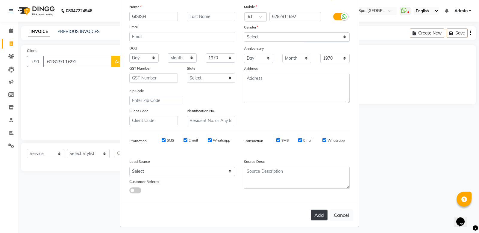
click at [318, 209] on button "Add" at bounding box center [319, 214] width 17 height 11
select select
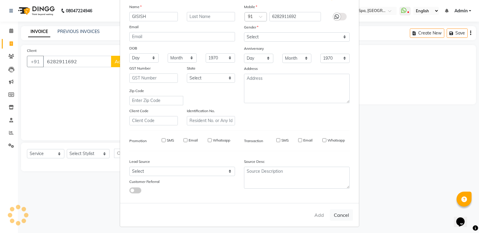
select select
checkbox input "false"
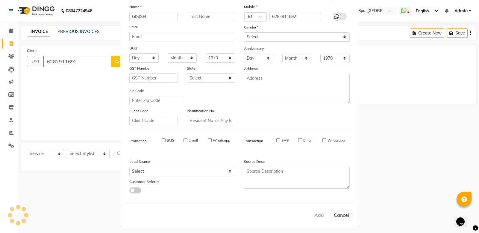
checkbox input "false"
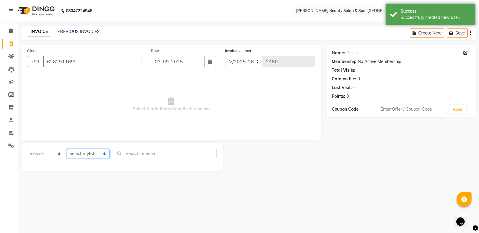
click at [77, 154] on select "Select Stylist Admin [PERSON_NAME] [PERSON_NAME] [PERSON_NAME] [PERSON_NAME] [P…" at bounding box center [88, 153] width 43 height 9
select select "83644"
click at [67, 149] on select "Select Stylist Admin [PERSON_NAME] [PERSON_NAME] [PERSON_NAME] [PERSON_NAME] [P…" at bounding box center [88, 153] width 43 height 9
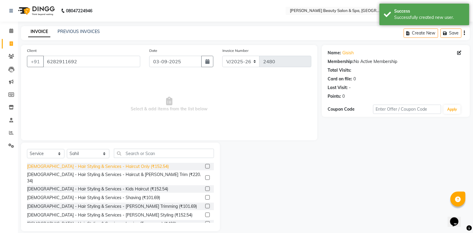
click at [127, 166] on div "[DEMOGRAPHIC_DATA] - Hair Styling & Services - Haircut Only (₹152.54)" at bounding box center [98, 166] width 142 height 6
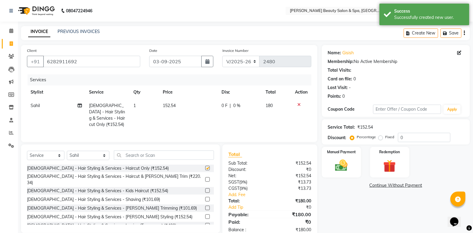
checkbox input "false"
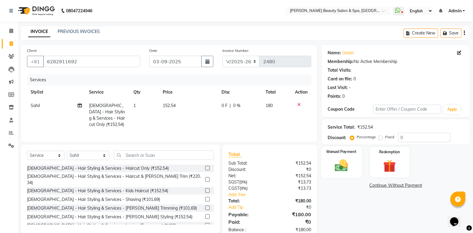
click at [339, 158] on img at bounding box center [341, 165] width 21 height 15
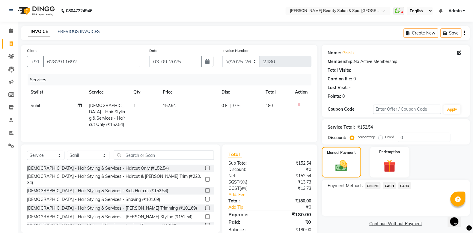
drag, startPoint x: 372, startPoint y: 179, endPoint x: 366, endPoint y: 186, distance: 9.8
click at [370, 181] on div "Name: Gisish Membership: No Active Membership Total Visits: Card on file: 0 Las…" at bounding box center [398, 142] width 153 height 194
click at [371, 183] on span "ONLINE" at bounding box center [373, 185] width 16 height 7
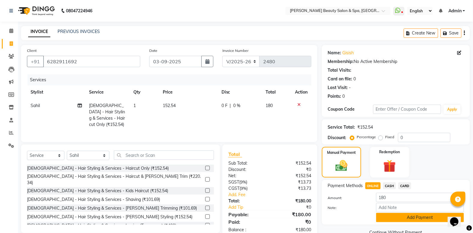
click at [420, 213] on button "Add Payment" at bounding box center [420, 217] width 88 height 9
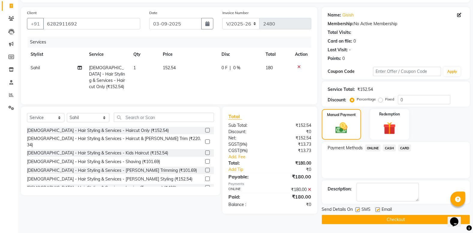
scroll to position [38, 0]
drag, startPoint x: 405, startPoint y: 215, endPoint x: 376, endPoint y: 232, distance: 33.6
click at [399, 217] on button "Checkout" at bounding box center [396, 219] width 148 height 9
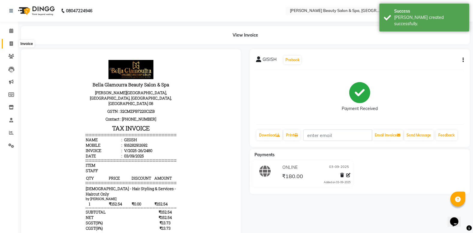
click at [6, 42] on span at bounding box center [11, 43] width 10 height 7
select select "service"
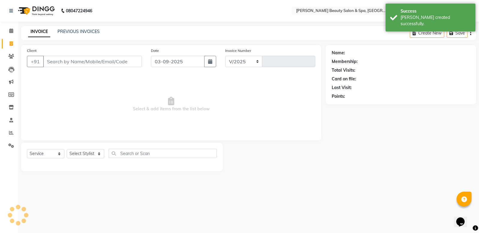
select select "7524"
type input "2481"
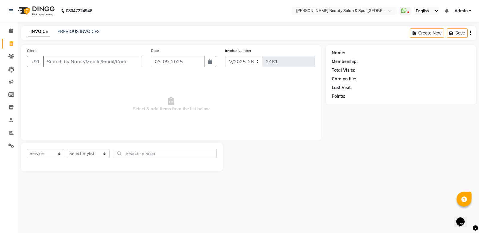
click at [1, 70] on li "Leads" at bounding box center [9, 69] width 18 height 13
drag, startPoint x: 64, startPoint y: 62, endPoint x: 68, endPoint y: 63, distance: 4.2
click at [68, 63] on input "Client" at bounding box center [92, 61] width 99 height 11
type input "949762759"
click at [136, 61] on span "Add Client" at bounding box center [127, 61] width 24 height 6
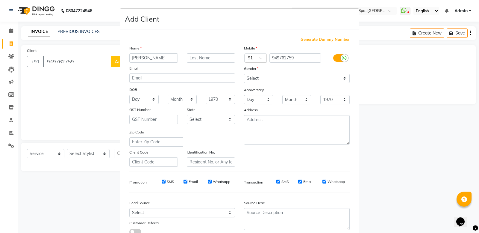
type input "[PERSON_NAME]"
click at [256, 76] on select "Select [DEMOGRAPHIC_DATA] [DEMOGRAPHIC_DATA] Other Prefer Not To Say" at bounding box center [297, 78] width 106 height 9
select select "[DEMOGRAPHIC_DATA]"
click at [244, 74] on select "Select [DEMOGRAPHIC_DATA] [DEMOGRAPHIC_DATA] Other Prefer Not To Say" at bounding box center [297, 78] width 106 height 9
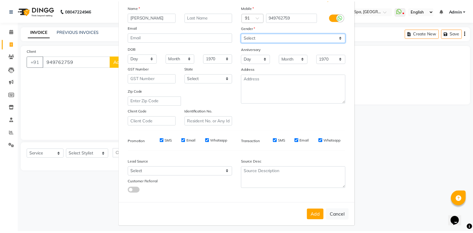
scroll to position [41, 0]
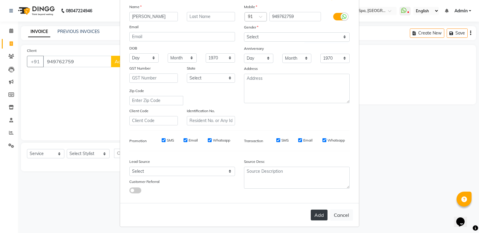
click at [317, 209] on button "Add" at bounding box center [319, 214] width 17 height 11
select select
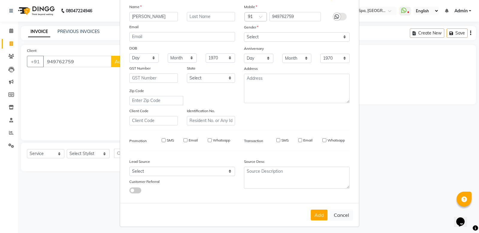
select select
checkbox input "false"
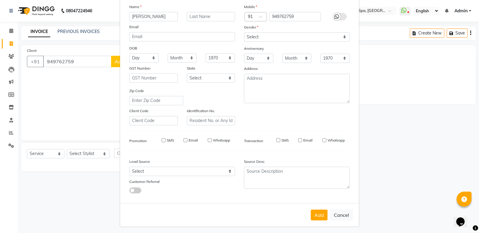
checkbox input "false"
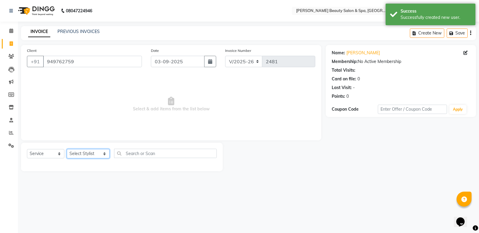
click at [96, 151] on select "Select Stylist Admin [PERSON_NAME] [PERSON_NAME] [PERSON_NAME] [PERSON_NAME] [P…" at bounding box center [88, 153] width 43 height 9
select select "83646"
click at [67, 149] on select "Select Stylist Admin [PERSON_NAME] [PERSON_NAME] [PERSON_NAME] [PERSON_NAME] [P…" at bounding box center [88, 153] width 43 height 9
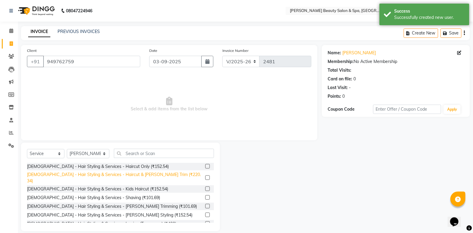
click at [127, 177] on div "[DEMOGRAPHIC_DATA] - Hair Styling & Services - Haircut & [PERSON_NAME] Trim (₹2…" at bounding box center [115, 177] width 176 height 13
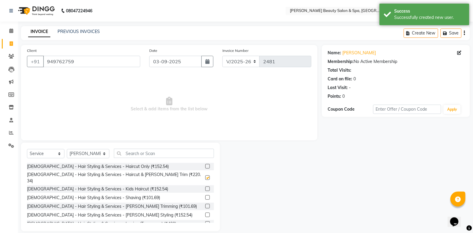
checkbox input "false"
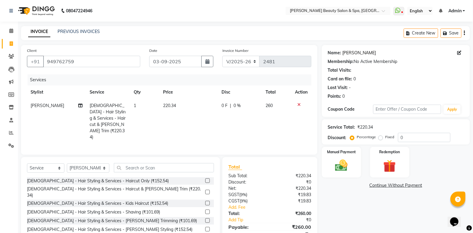
click at [351, 55] on link "[PERSON_NAME]" at bounding box center [359, 53] width 34 height 6
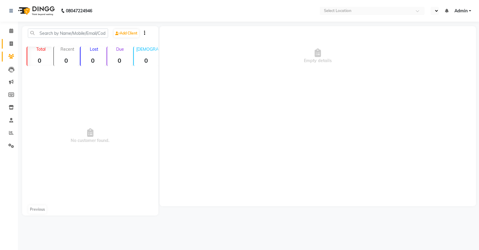
click at [11, 44] on icon at bounding box center [11, 43] width 3 height 4
select select "en"
select select "service"
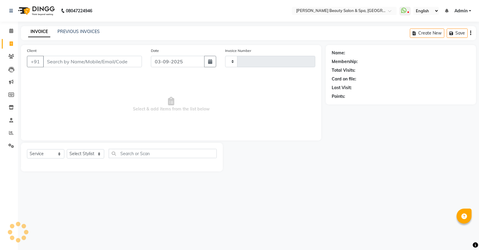
type input "2481"
select select "7524"
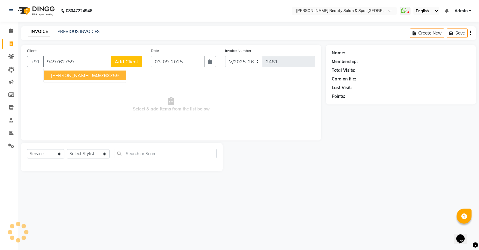
type input "949762759"
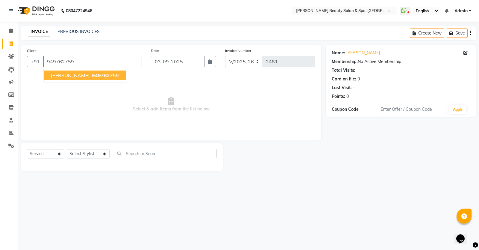
click at [92, 74] on span "9497627" at bounding box center [102, 75] width 21 height 6
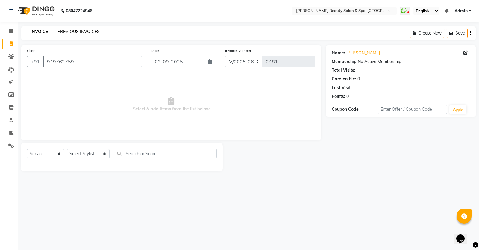
click at [69, 30] on link "PREVIOUS INVOICES" at bounding box center [79, 31] width 42 height 5
click at [93, 153] on select "Select Stylist Admin [PERSON_NAME] [PERSON_NAME] [PERSON_NAME] [PERSON_NAME] [P…" at bounding box center [88, 153] width 43 height 9
select select "83646"
click at [67, 149] on select "Select Stylist Admin [PERSON_NAME] [PERSON_NAME] [PERSON_NAME] [PERSON_NAME] [P…" at bounding box center [88, 153] width 43 height 9
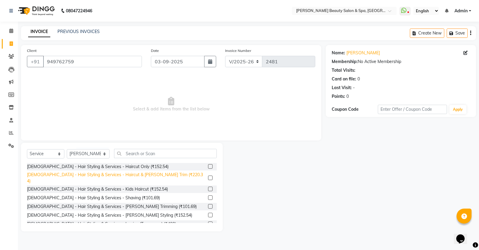
click at [84, 174] on div "[DEMOGRAPHIC_DATA] - Hair Styling & Services - Haircut & [PERSON_NAME] Trim (₹2…" at bounding box center [116, 177] width 179 height 13
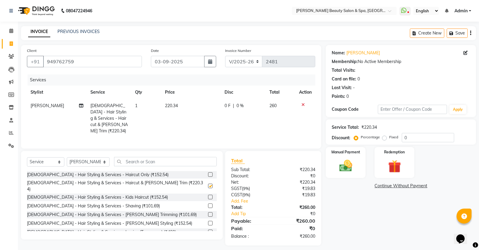
checkbox input "false"
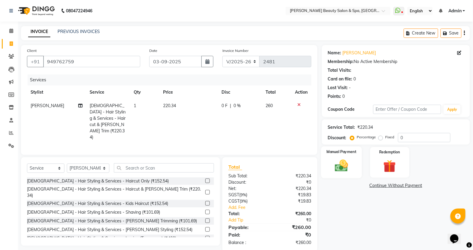
click at [339, 171] on img at bounding box center [341, 165] width 21 height 15
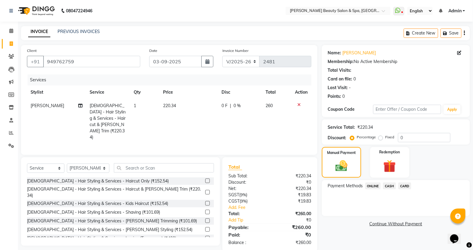
click at [378, 184] on span "ONLINE" at bounding box center [373, 185] width 16 height 7
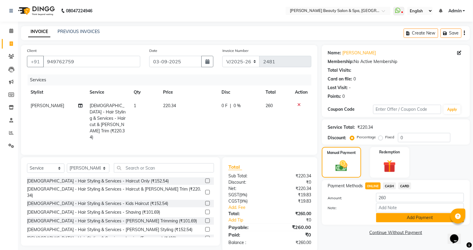
click at [417, 221] on button "Add Payment" at bounding box center [420, 217] width 88 height 9
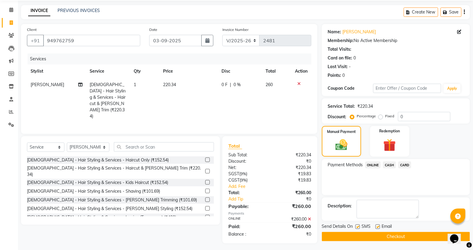
scroll to position [21, 0]
click at [386, 239] on button "Checkout" at bounding box center [396, 235] width 148 height 9
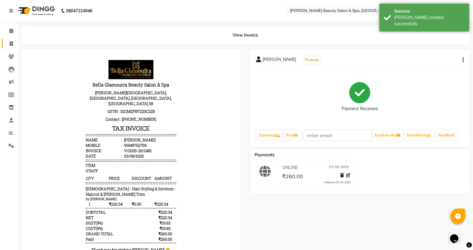
click at [13, 40] on link "Invoice" at bounding box center [9, 44] width 14 height 10
select select "service"
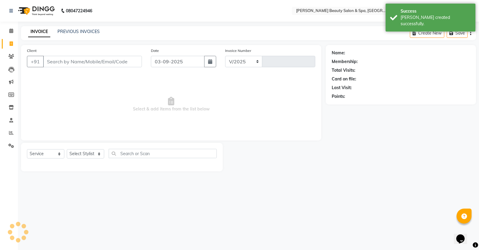
select select "7524"
type input "2482"
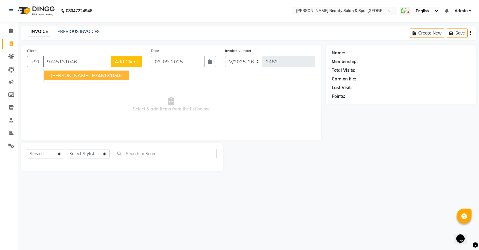
type input "9745131046"
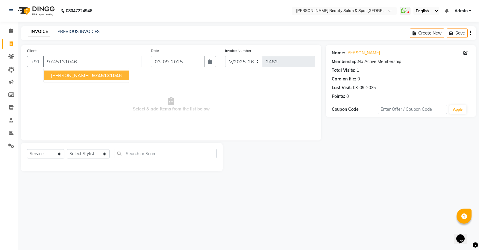
click at [58, 70] on button "[PERSON_NAME] 974513104 6" at bounding box center [86, 75] width 85 height 10
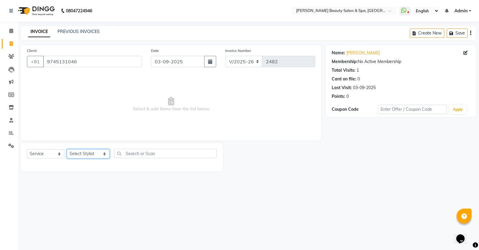
click at [88, 150] on select "Select Stylist Admin [PERSON_NAME] [PERSON_NAME] [PERSON_NAME] [PERSON_NAME] [P…" at bounding box center [88, 153] width 43 height 9
select select "79765"
click at [67, 149] on select "Select Stylist Admin [PERSON_NAME] [PERSON_NAME] [PERSON_NAME] [PERSON_NAME] [P…" at bounding box center [88, 153] width 43 height 9
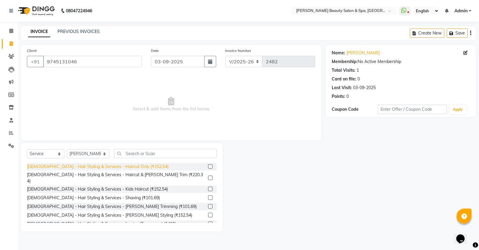
click at [114, 166] on div "[DEMOGRAPHIC_DATA] - Hair Styling & Services - Haircut Only (₹152.54)" at bounding box center [98, 166] width 142 height 6
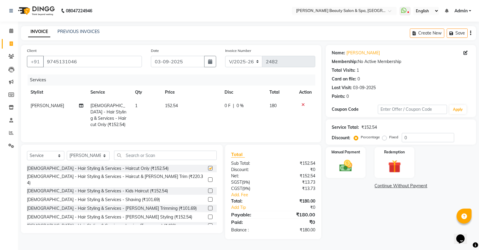
checkbox input "false"
click at [354, 168] on img at bounding box center [346, 165] width 22 height 15
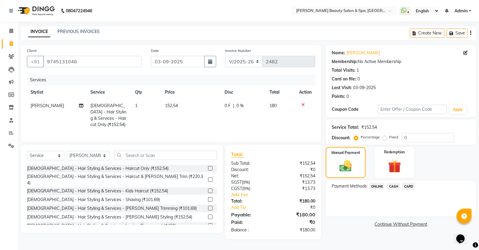
click at [399, 186] on span "CASH" at bounding box center [393, 185] width 13 height 7
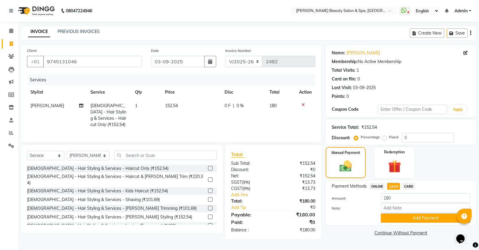
click at [416, 222] on div "Payment Methods ONLINE CASH CARD Amount: 180 Note: Add Payment" at bounding box center [401, 202] width 150 height 45
click at [413, 216] on button "Add Payment" at bounding box center [425, 217] width 89 height 9
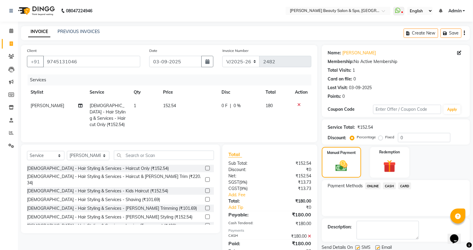
scroll to position [25, 0]
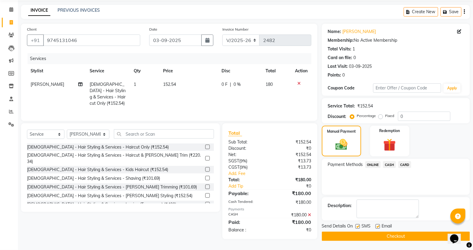
click at [382, 231] on button "Checkout" at bounding box center [396, 235] width 148 height 9
